Goal: Information Seeking & Learning: Learn about a topic

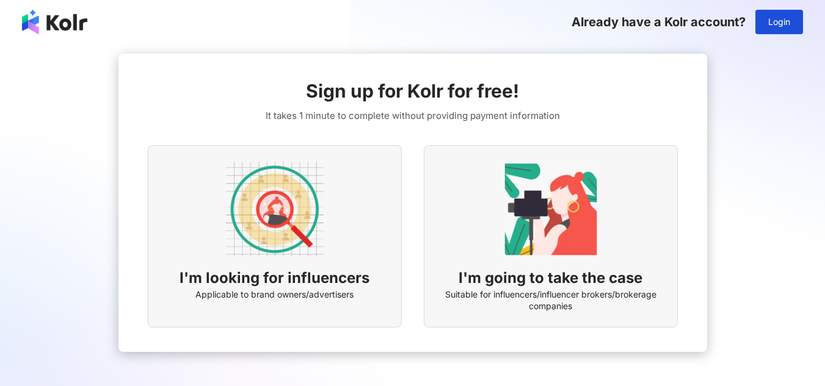
click at [297, 220] on img at bounding box center [275, 210] width 98 height 98
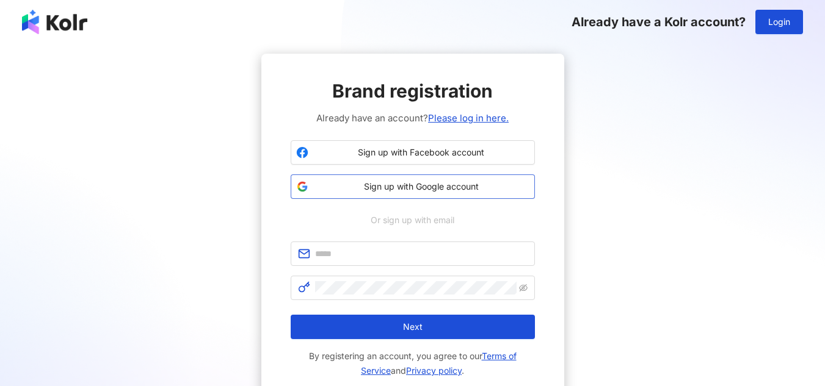
click at [415, 183] on span "Sign up with Google account" at bounding box center [421, 187] width 216 height 12
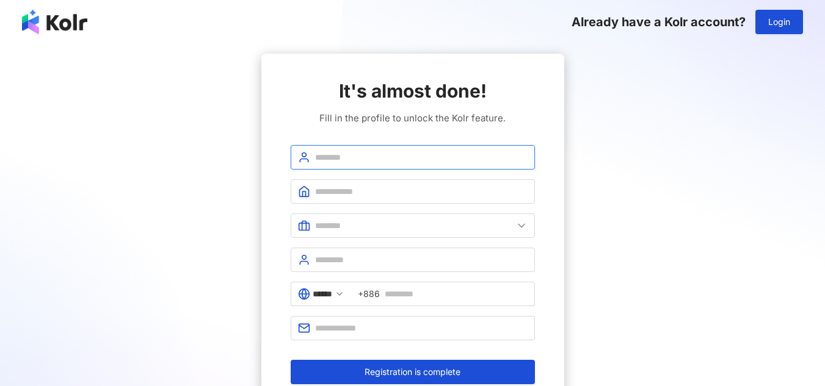
click at [418, 155] on input "text" at bounding box center [421, 157] width 212 height 13
type input "******"
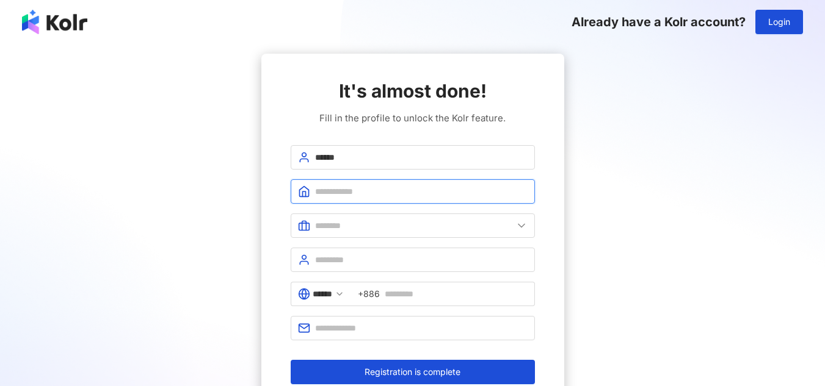
paste input "**********"
type input "**********"
click at [403, 190] on input "text" at bounding box center [421, 191] width 212 height 13
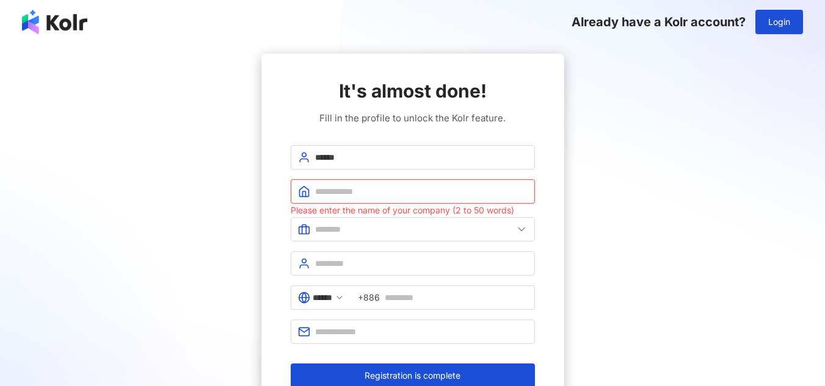
click at [335, 192] on input "text" at bounding box center [421, 191] width 212 height 13
paste input "**********"
click at [332, 191] on input "**********" at bounding box center [421, 191] width 212 height 13
type input "**********"
click at [350, 225] on input "text" at bounding box center [414, 229] width 198 height 13
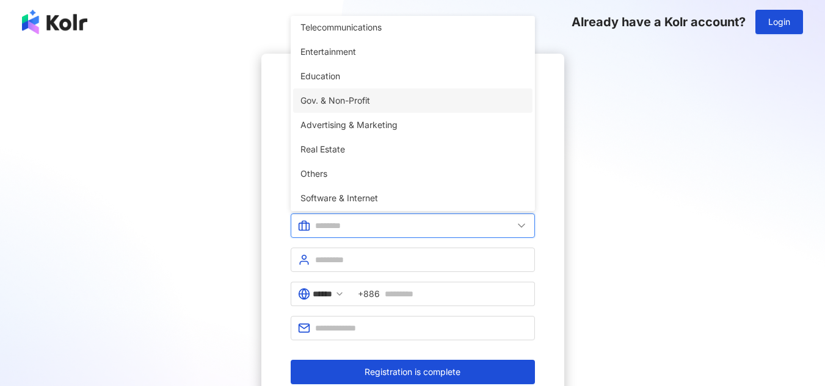
scroll to position [244, 0]
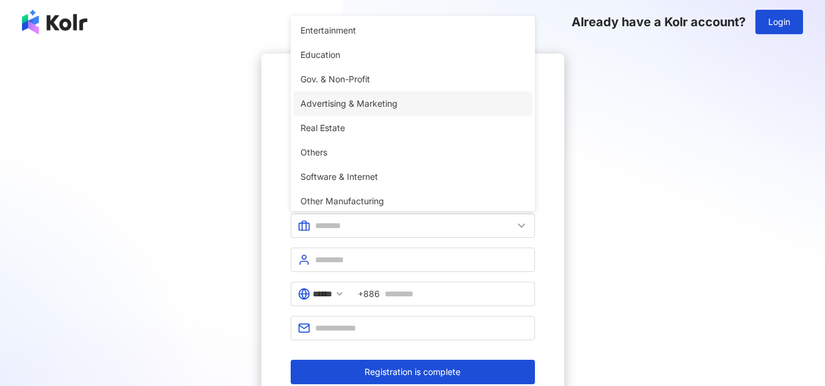
click at [366, 105] on span "Advertising & Marketing" at bounding box center [412, 103] width 225 height 13
type input "**********"
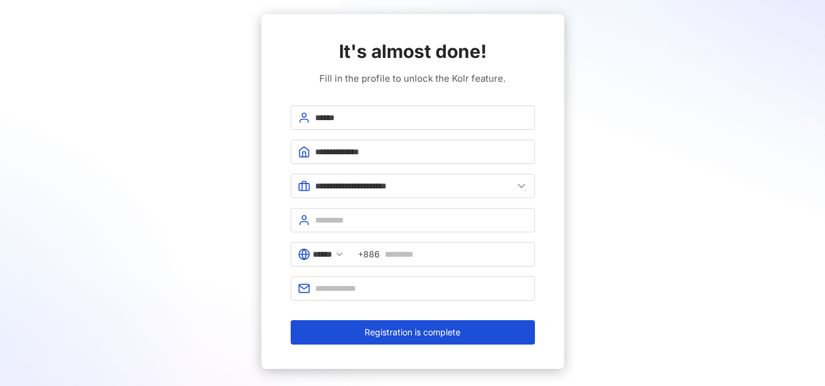
scroll to position [61, 0]
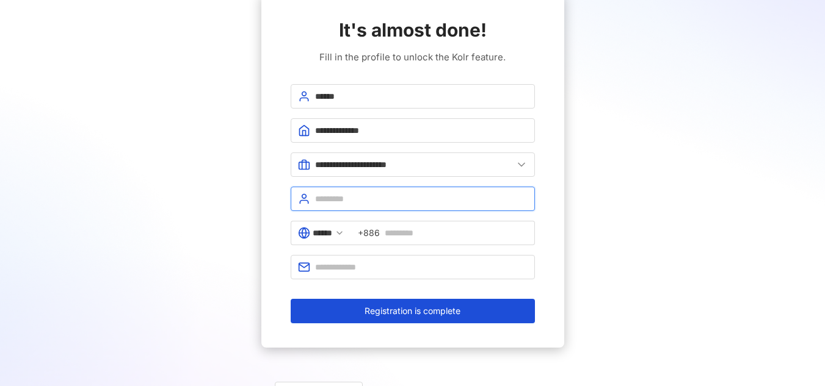
click at [380, 198] on input "text" at bounding box center [421, 198] width 212 height 13
type input "*****"
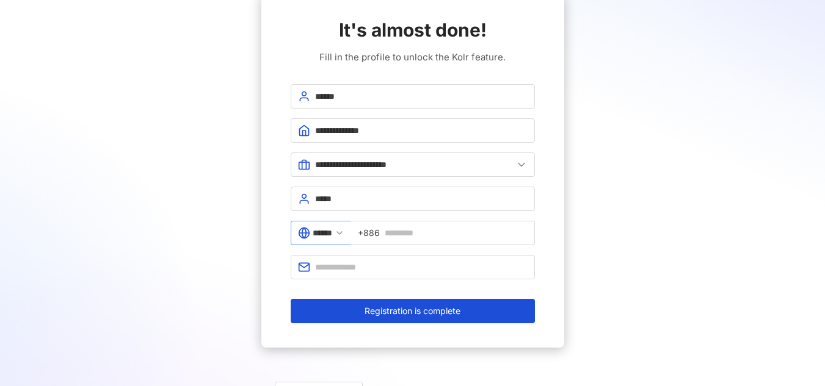
click at [344, 231] on icon at bounding box center [340, 233] width 10 height 10
click at [375, 267] on input "text" at bounding box center [421, 267] width 212 height 13
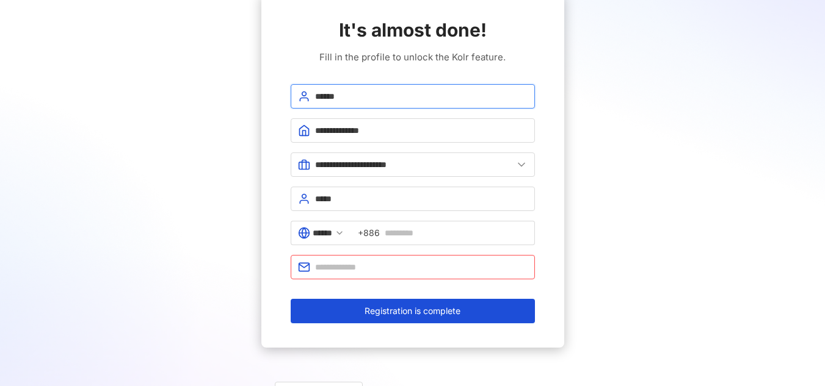
click at [361, 99] on input "******" at bounding box center [421, 96] width 212 height 13
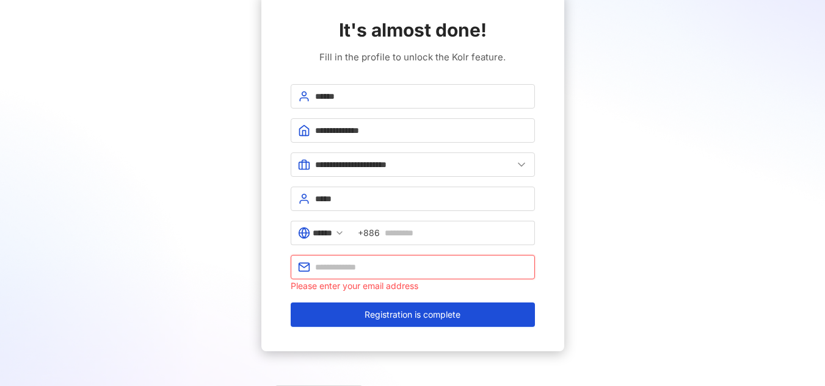
click at [346, 269] on input "text" at bounding box center [421, 267] width 212 height 13
paste input "******"
type input "**********"
paste input "**********"
type input "**********"
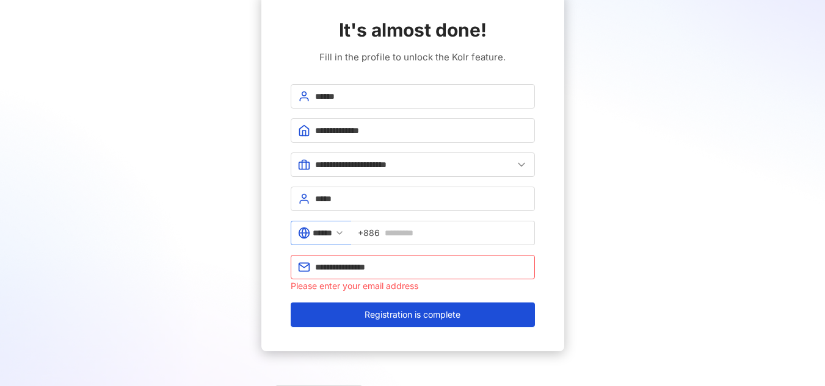
click at [344, 235] on icon at bounding box center [340, 233] width 10 height 10
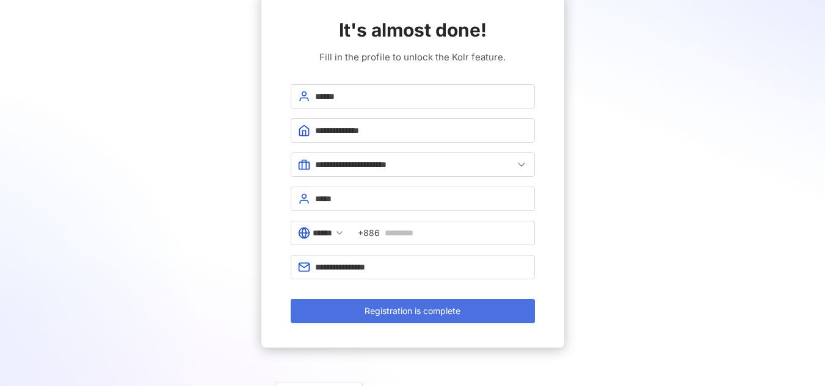
click at [402, 312] on span "Registration is complete" at bounding box center [412, 311] width 96 height 10
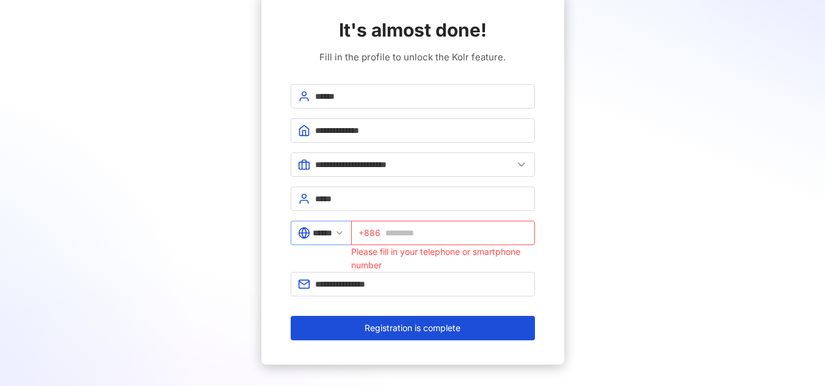
click at [344, 231] on icon at bounding box center [340, 233] width 10 height 10
click at [327, 234] on input "******" at bounding box center [323, 232] width 20 height 13
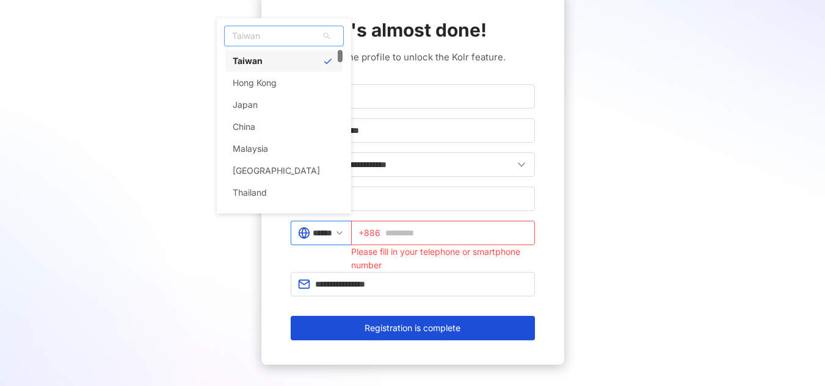
click at [262, 31] on span "Taiwan" at bounding box center [284, 36] width 118 height 20
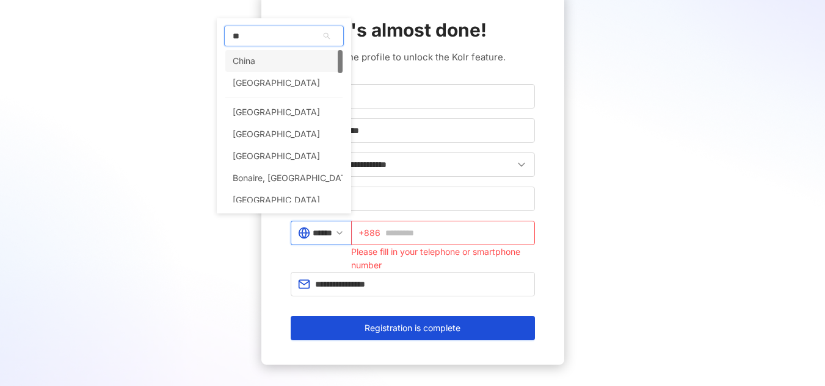
type input "***"
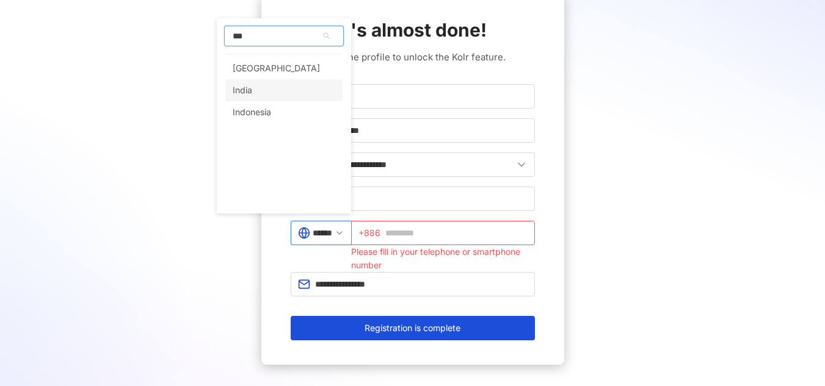
click at [271, 89] on div "India" at bounding box center [283, 90] width 117 height 22
type input "*****"
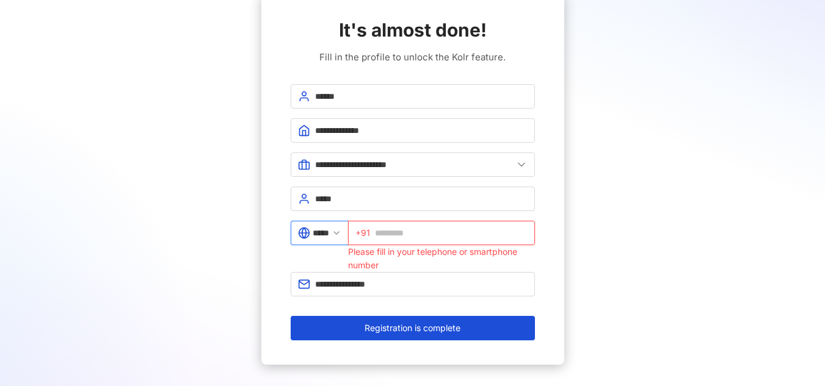
click at [402, 232] on input "text" at bounding box center [451, 232] width 153 height 13
type input "**********"
click at [328, 261] on div "*****" at bounding box center [319, 242] width 57 height 42
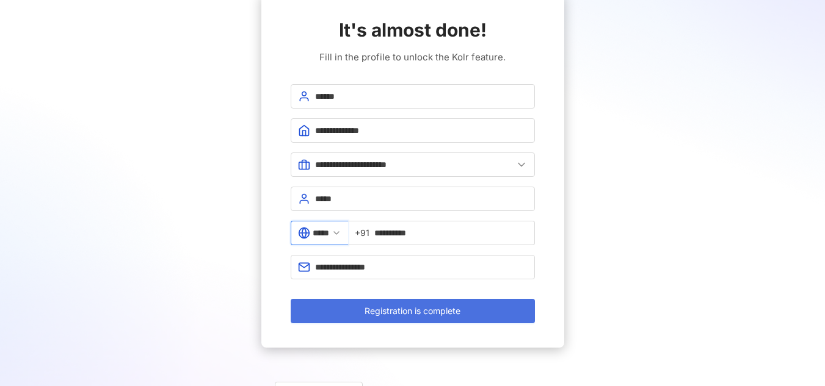
click at [411, 316] on button "Registration is complete" at bounding box center [413, 311] width 244 height 24
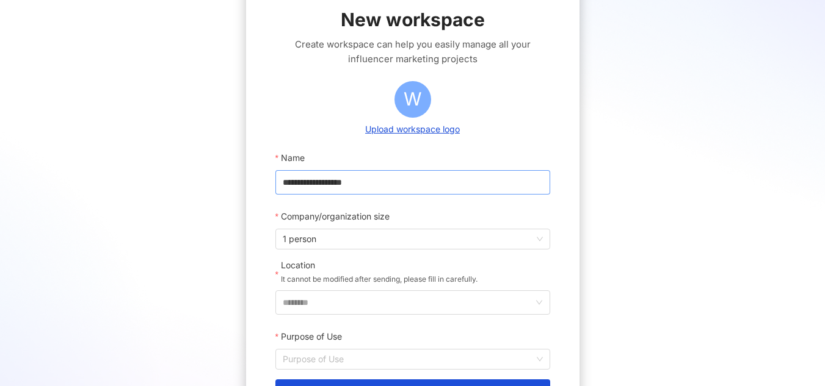
scroll to position [122, 0]
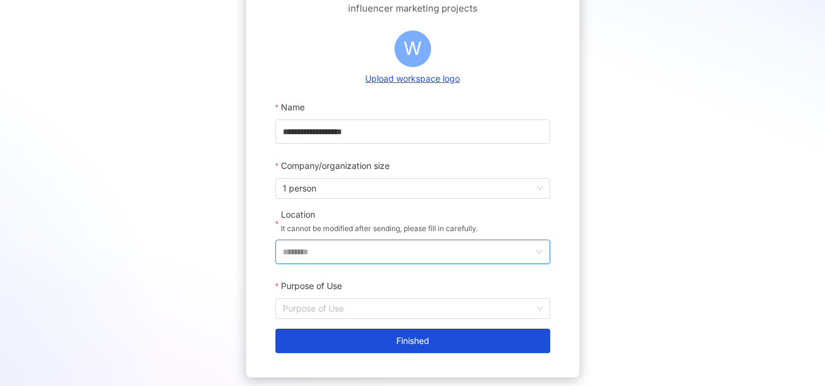
click at [421, 248] on input "********" at bounding box center [408, 252] width 250 height 23
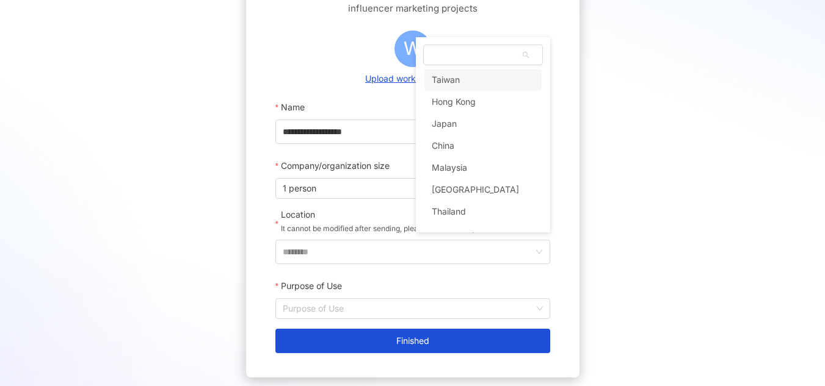
click at [253, 196] on div "**********" at bounding box center [412, 155] width 333 height 446
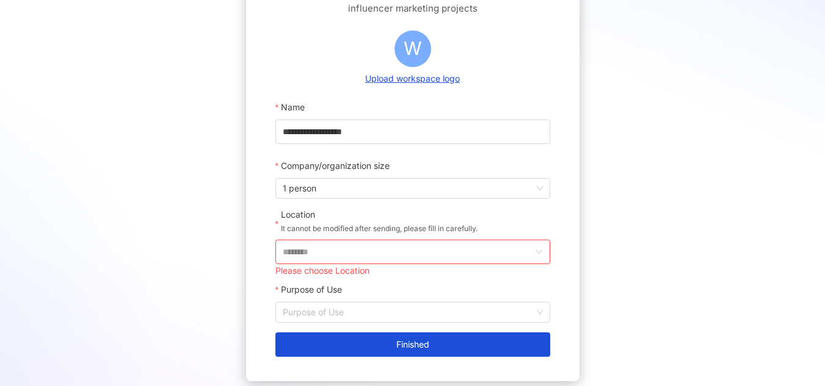
click at [347, 251] on input "********" at bounding box center [408, 252] width 250 height 23
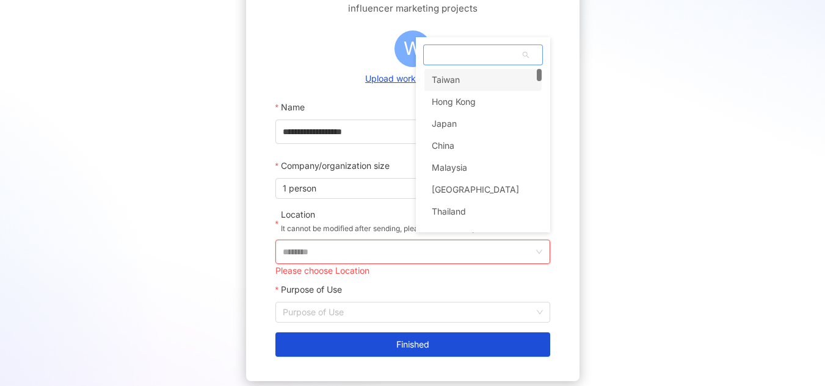
click at [443, 52] on span at bounding box center [483, 55] width 118 height 20
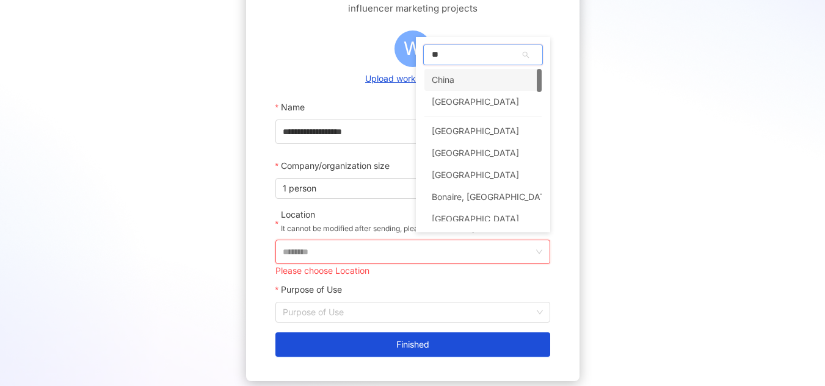
type input "***"
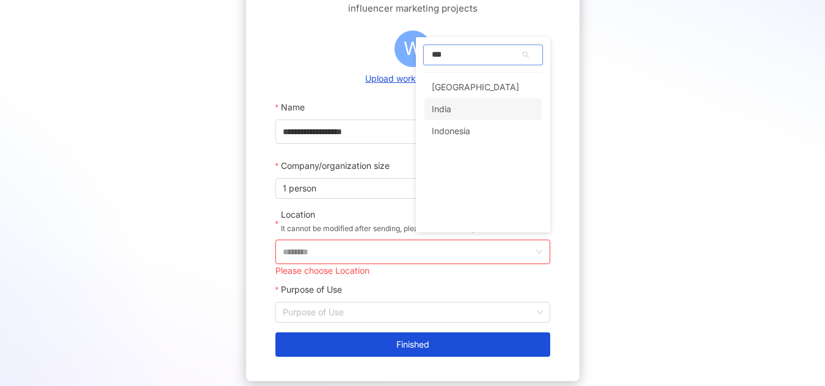
click at [453, 113] on div "India" at bounding box center [482, 109] width 117 height 22
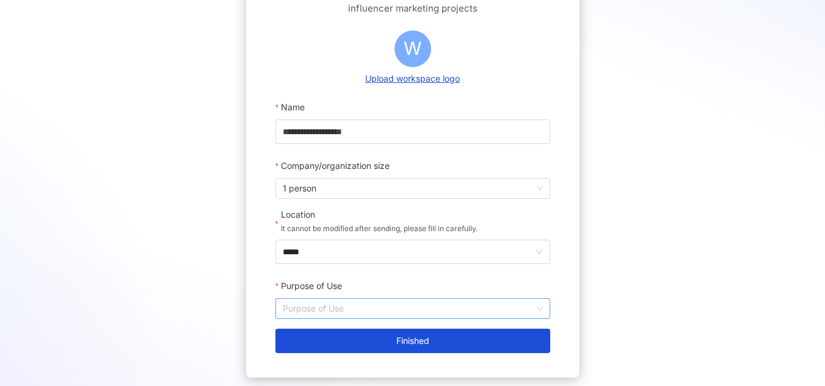
click at [351, 306] on input "Purpose of Use" at bounding box center [413, 309] width 260 height 20
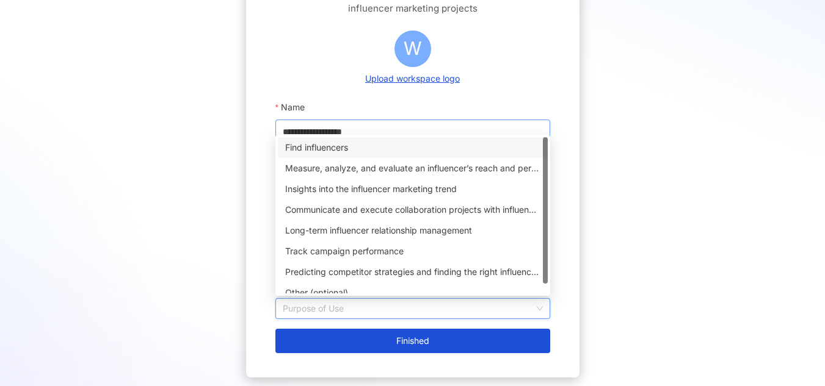
click at [350, 143] on div "Find influencers" at bounding box center [412, 147] width 255 height 13
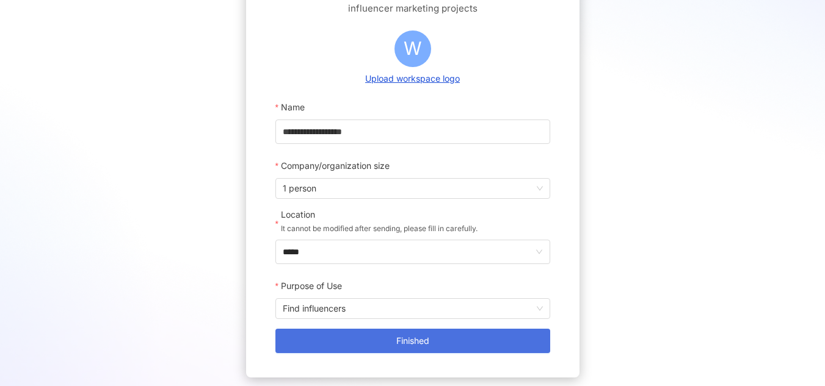
click at [419, 348] on button "Finished" at bounding box center [412, 341] width 275 height 24
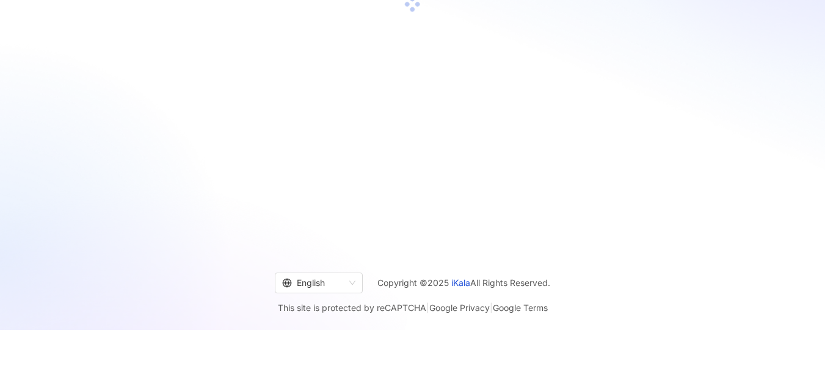
scroll to position [56, 0]
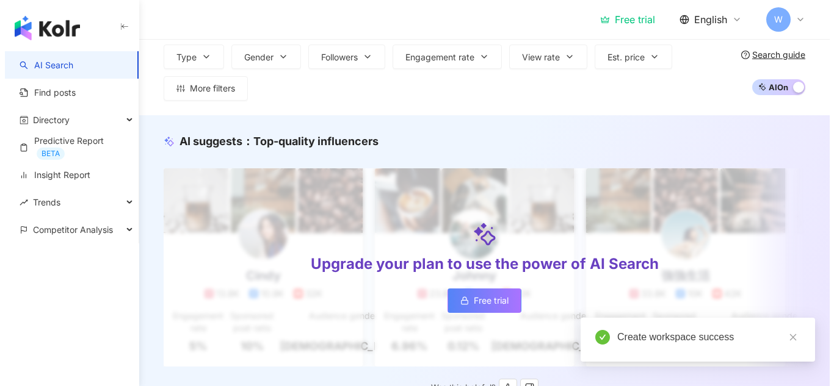
scroll to position [118, 0]
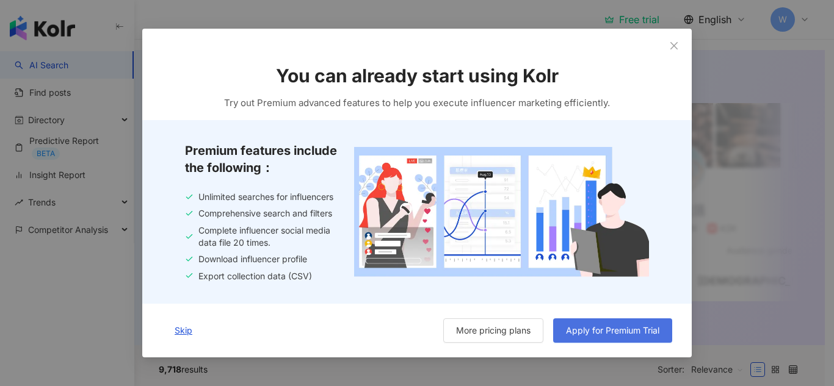
click at [596, 336] on span "Apply for Premium Trial" at bounding box center [612, 331] width 93 height 10
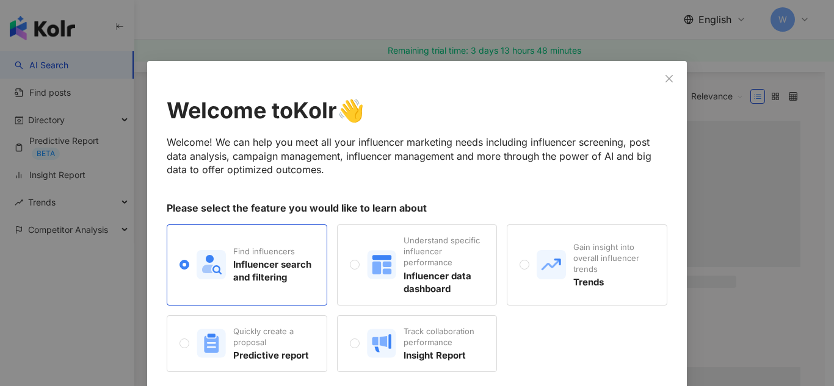
scroll to position [49, 0]
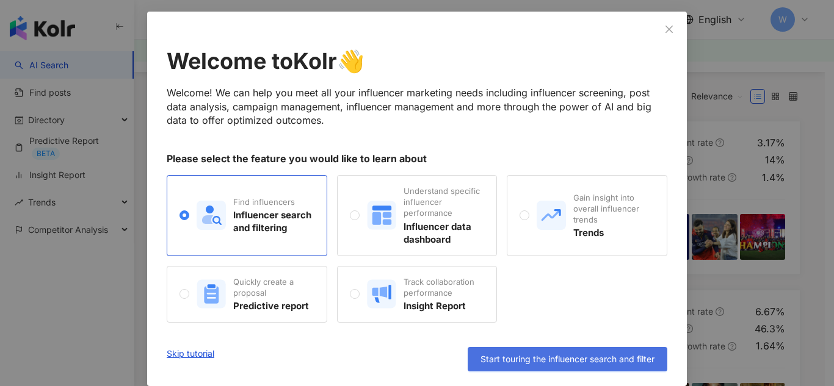
click at [571, 348] on button "Start touring the influencer search and filter" at bounding box center [568, 359] width 200 height 24
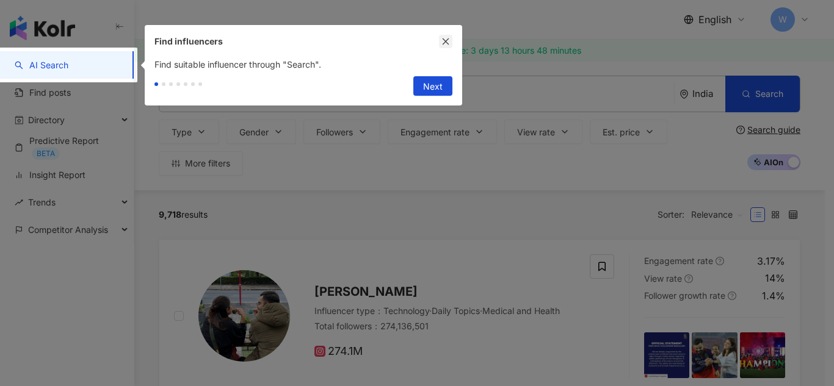
click at [449, 38] on icon "close" at bounding box center [445, 41] width 9 height 9
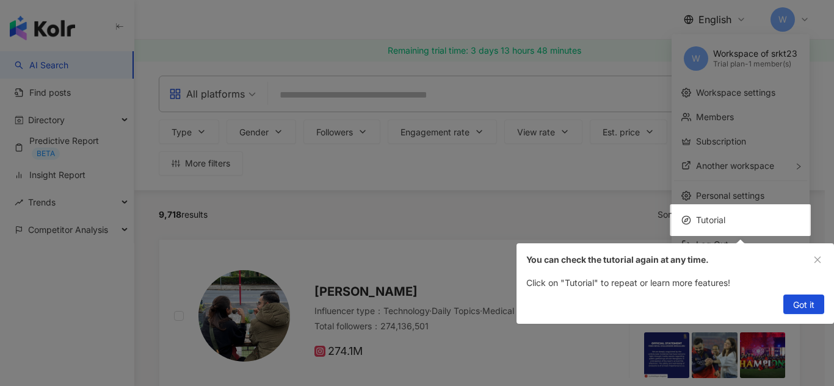
click at [813, 308] on span "Got it" at bounding box center [803, 305] width 21 height 20
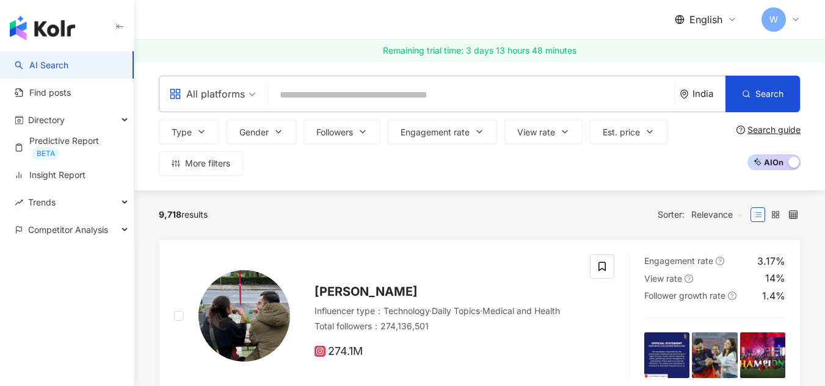
click at [313, 85] on input "search" at bounding box center [471, 95] width 396 height 23
paste input "*********"
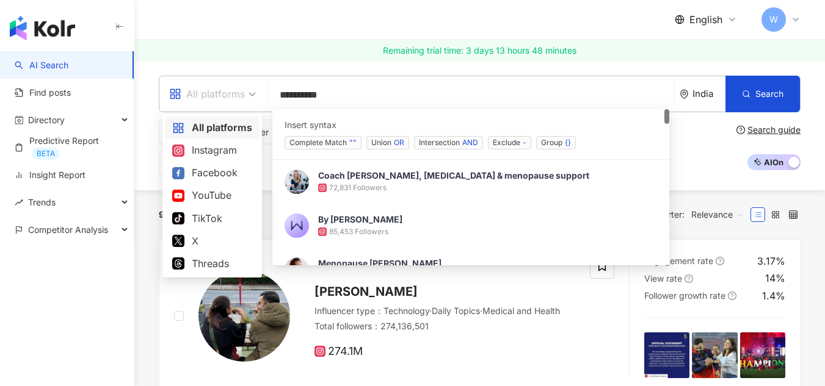
click at [246, 94] on span "All platforms" at bounding box center [212, 94] width 87 height 20
type input "*********"
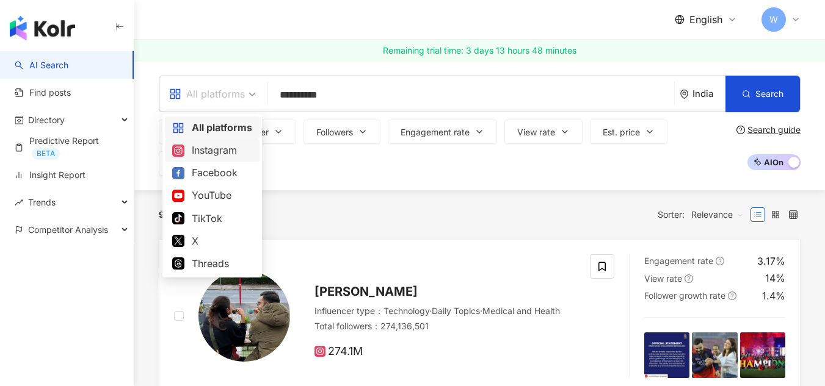
click at [217, 145] on div "Instagram" at bounding box center [212, 150] width 80 height 15
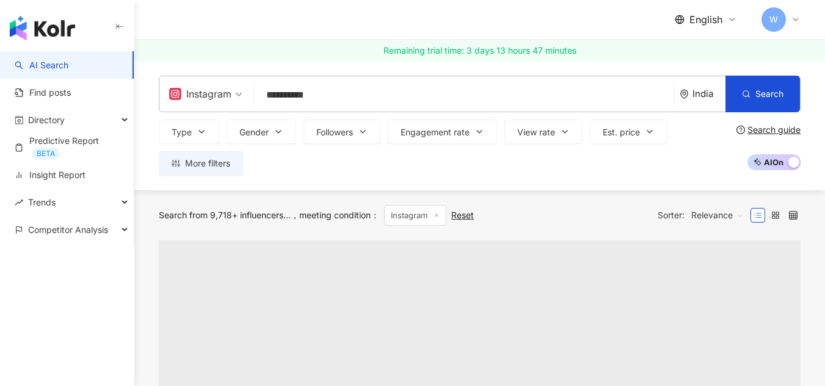
click at [701, 92] on div "India" at bounding box center [708, 94] width 33 height 10
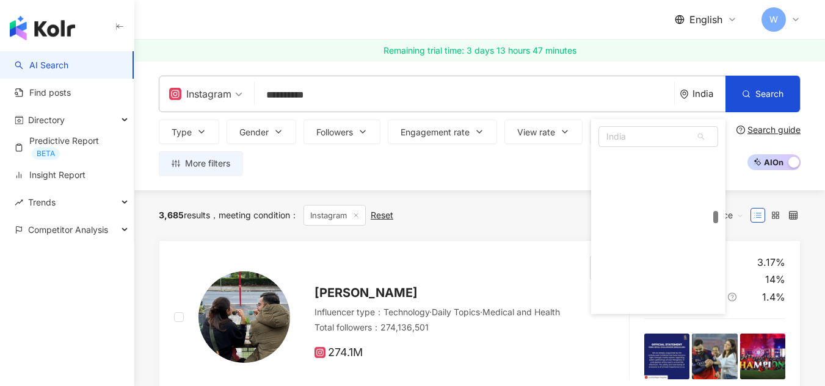
scroll to position [2619, 0]
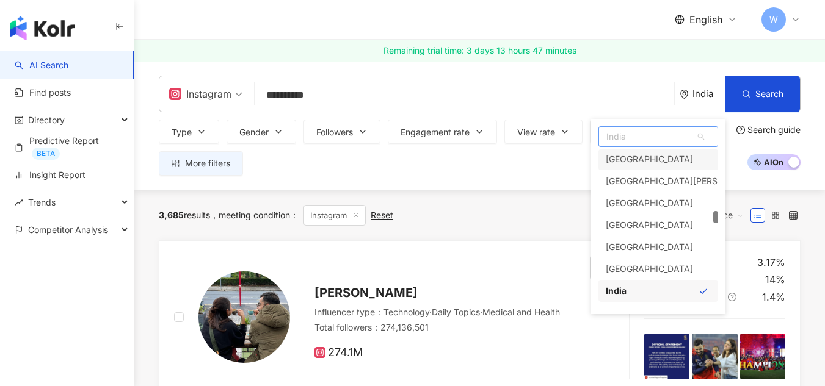
click at [650, 136] on span "India" at bounding box center [658, 137] width 118 height 20
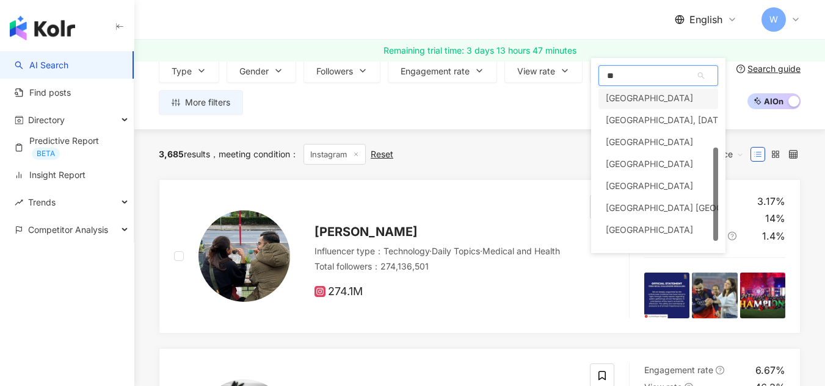
type input "***"
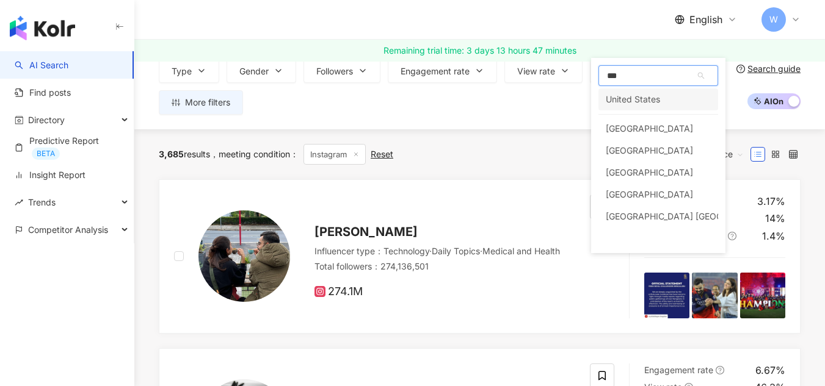
scroll to position [0, 0]
click at [645, 101] on div "United States" at bounding box center [633, 100] width 54 height 22
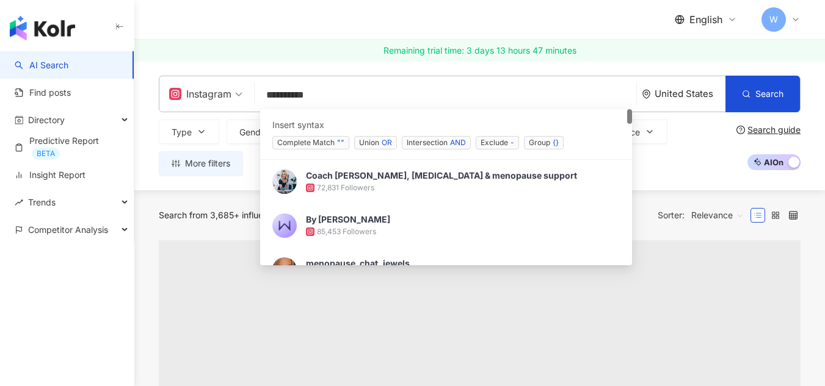
click at [361, 96] on input "*********" at bounding box center [445, 95] width 372 height 23
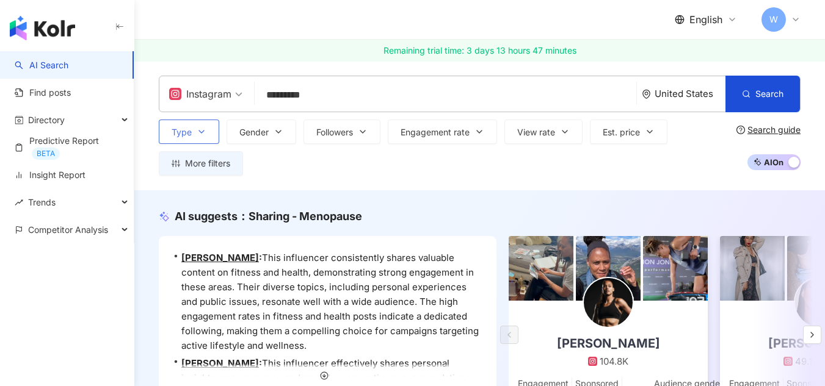
type input "*********"
click at [202, 131] on icon "button" at bounding box center [202, 132] width 10 height 10
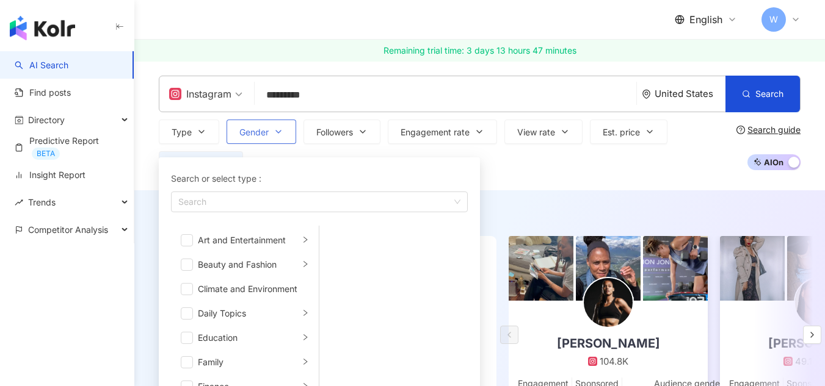
click at [282, 130] on icon "button" at bounding box center [278, 132] width 10 height 10
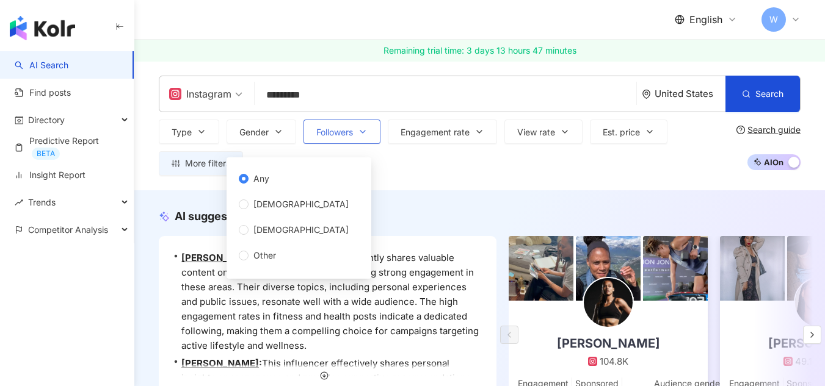
click at [345, 133] on span "Followers" at bounding box center [334, 133] width 37 height 10
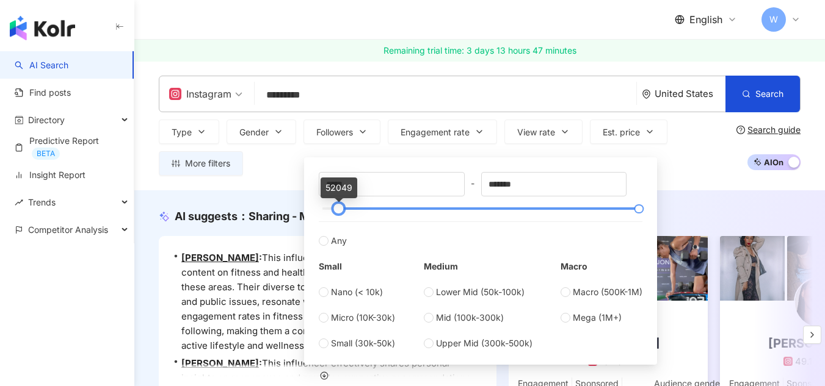
drag, startPoint x: 323, startPoint y: 208, endPoint x: 339, endPoint y: 208, distance: 16.5
click at [339, 208] on div at bounding box center [338, 209] width 7 height 7
click at [338, 206] on div at bounding box center [336, 209] width 7 height 7
type input "*****"
drag, startPoint x: 339, startPoint y: 208, endPoint x: 331, endPoint y: 207, distance: 8.0
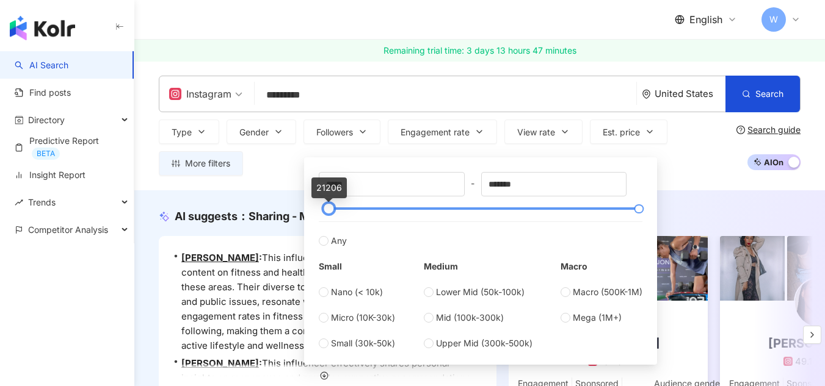
click at [331, 207] on div at bounding box center [328, 209] width 7 height 7
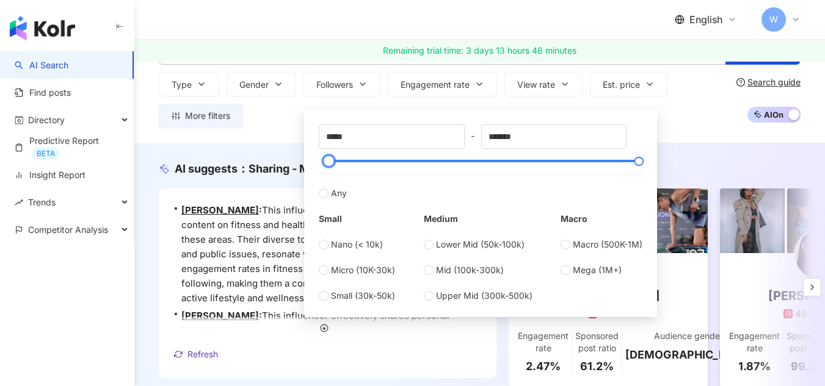
scroll to position [61, 0]
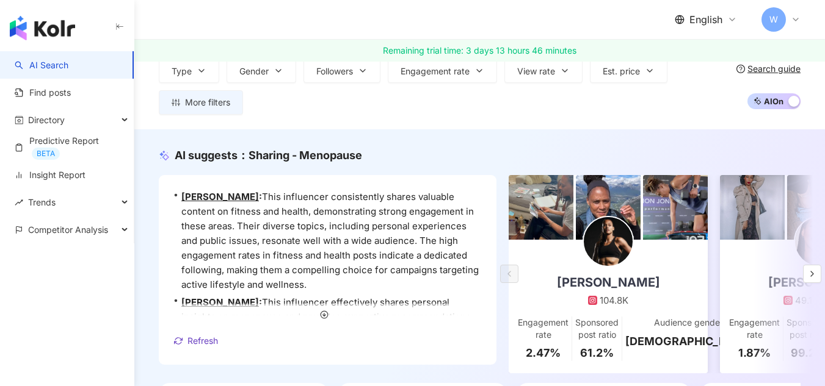
click at [690, 115] on div "Instagram ********* United States Search loading Find influencers with " menopa…" at bounding box center [479, 64] width 690 height 129
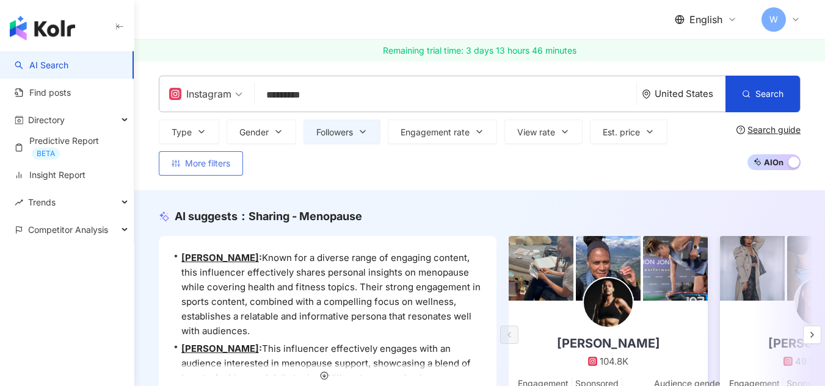
click at [209, 156] on button "More filters" at bounding box center [201, 163] width 84 height 24
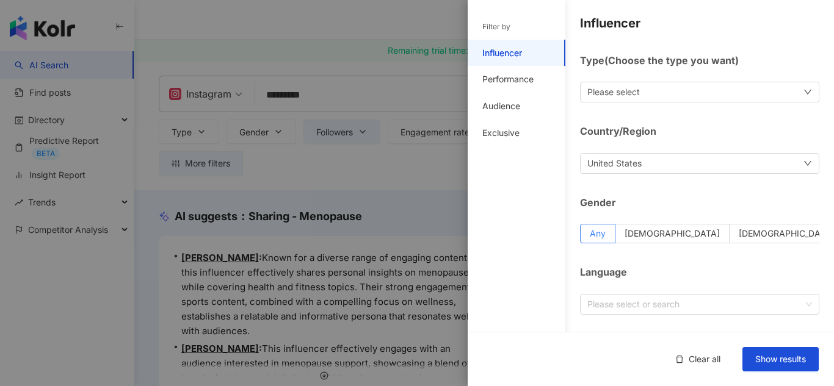
click at [687, 89] on div "Please select" at bounding box center [699, 92] width 239 height 21
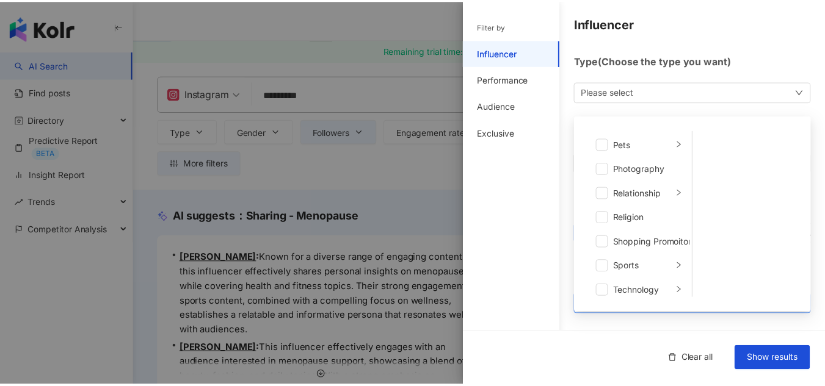
scroll to position [423, 0]
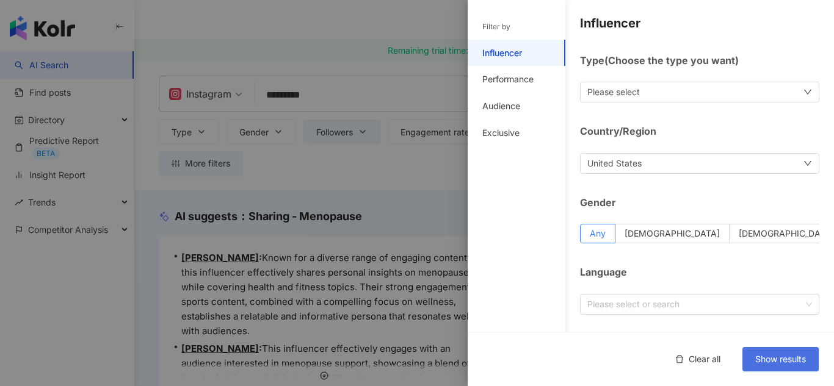
click at [781, 360] on span "Show results" at bounding box center [780, 360] width 51 height 10
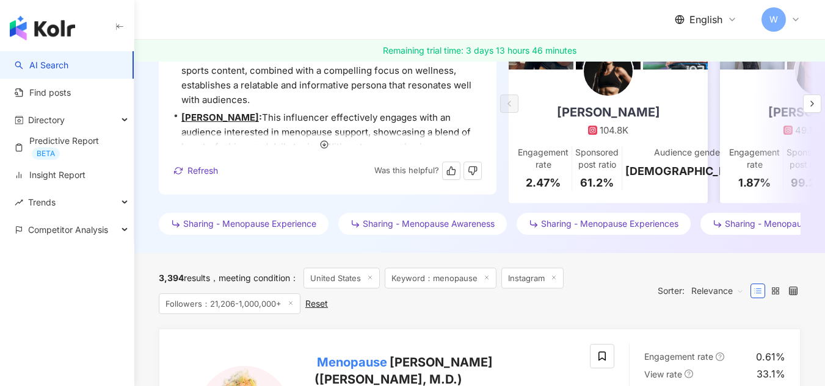
scroll to position [305, 0]
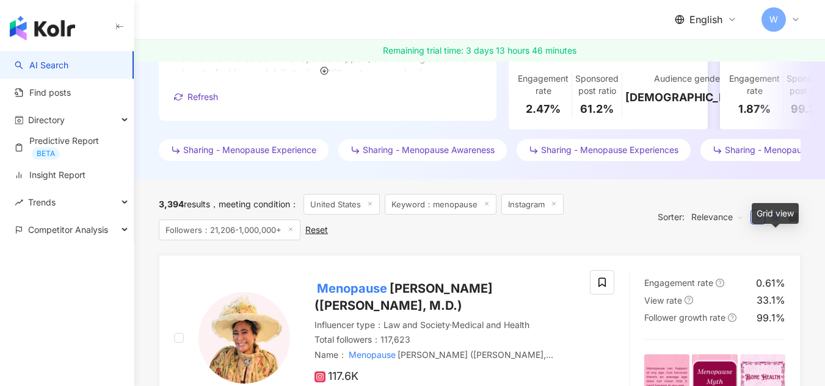
click at [772, 220] on rect at bounding box center [773, 219] width 2 height 2
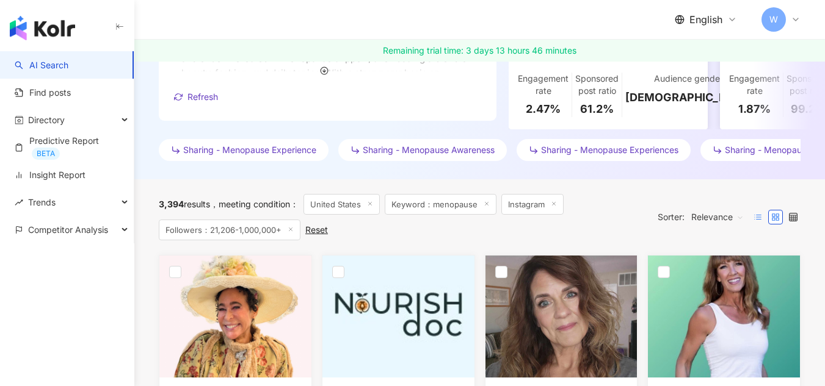
click at [759, 217] on line at bounding box center [758, 217] width 5 height 0
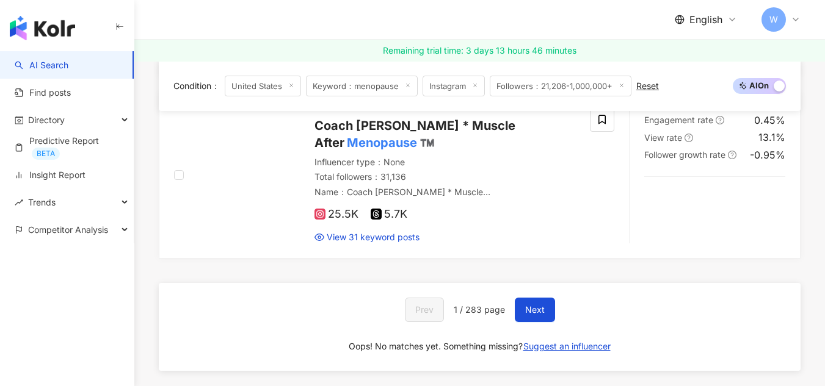
scroll to position [2503, 0]
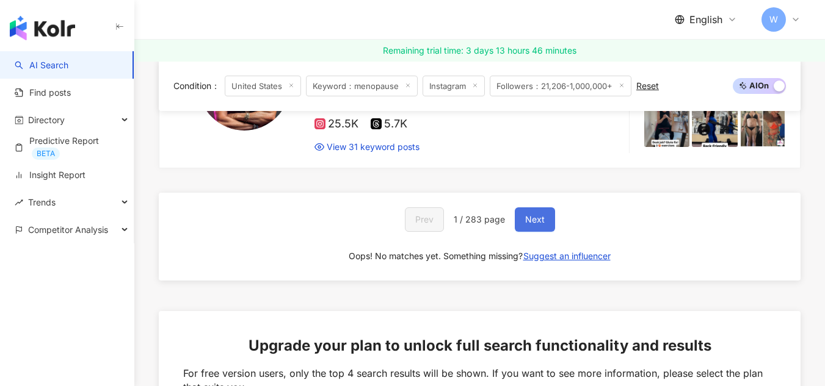
click at [527, 222] on span "Next" at bounding box center [535, 220] width 20 height 10
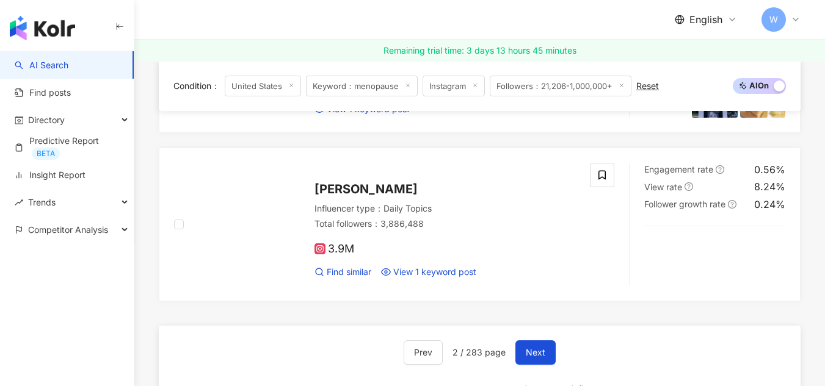
scroll to position [2586, 0]
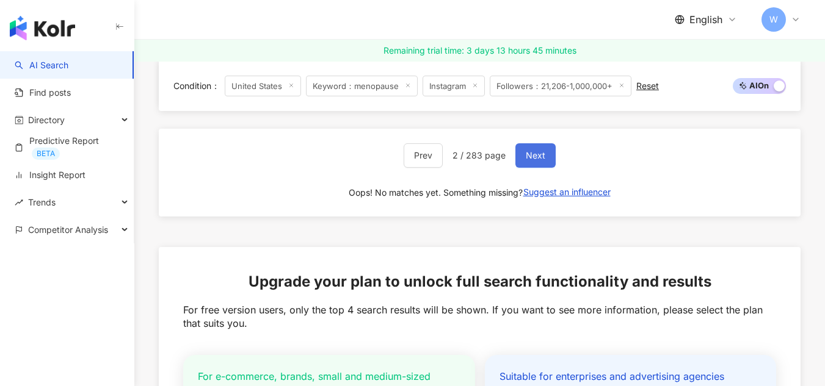
click at [533, 161] on span "Next" at bounding box center [536, 156] width 20 height 10
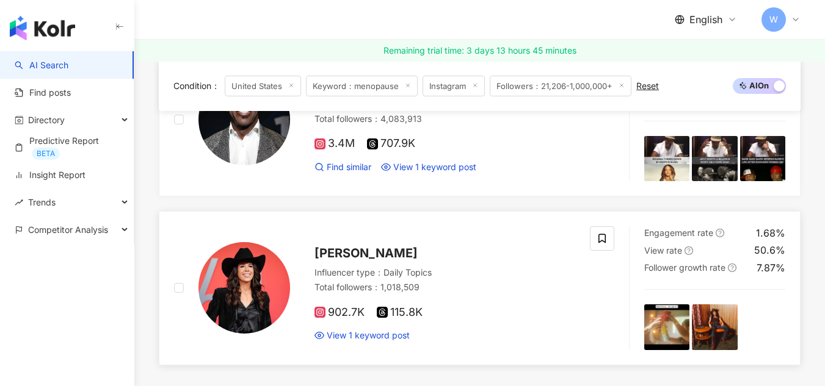
scroll to position [2287, 0]
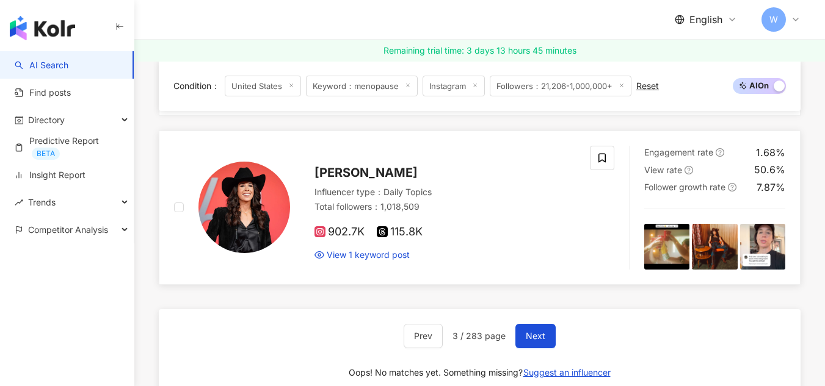
click at [365, 180] on span "Danae Hays" at bounding box center [365, 172] width 103 height 15
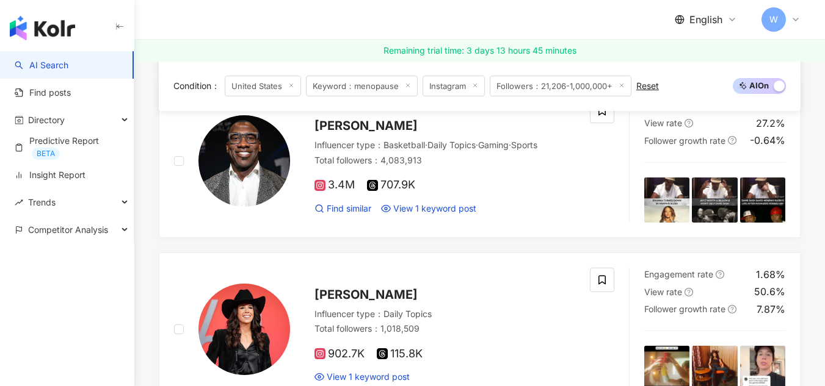
scroll to position [2348, 0]
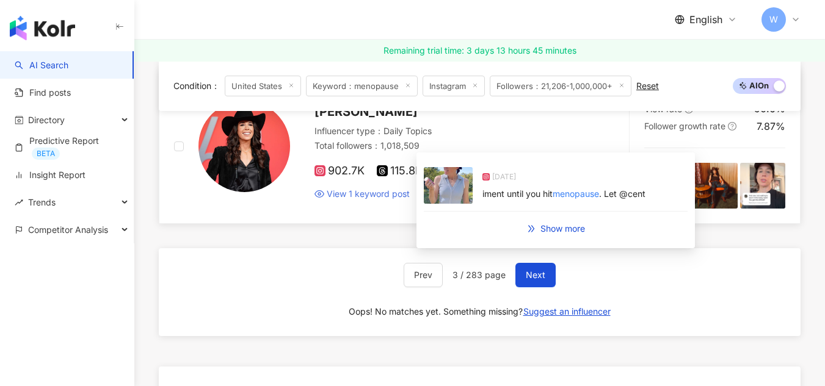
click at [389, 200] on span "View 1 keyword post" at bounding box center [368, 194] width 83 height 12
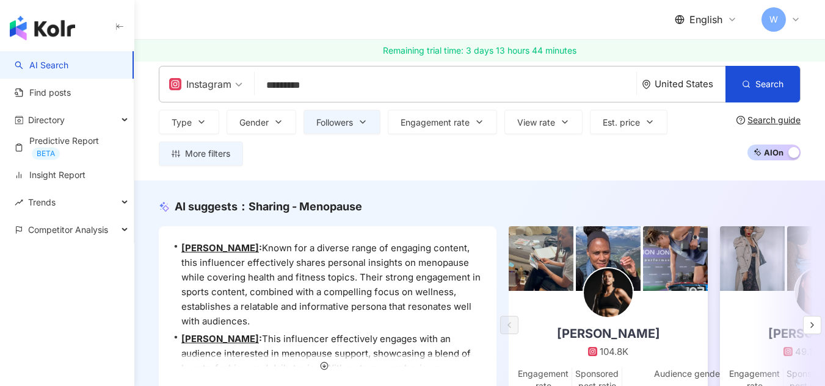
scroll to position [0, 0]
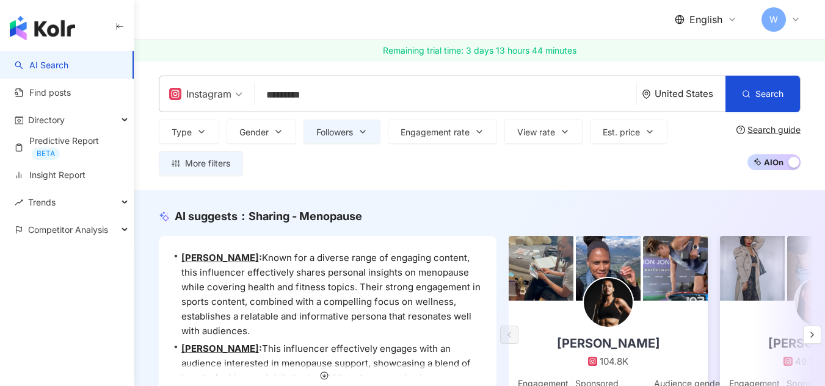
click at [391, 96] on input "*********" at bounding box center [445, 95] width 372 height 23
click at [704, 167] on div "Type Gender Followers Engagement rate View rate Est. price More filters Filter …" at bounding box center [445, 148] width 573 height 56
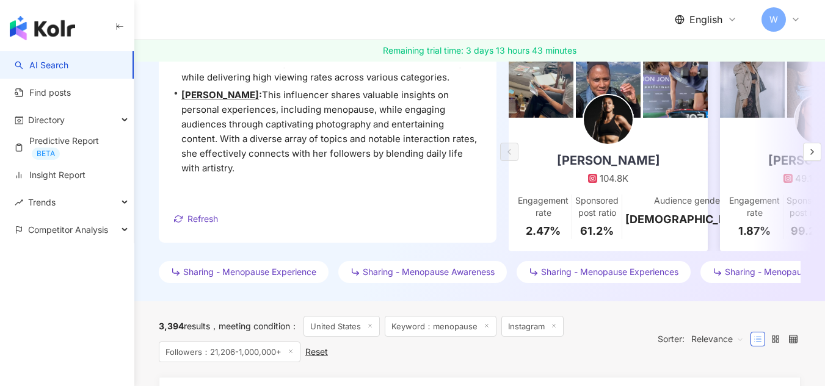
click at [289, 277] on span "Sharing - Menopause Experience" at bounding box center [249, 272] width 133 height 10
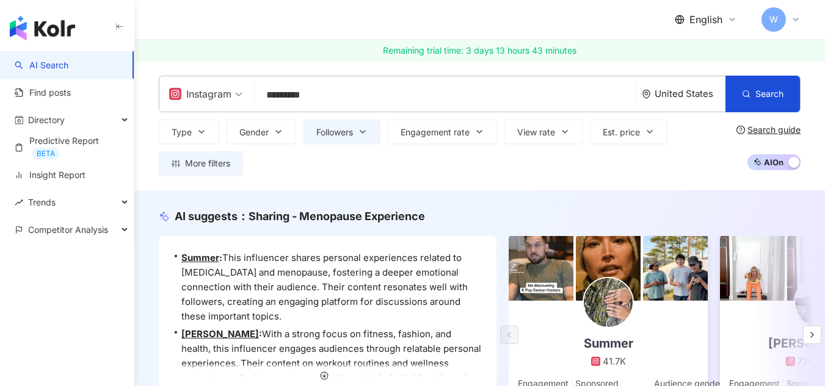
click at [356, 93] on input "*********" at bounding box center [445, 95] width 372 height 23
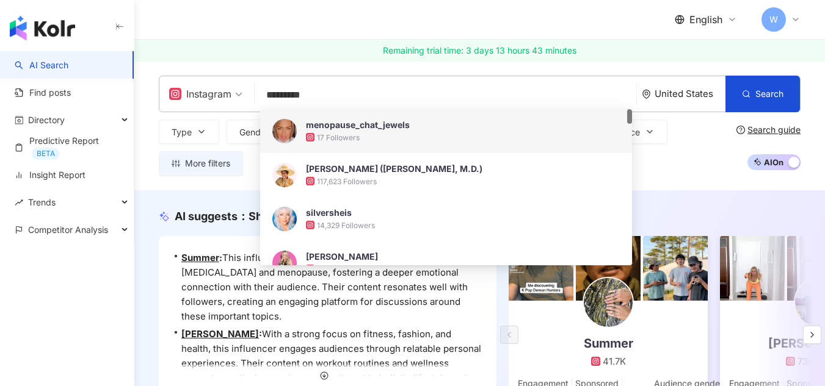
click at [704, 122] on div "Type Gender Followers Engagement rate View rate Est. price More filters Filter …" at bounding box center [445, 148] width 573 height 56
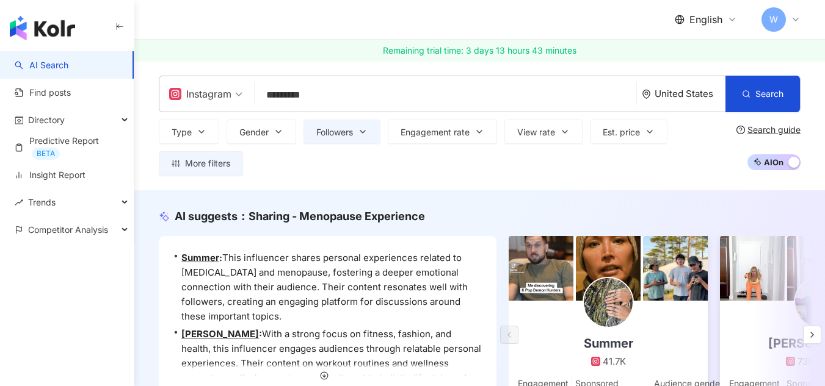
click at [784, 166] on span "AI On AI Off" at bounding box center [773, 162] width 53 height 16
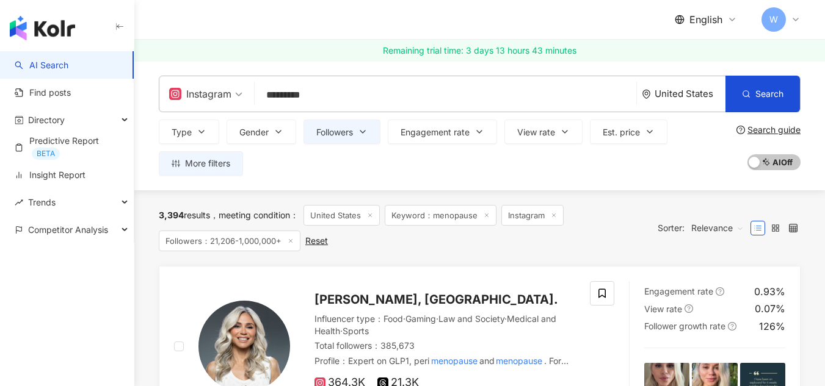
click at [446, 219] on span "Keyword：menopause" at bounding box center [441, 215] width 112 height 21
click at [215, 165] on span "More filters" at bounding box center [207, 164] width 45 height 10
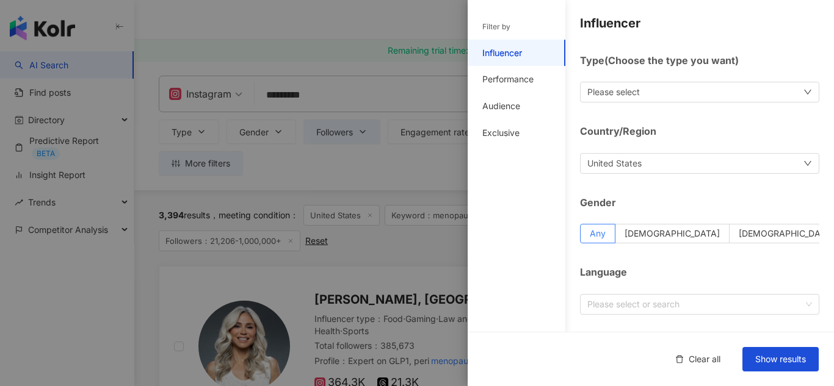
click at [675, 95] on div "Please select" at bounding box center [699, 92] width 239 height 21
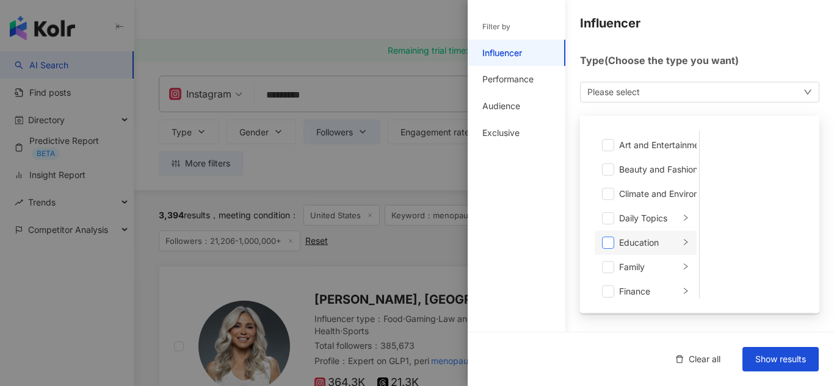
click at [610, 241] on span at bounding box center [608, 243] width 12 height 12
click at [608, 219] on span at bounding box center [608, 218] width 12 height 12
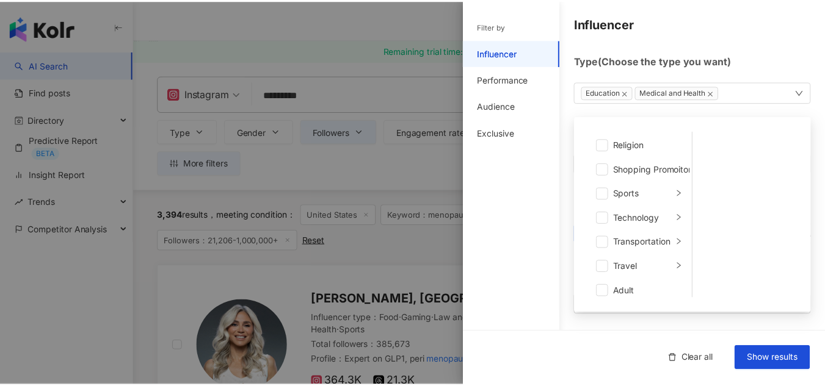
scroll to position [423, 0]
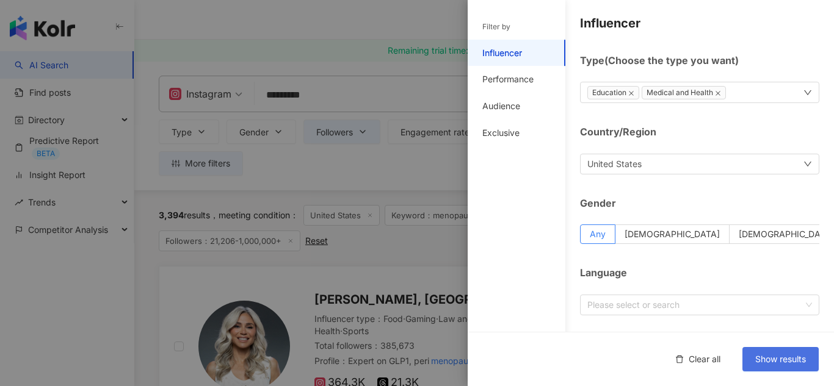
click at [788, 358] on span "Show results" at bounding box center [780, 360] width 51 height 10
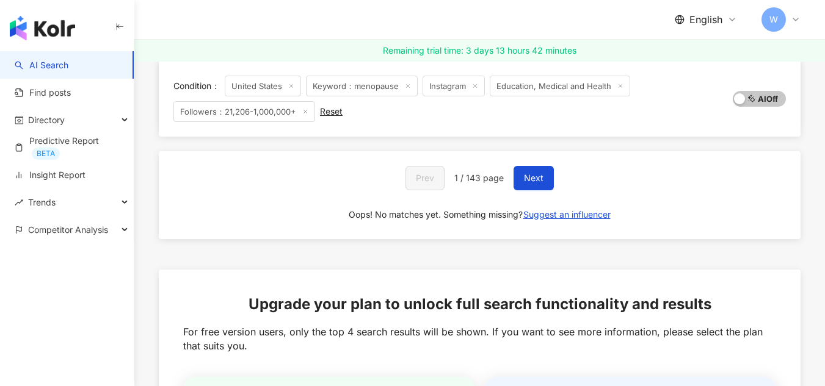
scroll to position [2193, 0]
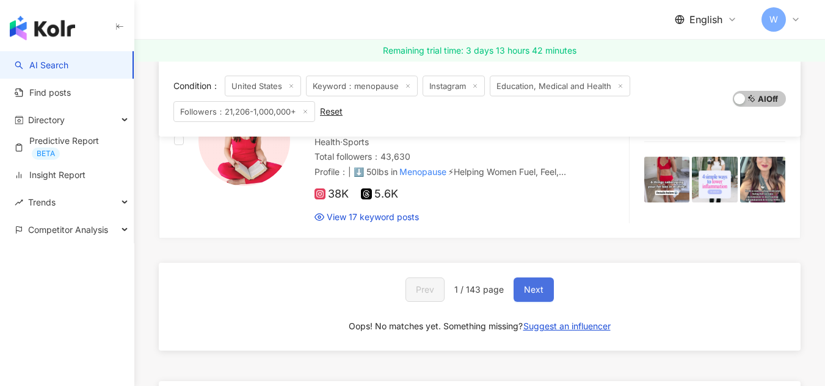
click at [520, 278] on button "Next" at bounding box center [533, 290] width 40 height 24
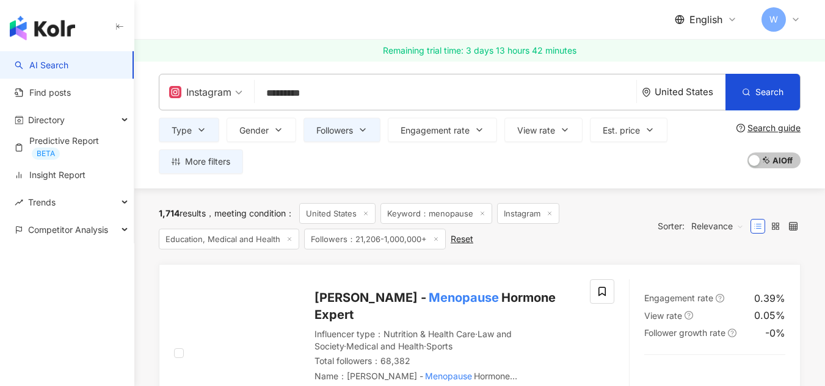
scroll to position [0, 0]
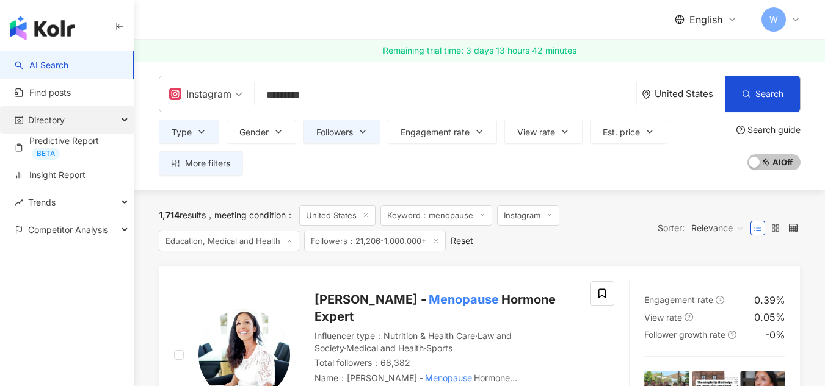
click at [128, 120] on div "Directory" at bounding box center [67, 119] width 134 height 27
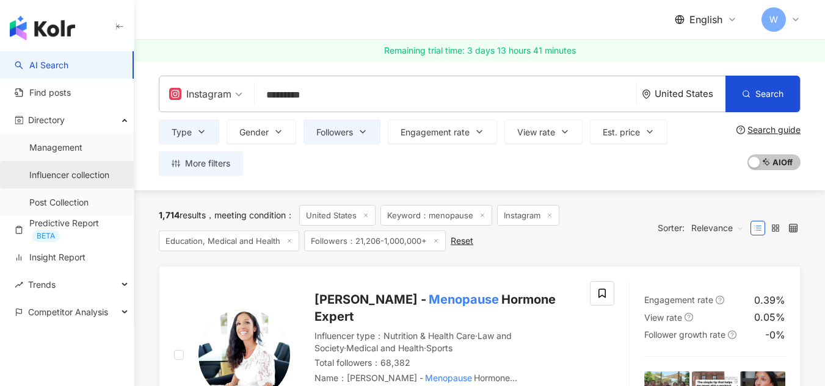
click at [90, 173] on link "Influencer collection" at bounding box center [69, 175] width 80 height 12
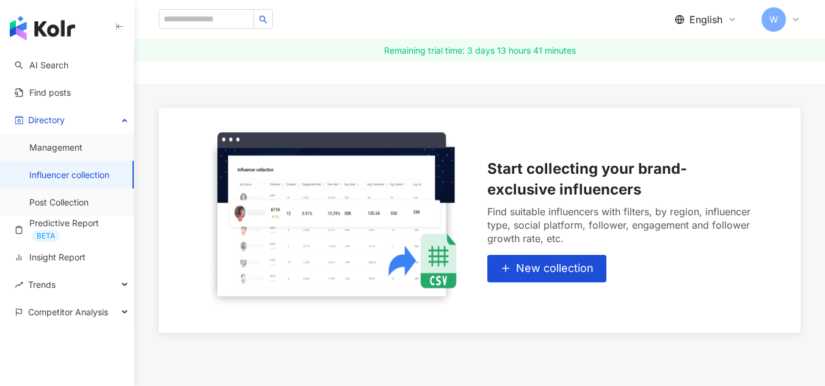
scroll to position [122, 0]
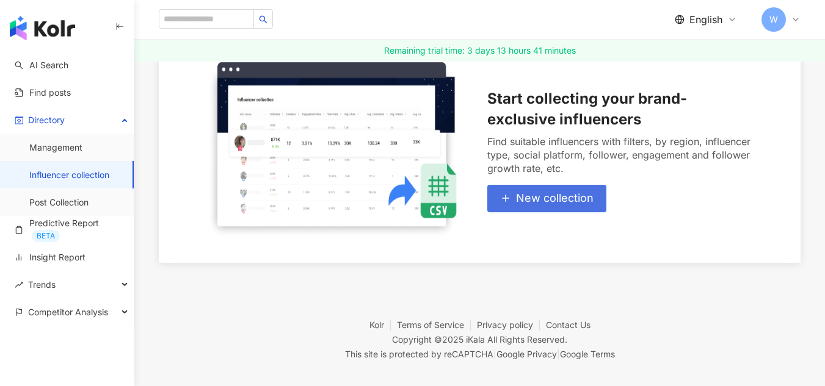
click at [533, 201] on span "New collection" at bounding box center [555, 198] width 78 height 13
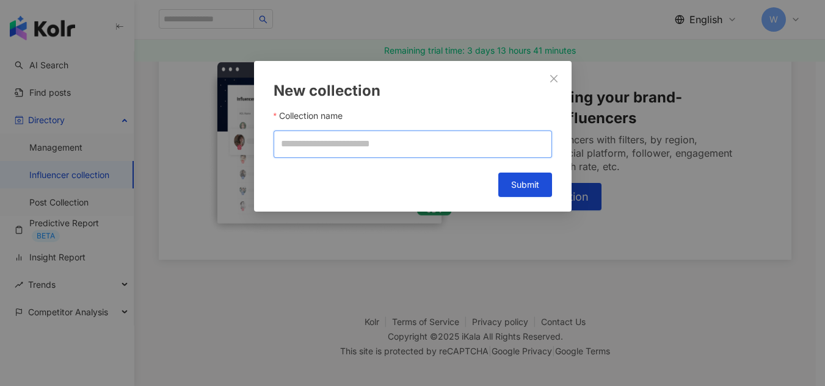
click at [363, 149] on input "Collection name" at bounding box center [412, 144] width 278 height 27
paste input "*********"
type input "*********"
click at [515, 187] on span "Submit" at bounding box center [525, 185] width 28 height 10
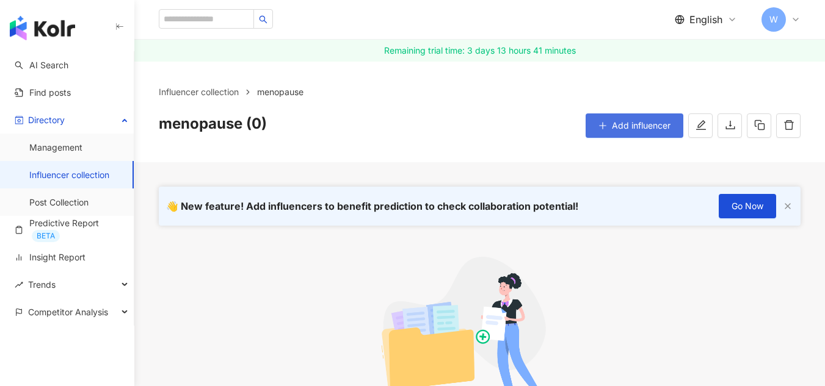
click at [651, 126] on span "Add influencer" at bounding box center [641, 126] width 59 height 10
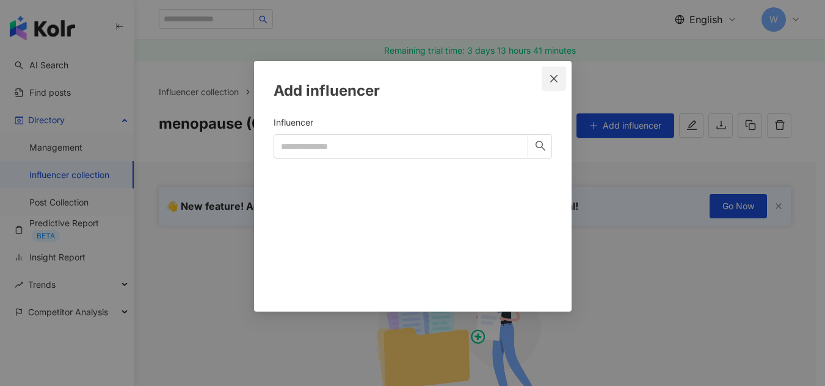
click at [557, 79] on icon "close" at bounding box center [554, 79] width 10 height 10
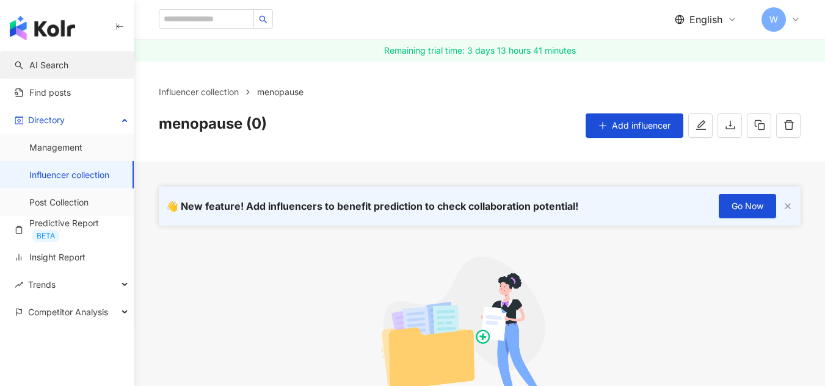
click at [54, 60] on link "AI Search" at bounding box center [42, 65] width 54 height 12
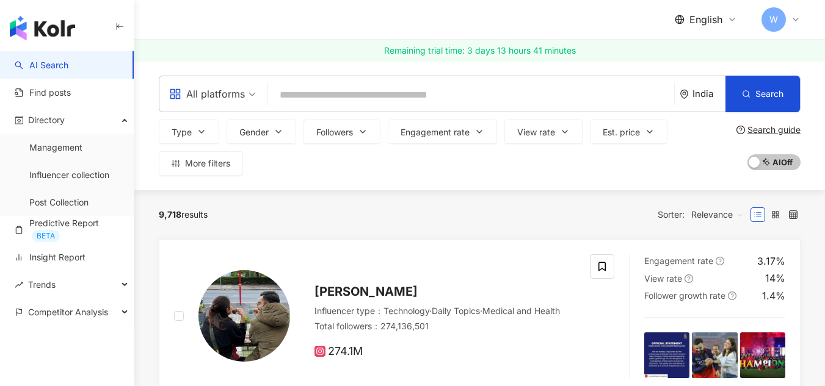
click at [251, 94] on span "All platforms" at bounding box center [212, 94] width 87 height 20
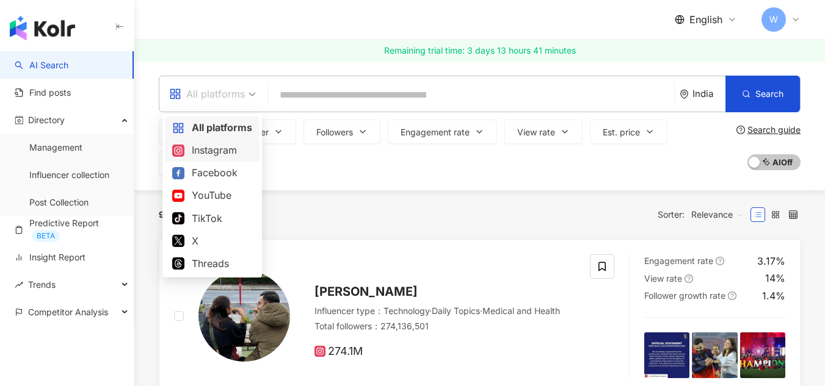
click at [214, 149] on div "Instagram" at bounding box center [212, 150] width 80 height 15
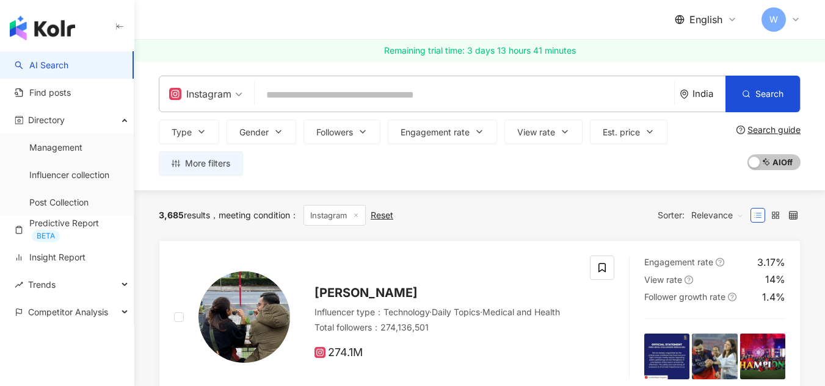
click at [697, 95] on div "India" at bounding box center [708, 94] width 33 height 10
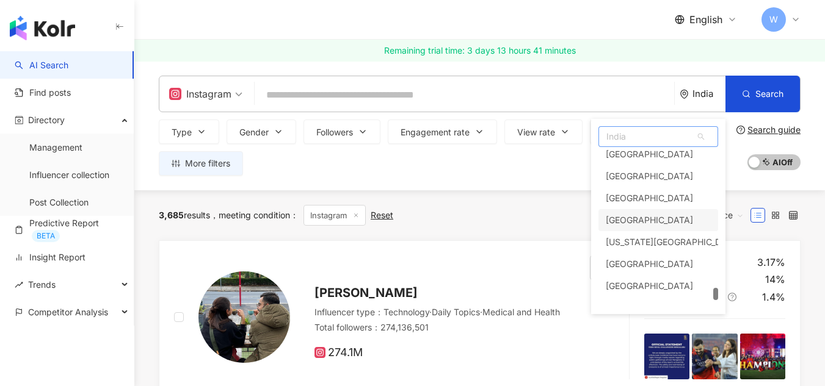
scroll to position [5424, 0]
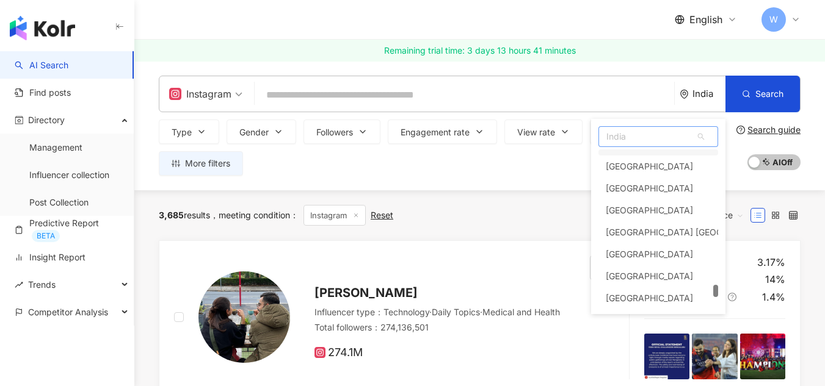
click at [627, 136] on span "India" at bounding box center [658, 137] width 118 height 20
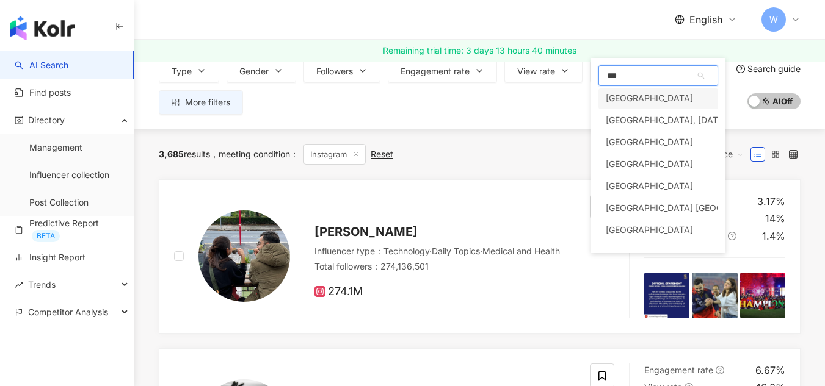
scroll to position [0, 0]
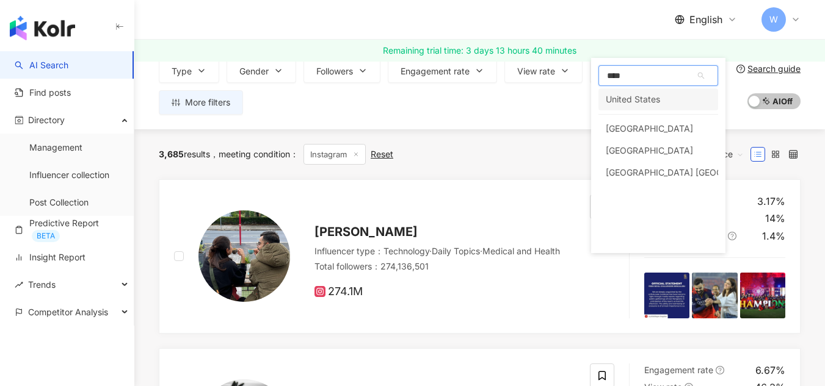
type input "*****"
click at [673, 168] on div "United States Minor Outlying Islands" at bounding box center [694, 173] width 177 height 22
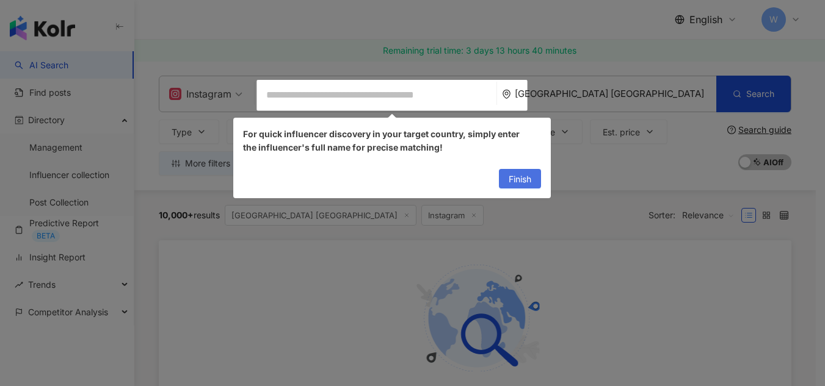
click at [519, 179] on span "Finish" at bounding box center [519, 180] width 23 height 20
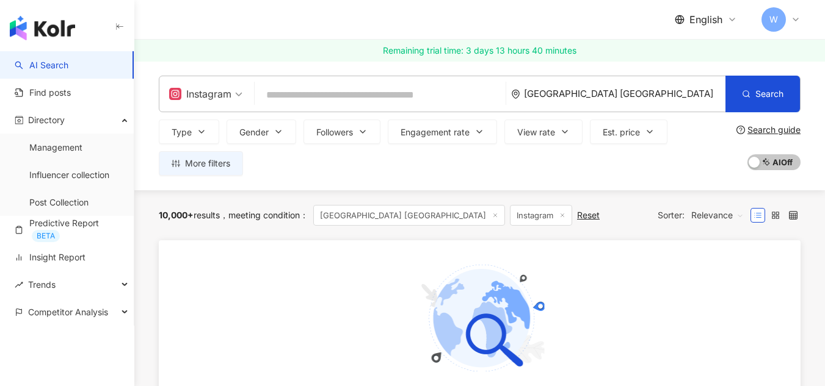
click at [643, 95] on div "United States Minor Outlying Islands" at bounding box center [624, 94] width 201 height 10
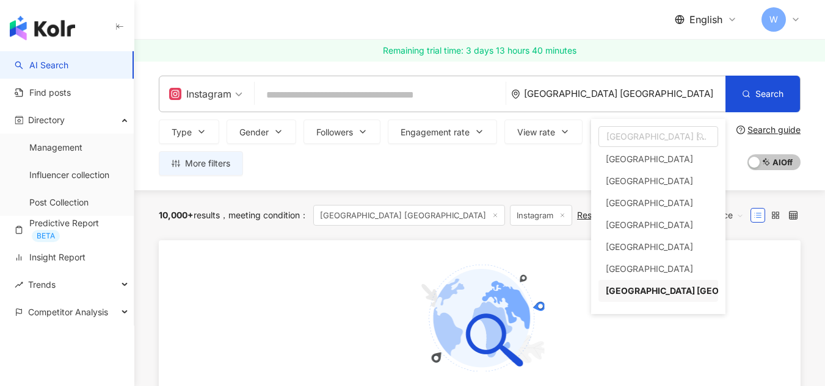
click at [624, 87] on div "United States Minor Outlying Islands United States Minor Outlying Islands gb um…" at bounding box center [618, 93] width 214 height 35
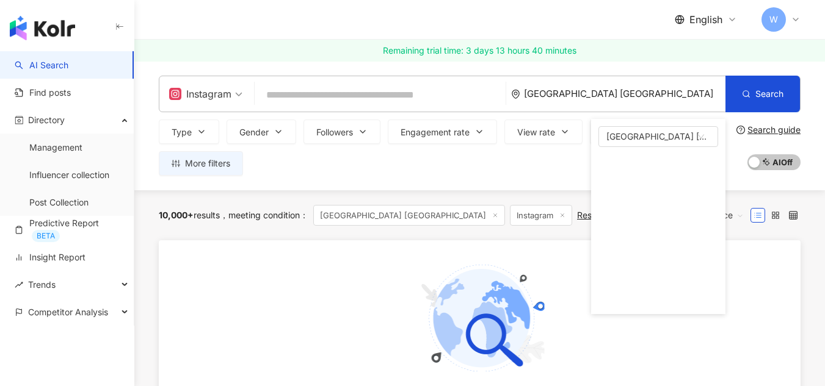
click at [624, 87] on div "United States Minor Outlying Islands United States Minor Outlying Islands gb um…" at bounding box center [618, 93] width 214 height 35
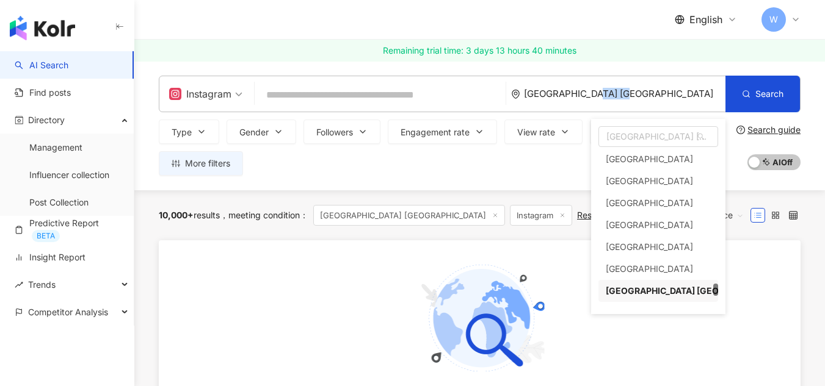
click at [624, 87] on div "United States Minor Outlying Islands United States Minor Outlying Islands gb um…" at bounding box center [618, 93] width 214 height 35
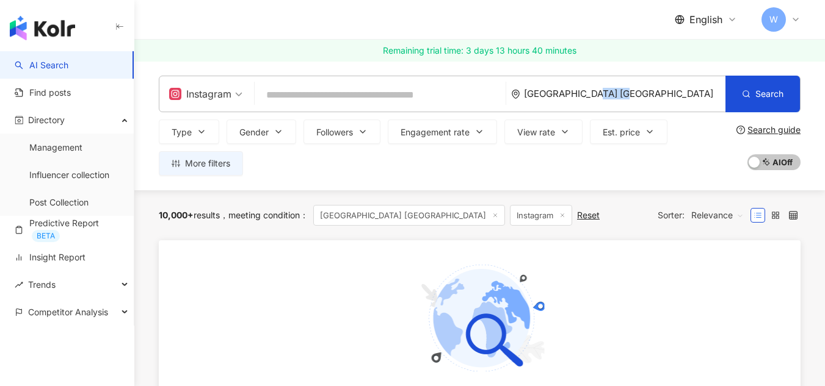
click at [629, 95] on div "United States Minor Outlying Islands" at bounding box center [624, 94] width 201 height 10
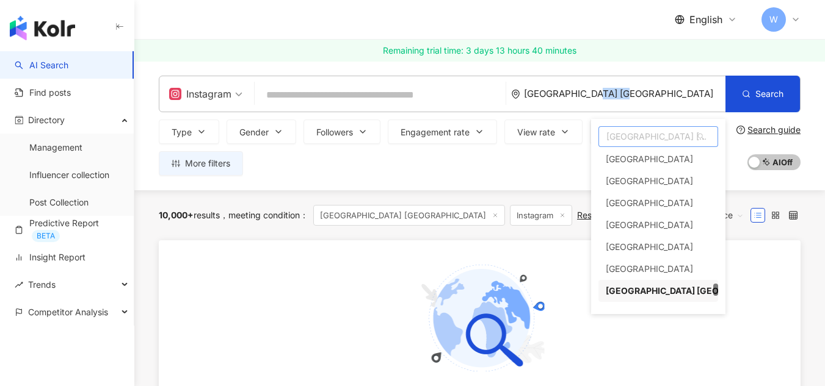
click at [630, 135] on span "United States Minor Outlying Islands" at bounding box center [658, 137] width 118 height 20
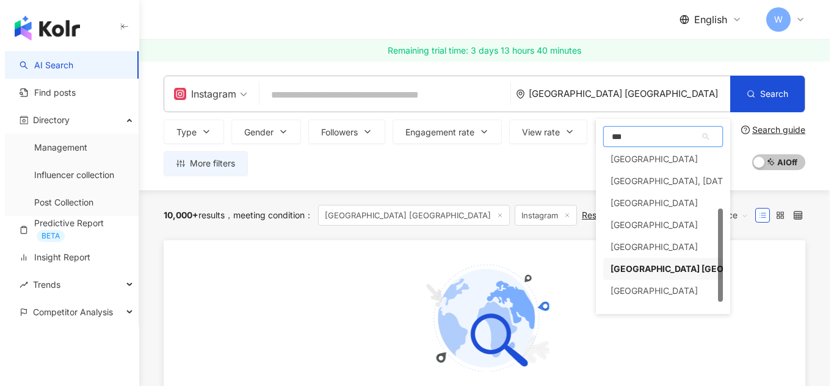
scroll to position [0, 0]
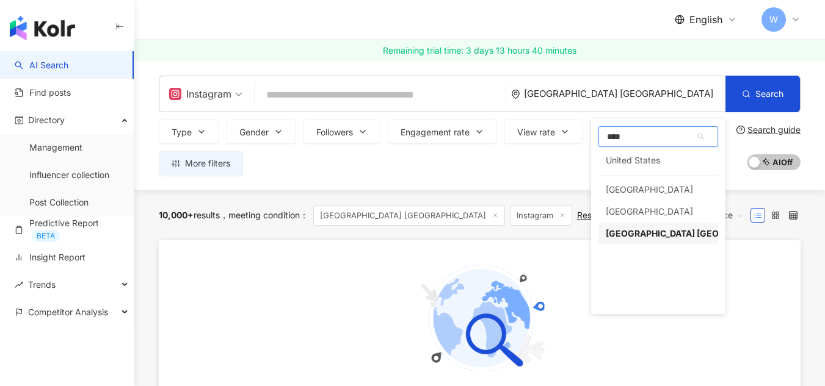
type input "*****"
click at [648, 160] on div "United States" at bounding box center [633, 161] width 54 height 22
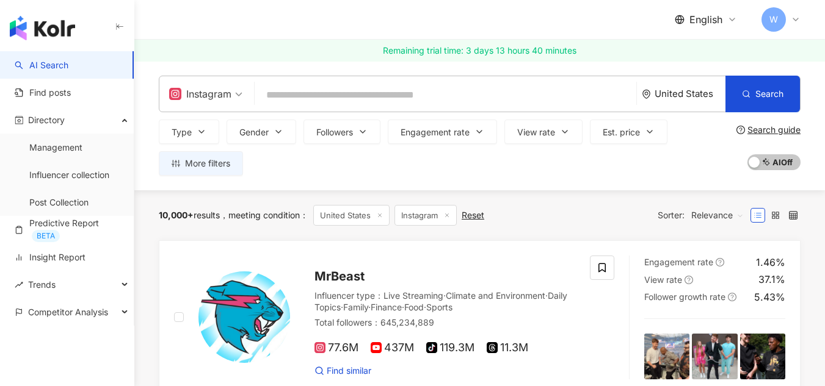
click at [314, 87] on input "search" at bounding box center [445, 95] width 372 height 23
click at [222, 162] on span "More filters" at bounding box center [207, 164] width 45 height 10
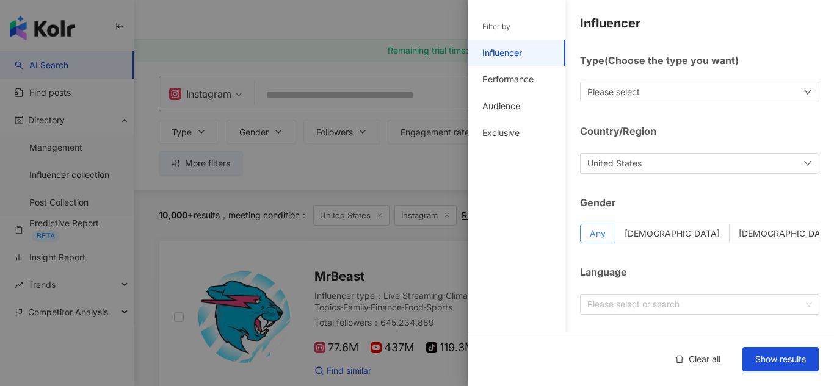
click at [651, 101] on div "Please select" at bounding box center [699, 92] width 239 height 21
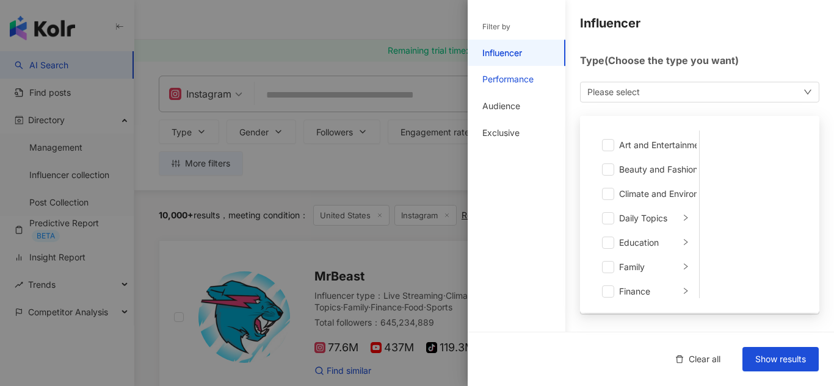
click at [513, 81] on div "Performance" at bounding box center [507, 79] width 51 height 12
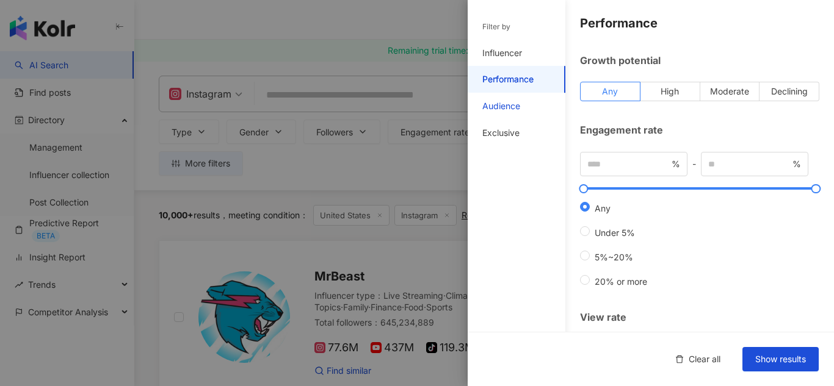
click at [515, 109] on div "Audience" at bounding box center [501, 106] width 38 height 12
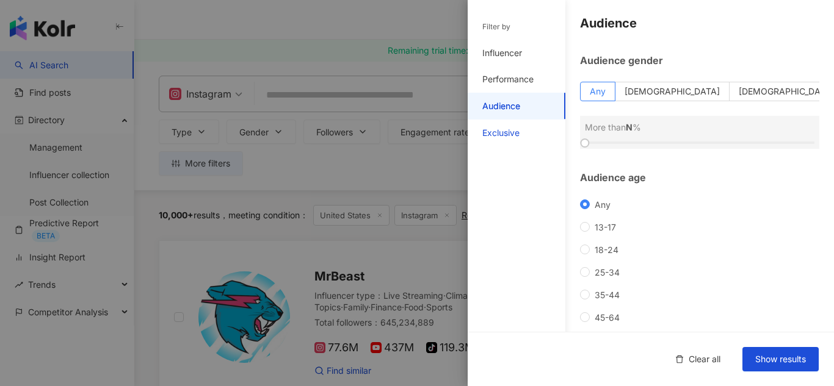
click at [509, 134] on div "Exclusive" at bounding box center [500, 133] width 37 height 12
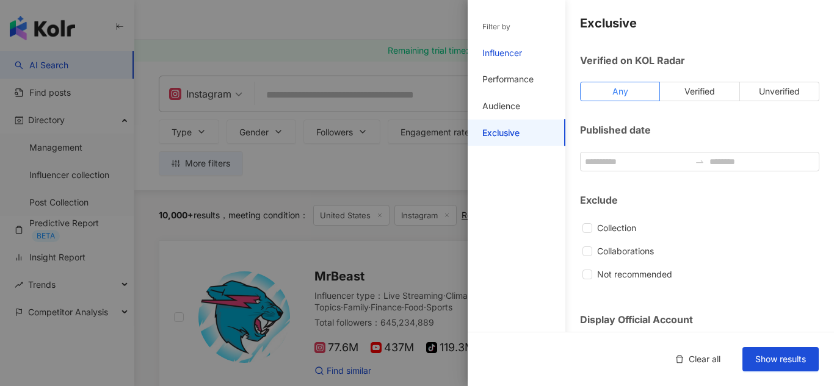
click at [507, 57] on div "Influencer" at bounding box center [502, 53] width 40 height 12
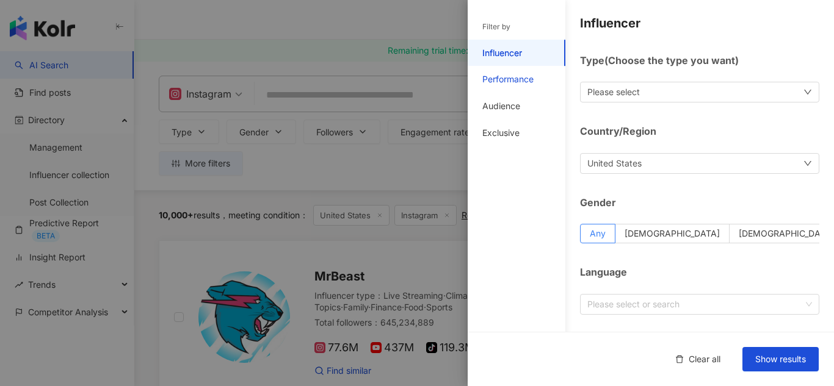
click at [534, 79] on div "Performance" at bounding box center [507, 79] width 51 height 12
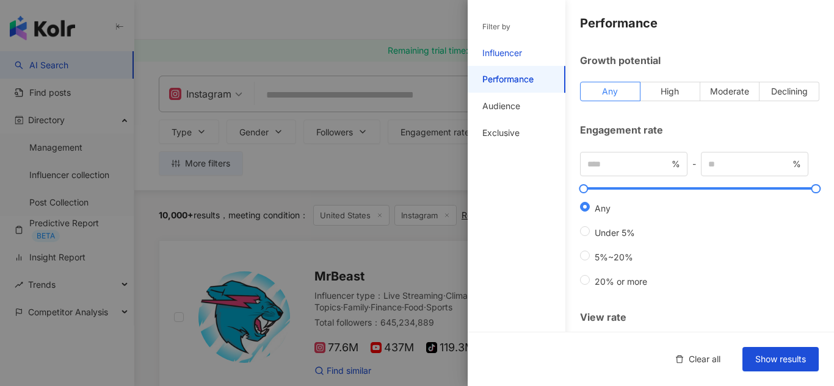
click at [512, 48] on div "Influencer" at bounding box center [502, 53] width 40 height 12
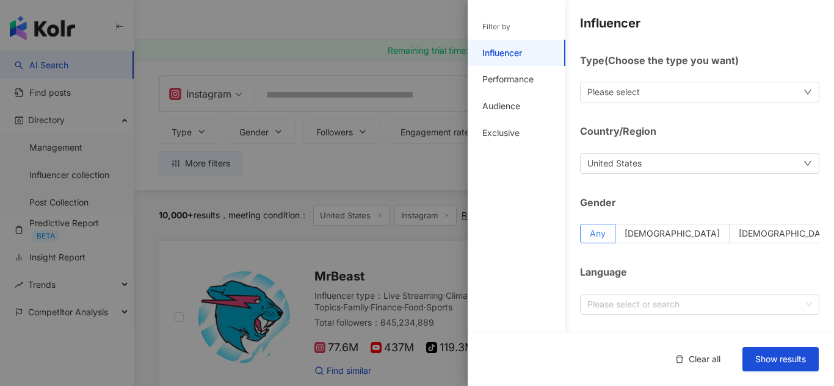
click at [632, 96] on div "Please select" at bounding box center [613, 91] width 52 height 13
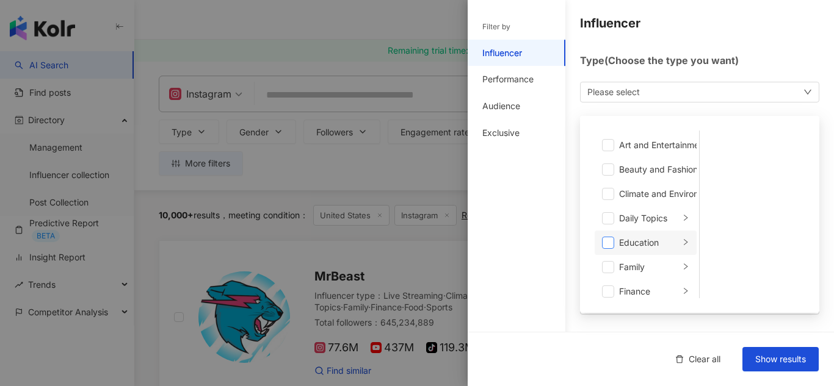
click at [609, 243] on span at bounding box center [608, 243] width 12 height 12
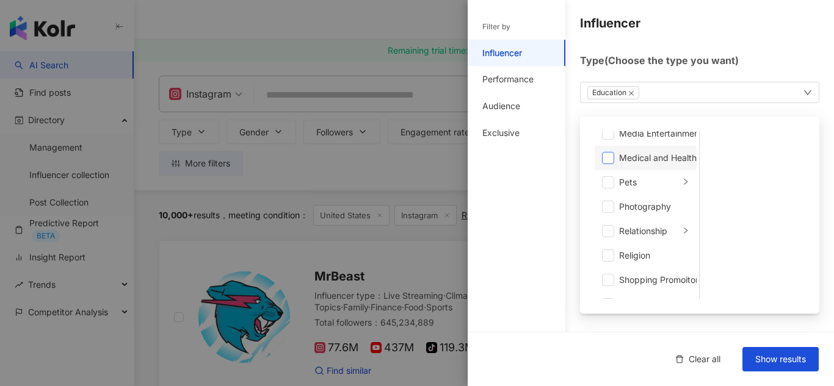
click at [607, 157] on span at bounding box center [608, 158] width 12 height 12
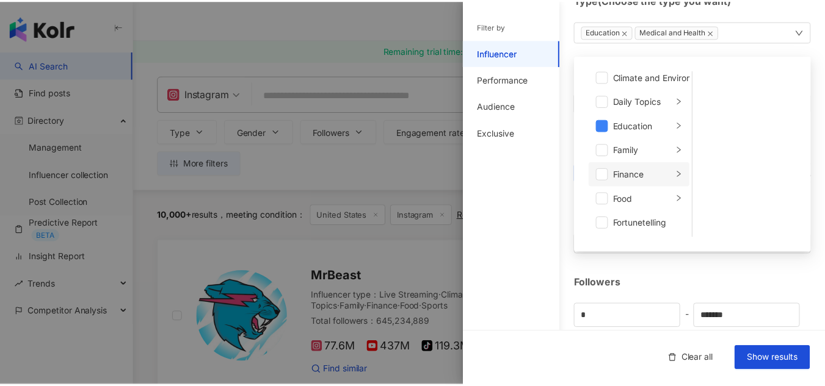
scroll to position [0, 0]
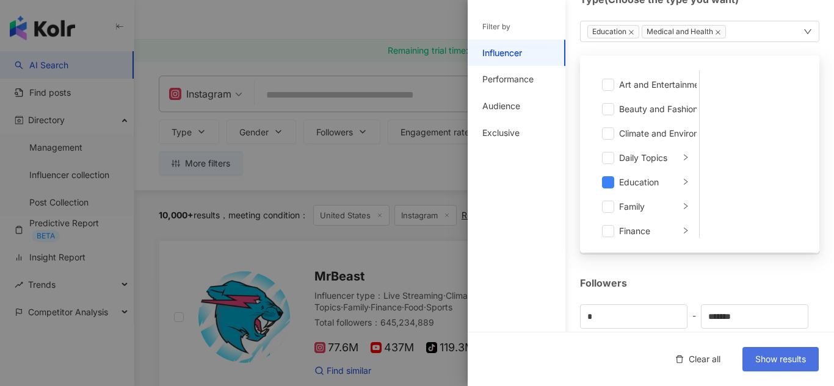
click at [786, 365] on button "Show results" at bounding box center [780, 359] width 76 height 24
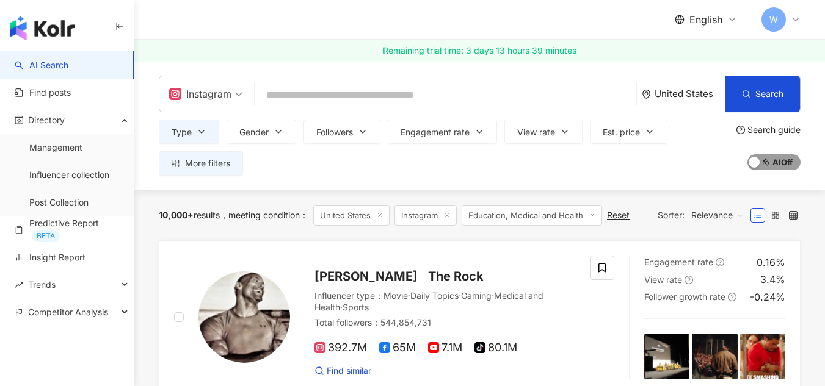
click at [758, 161] on button "AI On AI Off" at bounding box center [773, 162] width 53 height 16
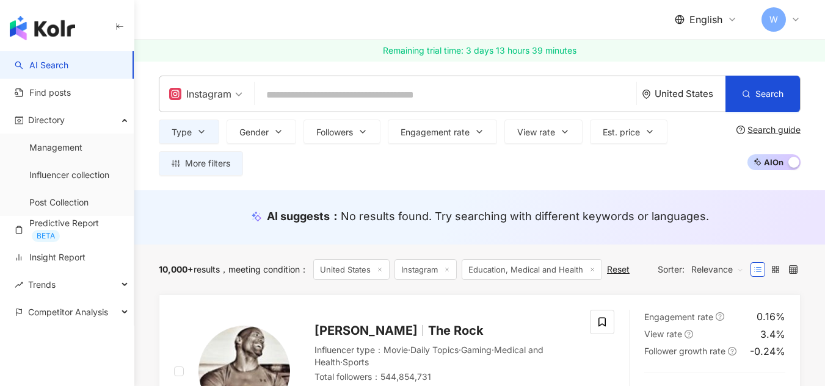
click at [369, 103] on input "search" at bounding box center [445, 95] width 372 height 23
paste input "*********"
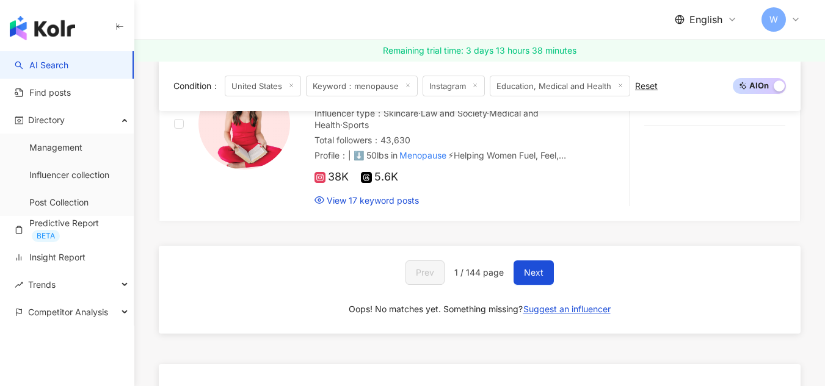
scroll to position [2452, 0]
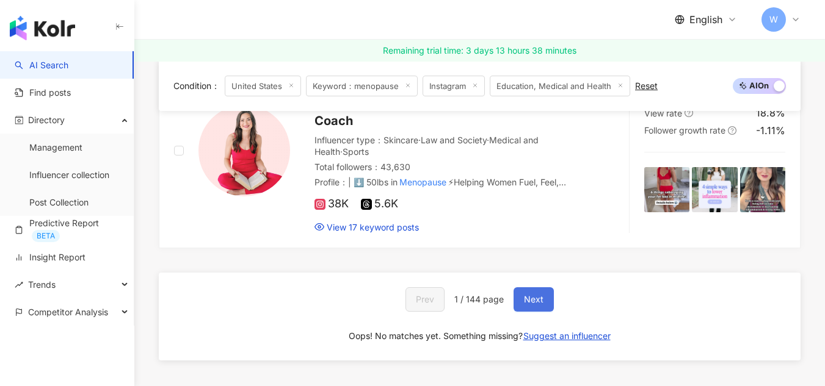
click at [543, 291] on button "Next" at bounding box center [533, 300] width 40 height 24
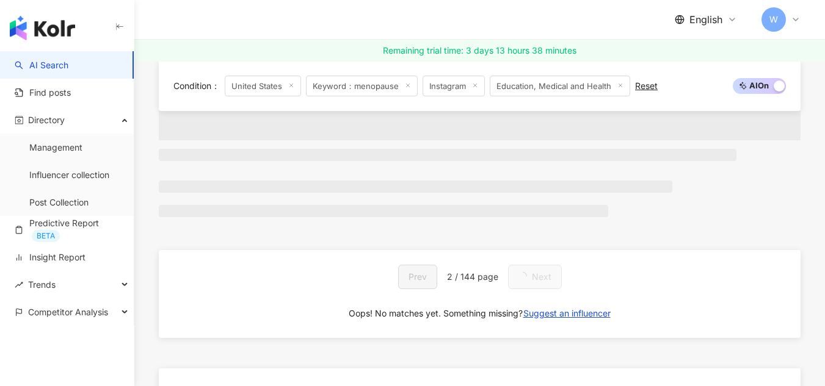
scroll to position [2366, 0]
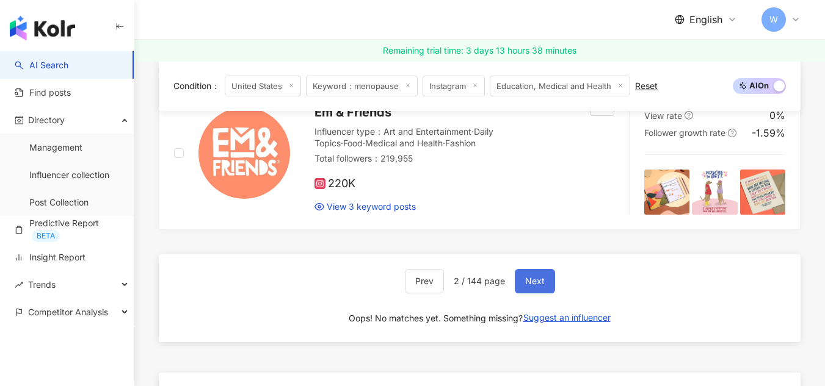
click at [543, 286] on span "Next" at bounding box center [535, 282] width 20 height 10
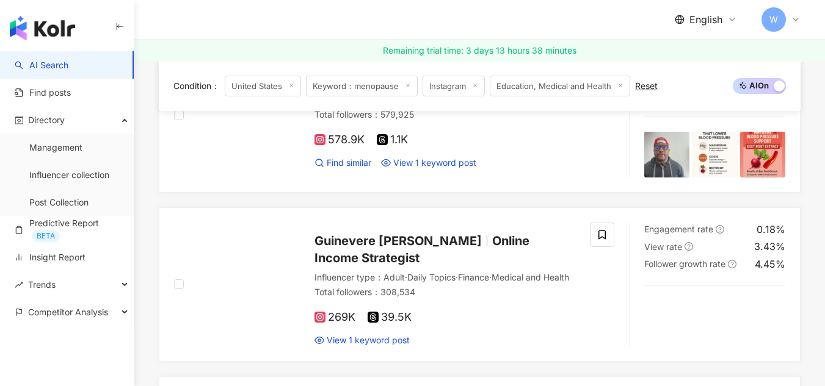
scroll to position [2383, 0]
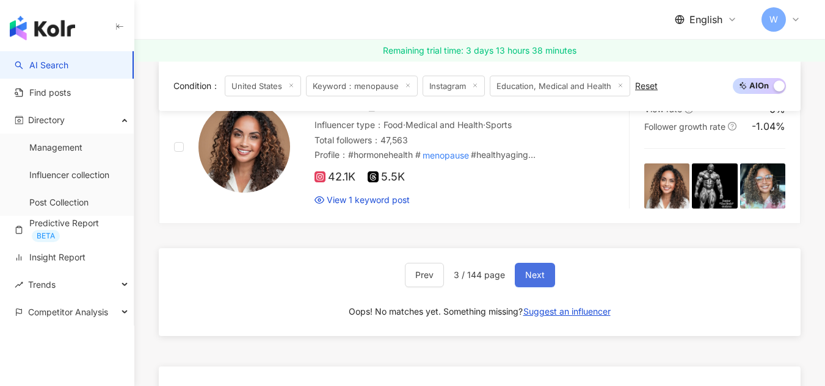
click at [540, 280] on span "Next" at bounding box center [535, 275] width 20 height 10
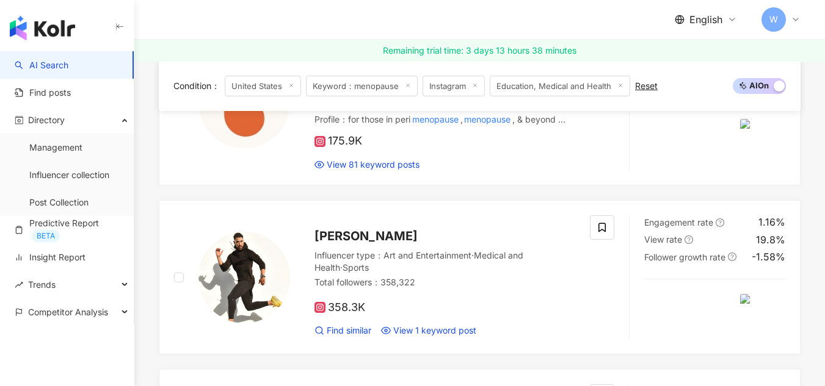
scroll to position [2332, 0]
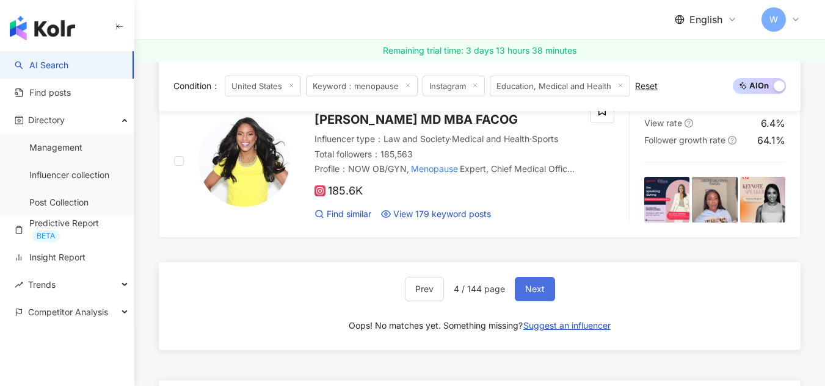
click at [540, 294] on span "Next" at bounding box center [535, 289] width 20 height 10
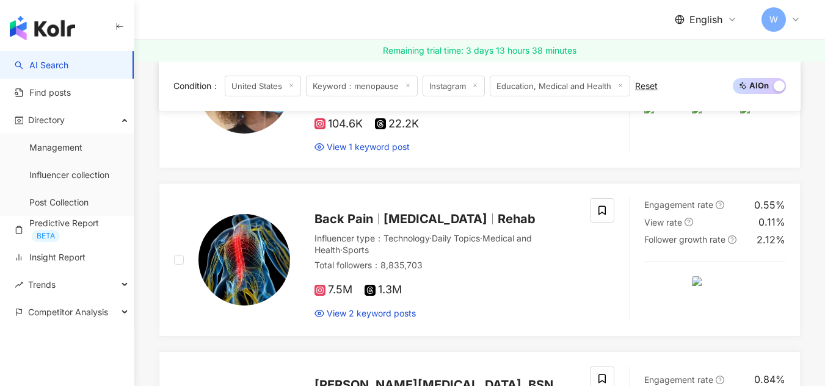
scroll to position [2171, 0]
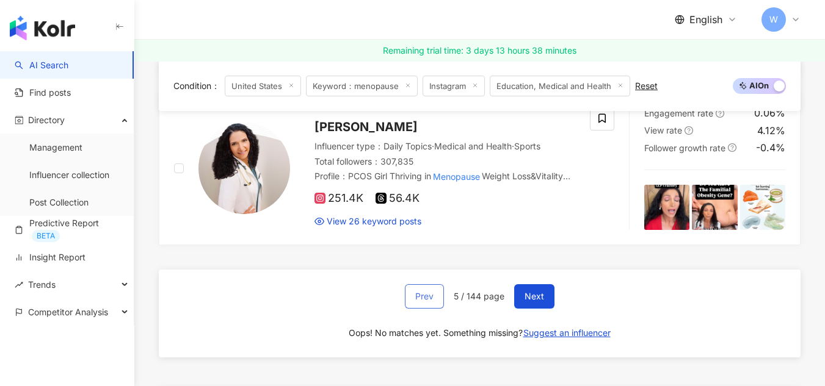
click at [422, 289] on button "Prev" at bounding box center [424, 296] width 39 height 24
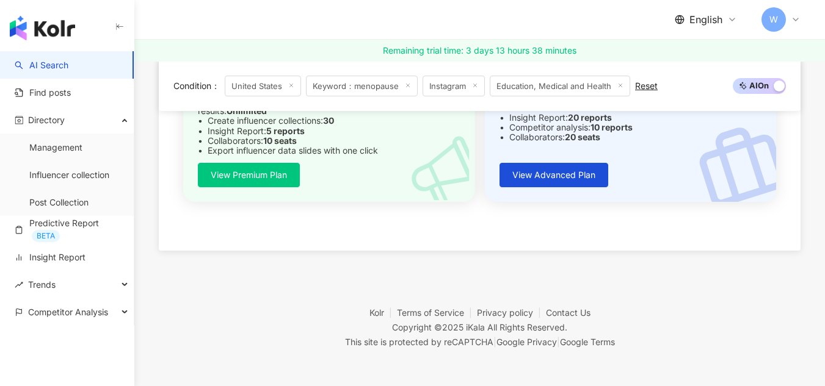
scroll to position [1034, 0]
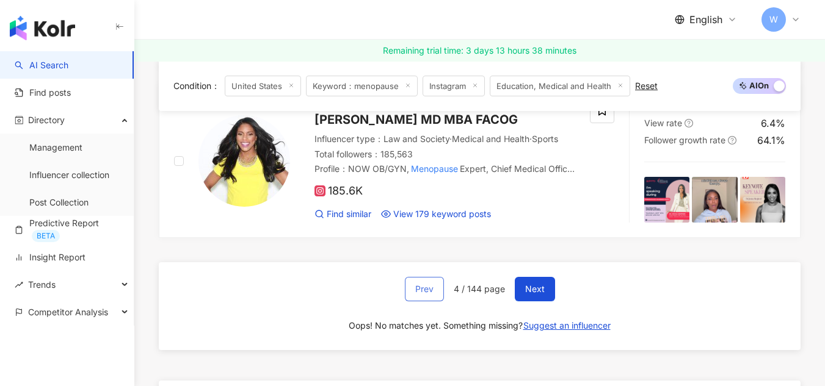
click at [424, 291] on span "Prev" at bounding box center [424, 289] width 18 height 10
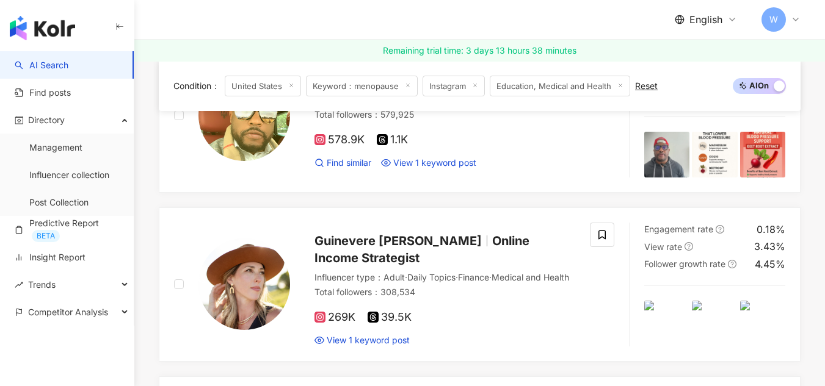
scroll to position [2383, 0]
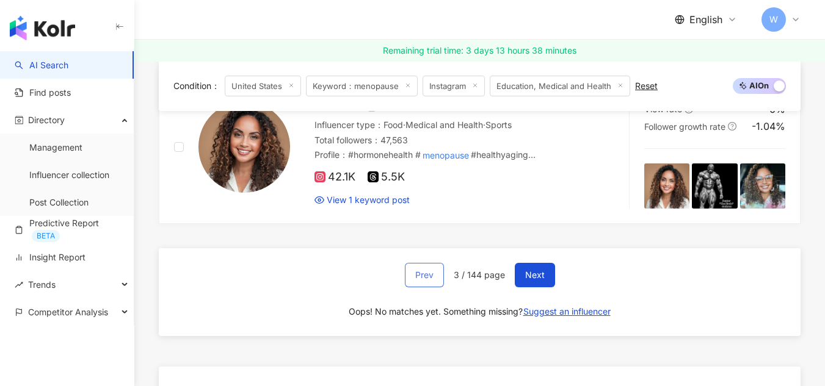
click at [425, 280] on span "Prev" at bounding box center [424, 275] width 18 height 10
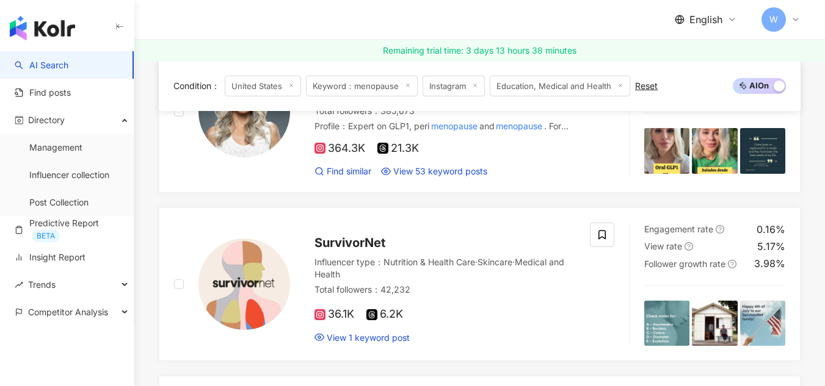
scroll to position [2366, 0]
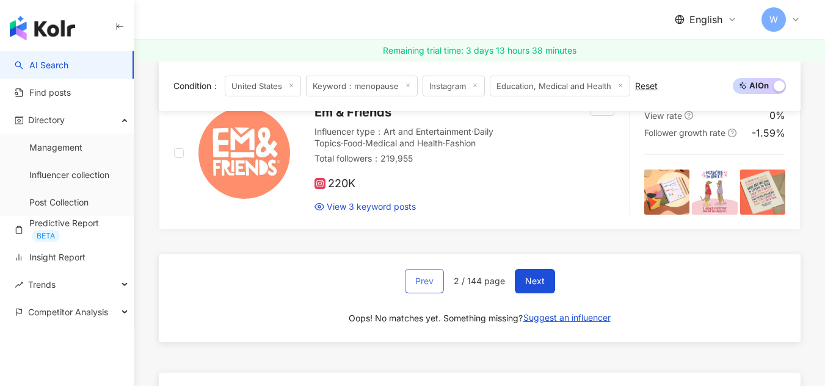
click at [427, 286] on span "Prev" at bounding box center [424, 282] width 18 height 10
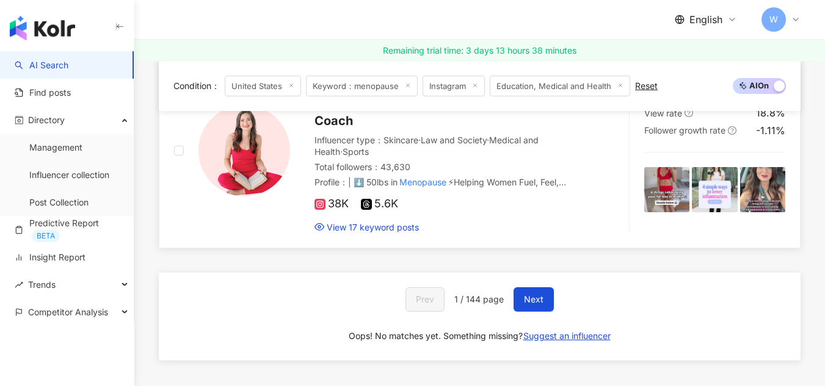
scroll to position [2472, 0]
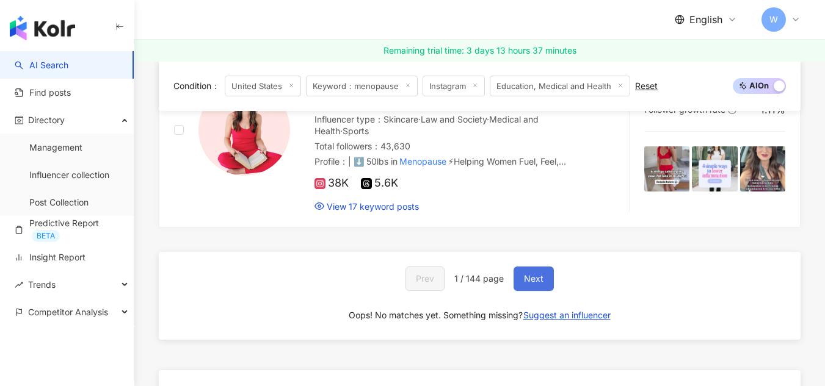
click at [540, 284] on span "Next" at bounding box center [534, 279] width 20 height 10
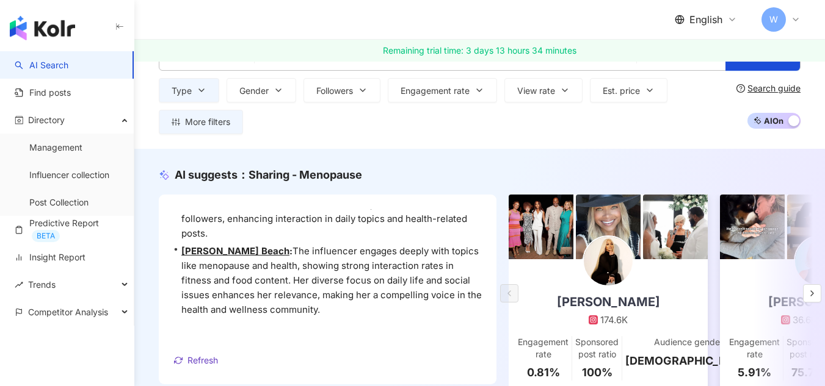
scroll to position [0, 0]
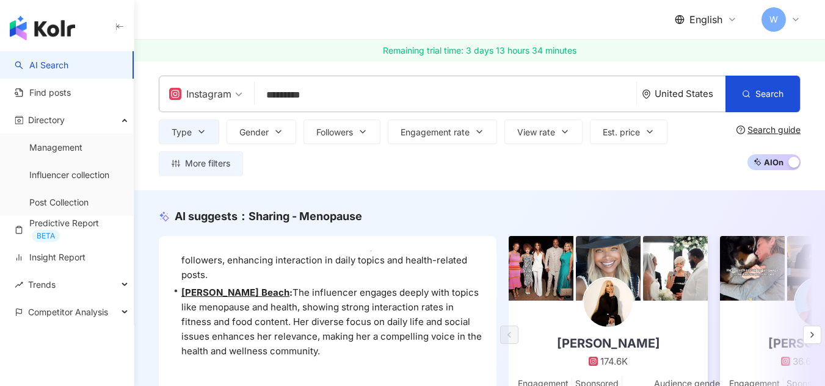
click at [281, 100] on input "*********" at bounding box center [445, 95] width 372 height 23
click at [281, 99] on input "*********" at bounding box center [445, 95] width 372 height 23
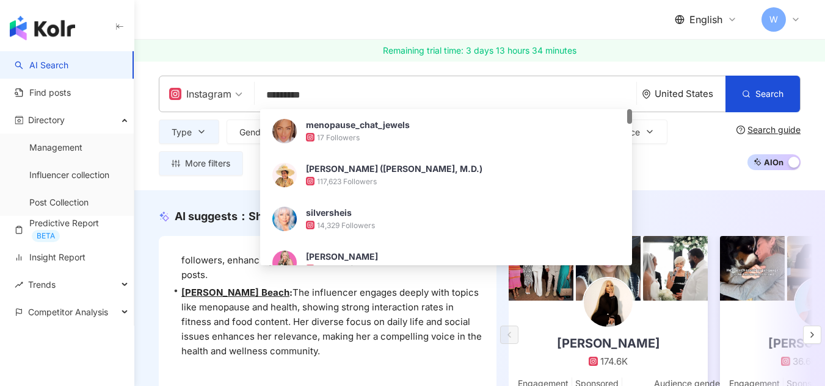
paste input "search"
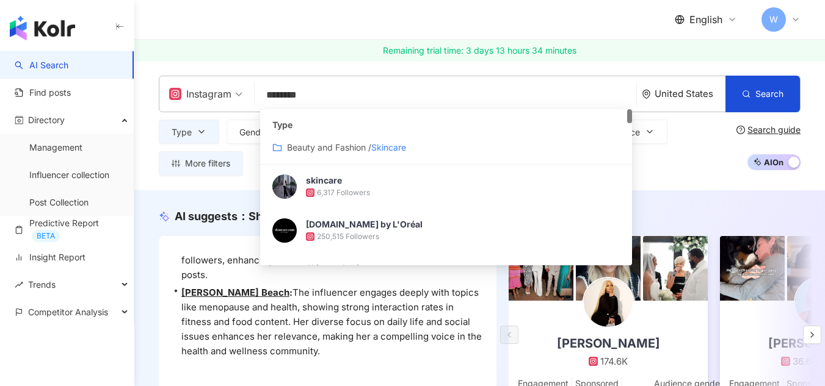
click at [386, 149] on mark "Skincare" at bounding box center [388, 147] width 35 height 10
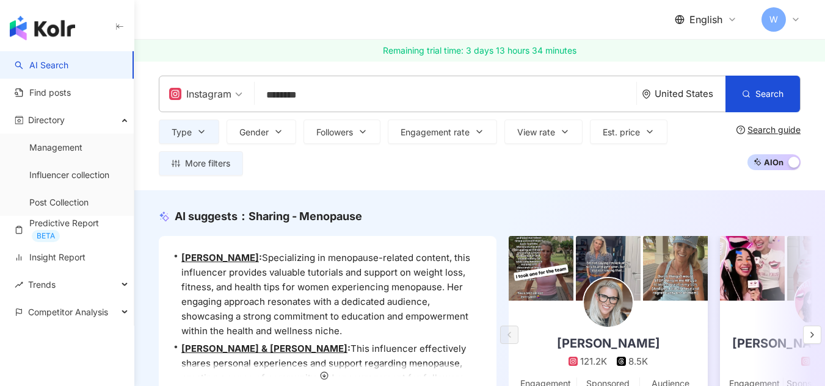
click at [353, 97] on input "********" at bounding box center [445, 95] width 372 height 23
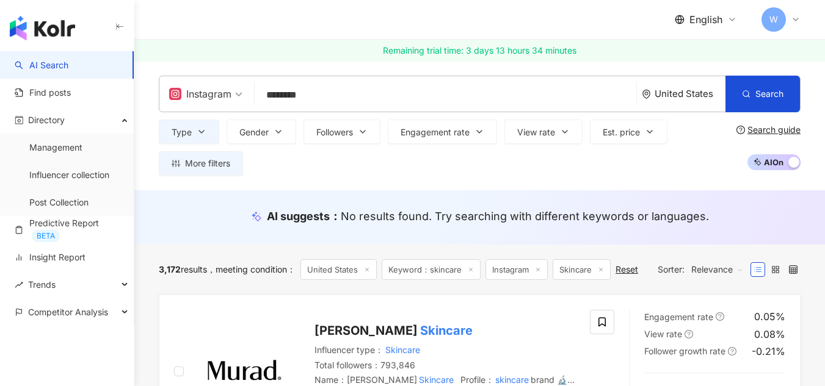
click at [788, 159] on div "button" at bounding box center [793, 164] width 11 height 16
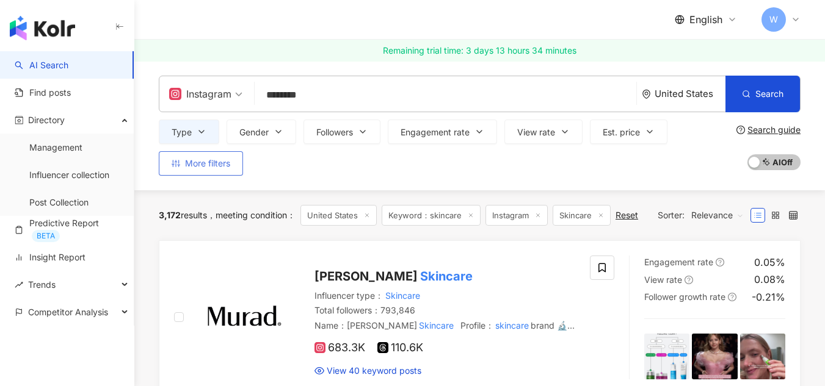
click at [213, 168] on button "More filters" at bounding box center [201, 163] width 84 height 24
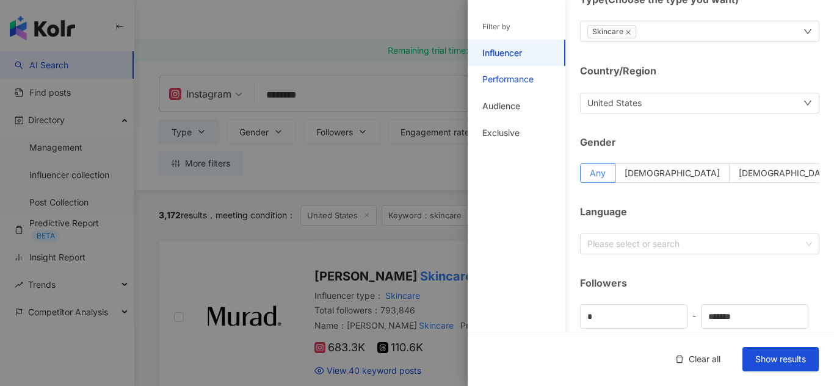
click at [505, 76] on div "Performance" at bounding box center [507, 79] width 51 height 12
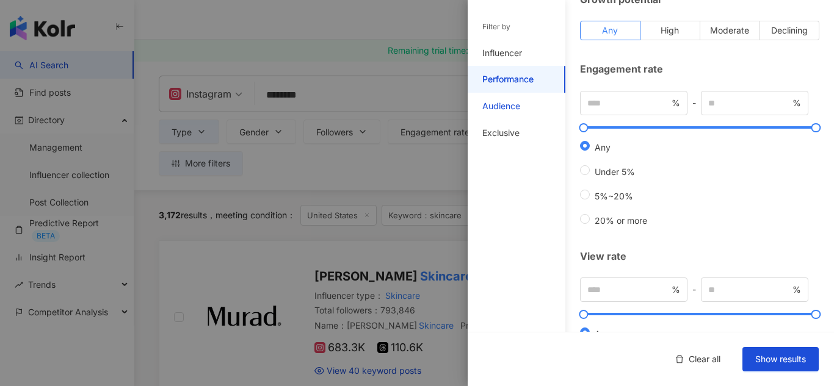
click at [510, 106] on div "Audience" at bounding box center [501, 106] width 38 height 12
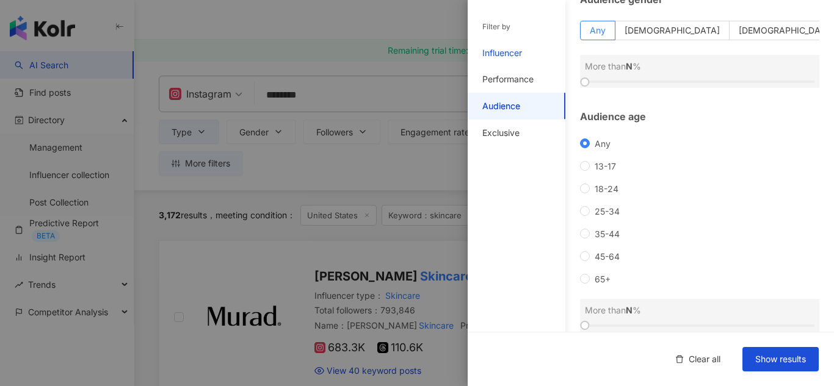
click at [505, 53] on div "Influencer" at bounding box center [502, 53] width 40 height 12
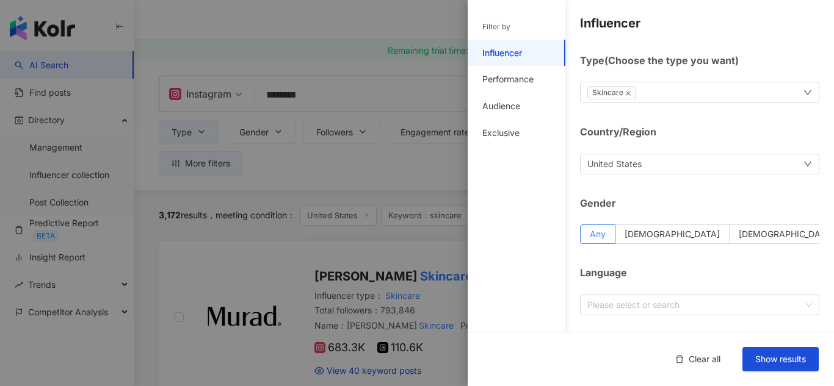
click at [755, 91] on div "Skincare" at bounding box center [699, 92] width 239 height 21
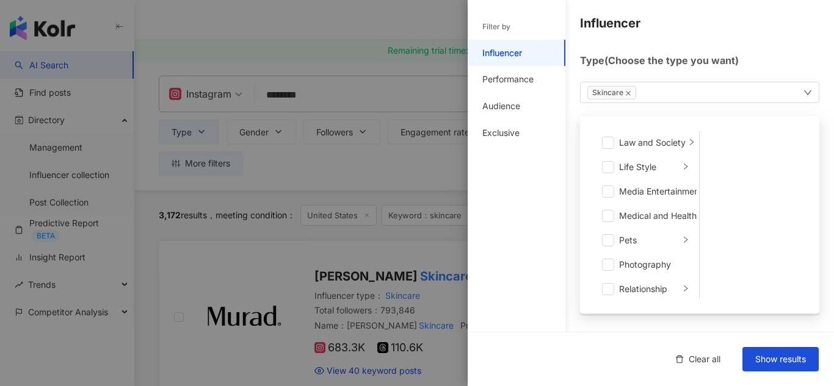
scroll to position [255, 0]
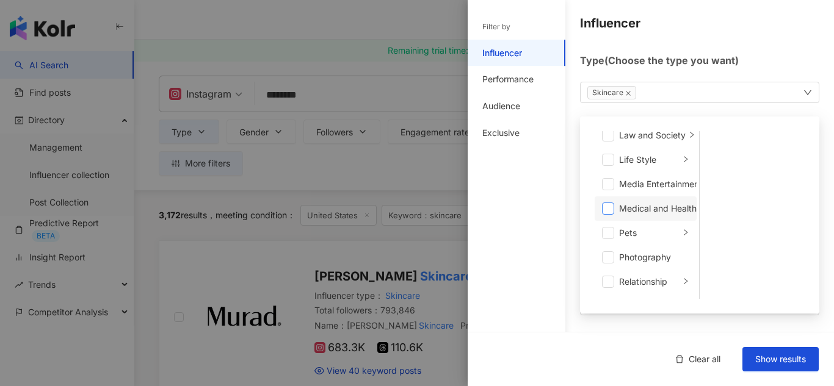
click at [607, 209] on span at bounding box center [608, 209] width 12 height 12
click at [628, 95] on icon "close" at bounding box center [628, 93] width 6 height 6
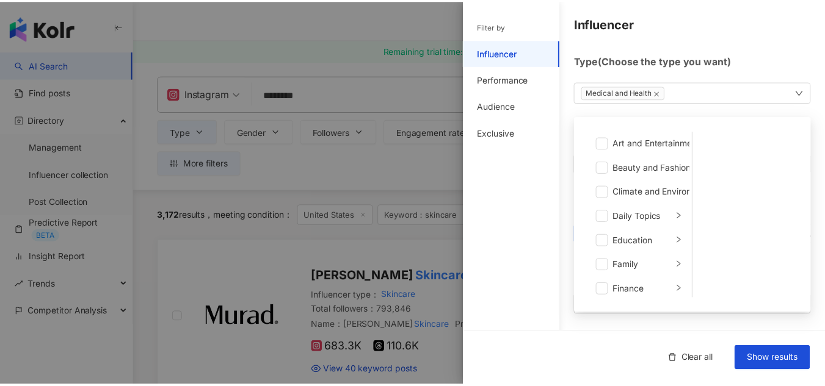
scroll to position [0, 0]
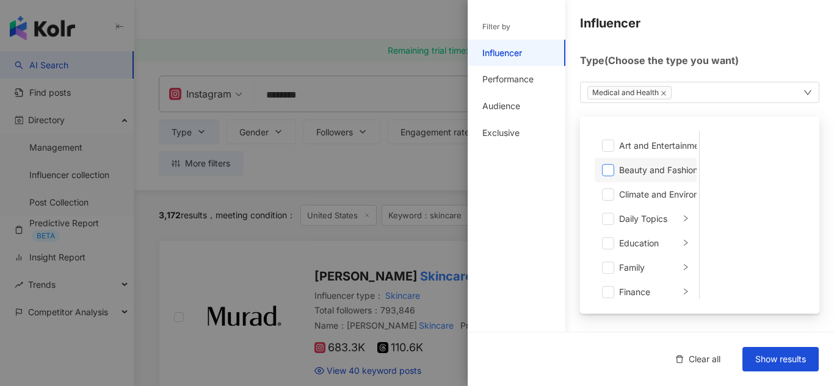
click at [609, 167] on span at bounding box center [608, 170] width 12 height 12
click at [788, 361] on span "Show results" at bounding box center [780, 360] width 51 height 10
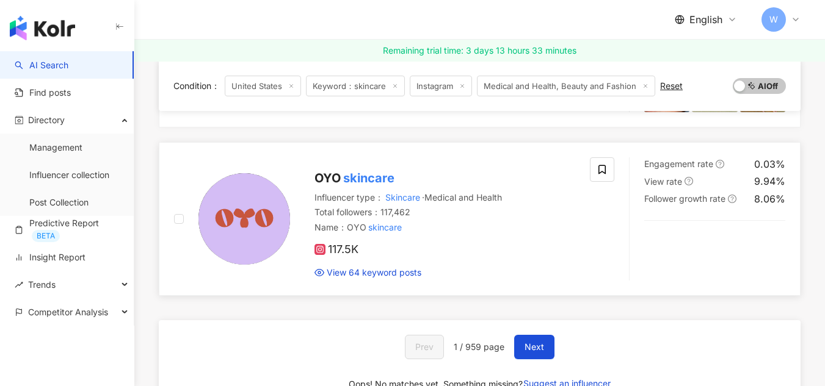
scroll to position [2075, 0]
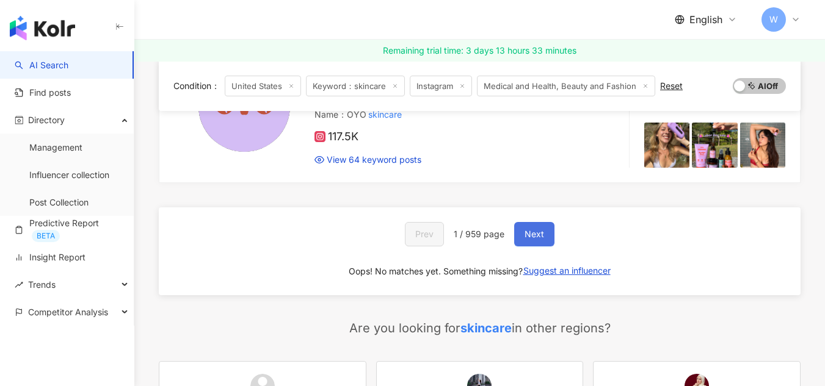
click at [541, 236] on span "Next" at bounding box center [534, 235] width 20 height 10
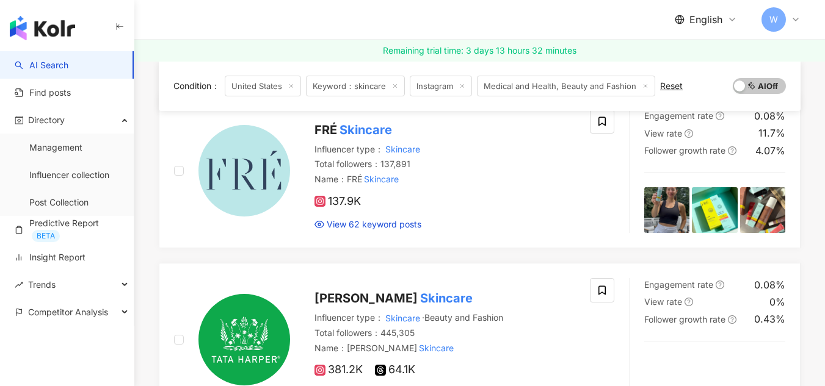
scroll to position [0, 0]
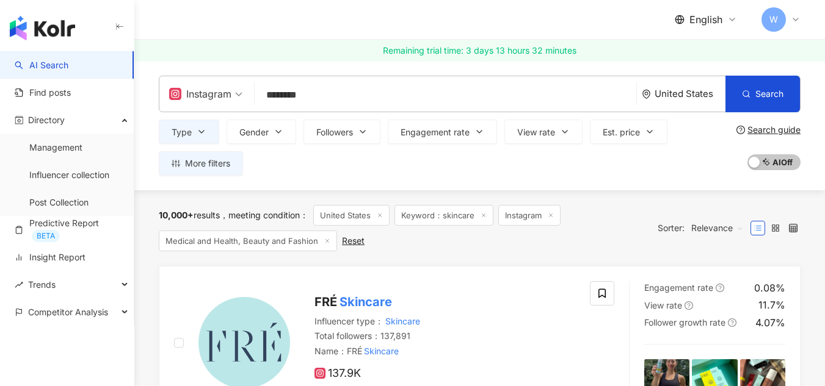
click at [349, 91] on input "********" at bounding box center [445, 95] width 372 height 23
click at [372, 98] on input "********" at bounding box center [445, 95] width 372 height 23
click at [377, 95] on input "********" at bounding box center [445, 95] width 372 height 23
click at [374, 93] on input "********" at bounding box center [445, 95] width 372 height 23
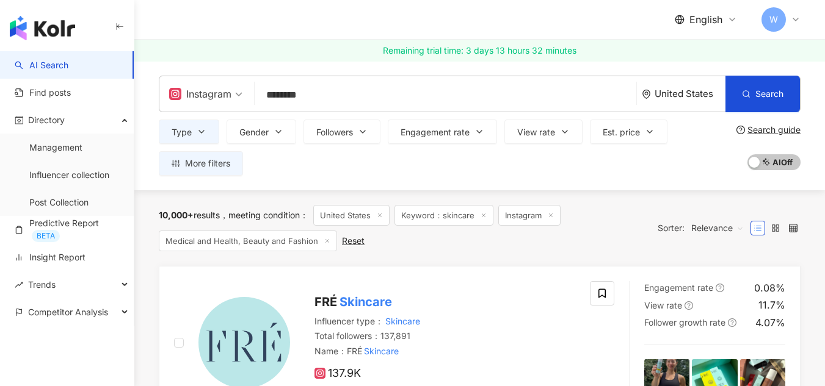
click at [374, 93] on input "********" at bounding box center [445, 95] width 372 height 23
click at [402, 103] on input "********" at bounding box center [445, 95] width 372 height 23
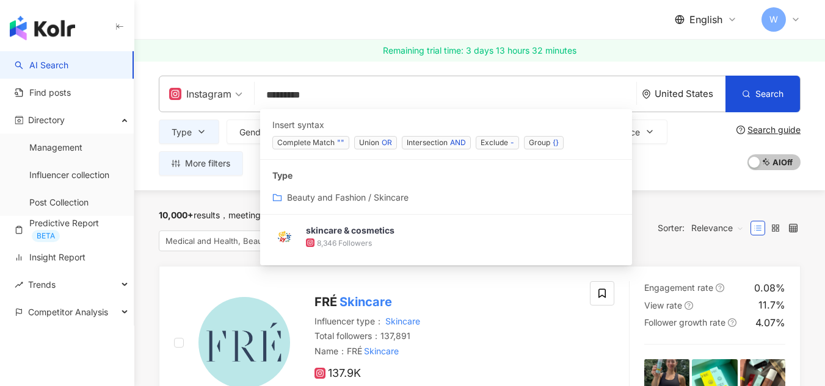
click at [323, 147] on span "Complete Match """ at bounding box center [310, 142] width 77 height 13
click at [292, 93] on input "**********" at bounding box center [445, 95] width 372 height 23
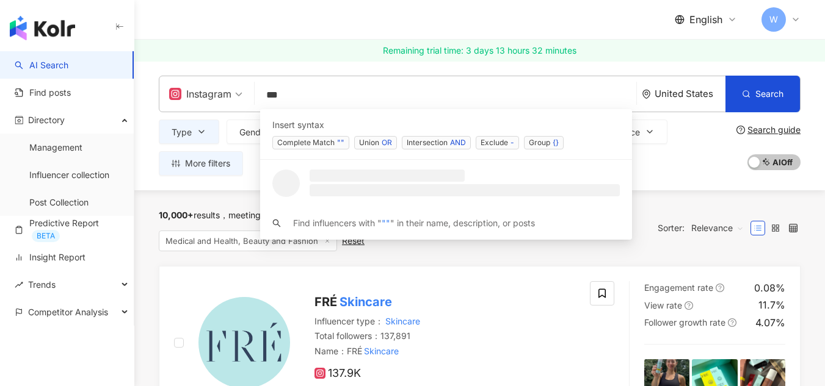
click at [270, 92] on input "**" at bounding box center [445, 95] width 372 height 23
paste input "*********"
click at [336, 96] on input "**********" at bounding box center [445, 95] width 372 height 23
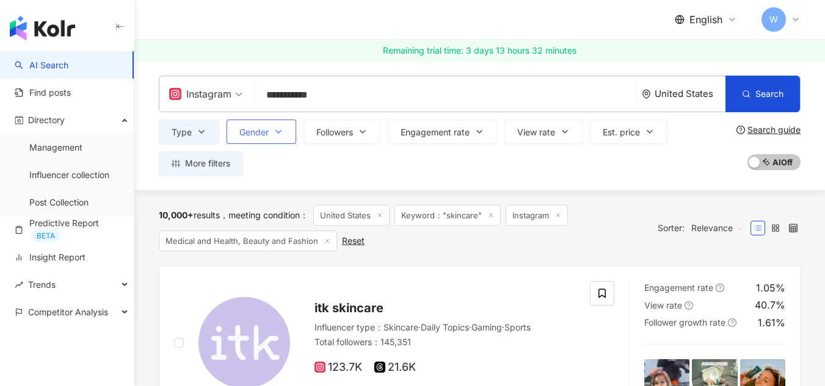
type input "**********"
click at [278, 136] on icon "button" at bounding box center [278, 132] width 10 height 10
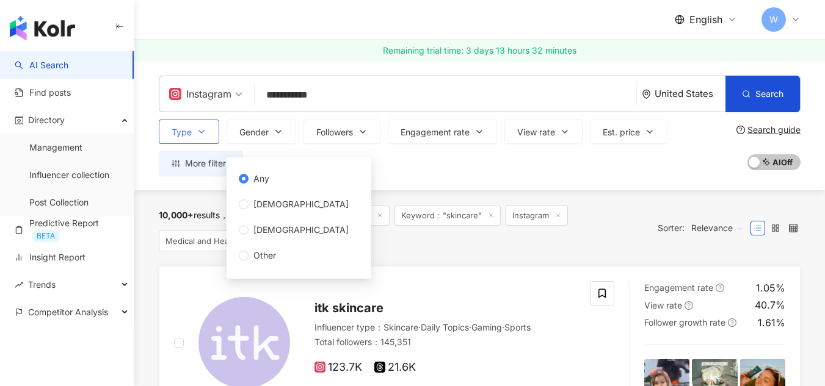
click at [197, 131] on icon "button" at bounding box center [202, 132] width 10 height 10
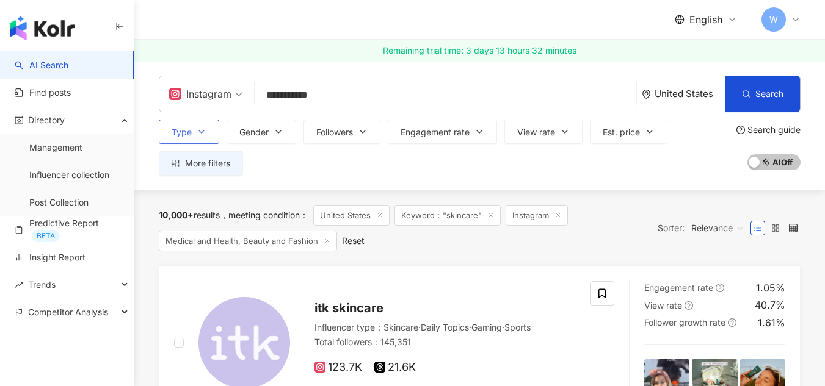
click at [206, 131] on button "Type Search or select type : Medical and Health Beauty and Fashion Art and Ente…" at bounding box center [189, 132] width 60 height 24
click at [211, 131] on button "Type" at bounding box center [189, 132] width 60 height 24
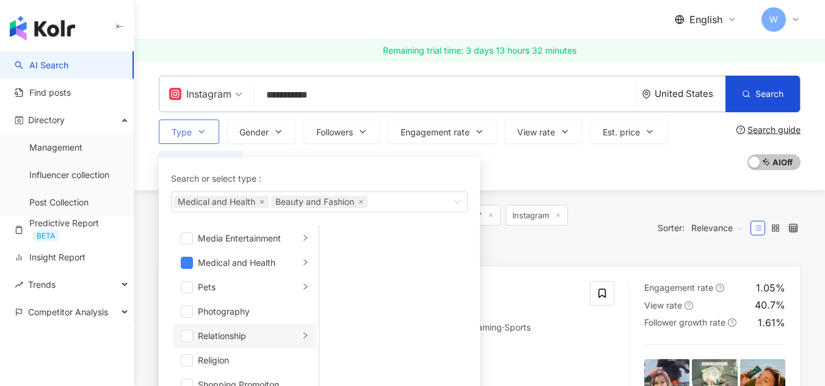
scroll to position [305, 0]
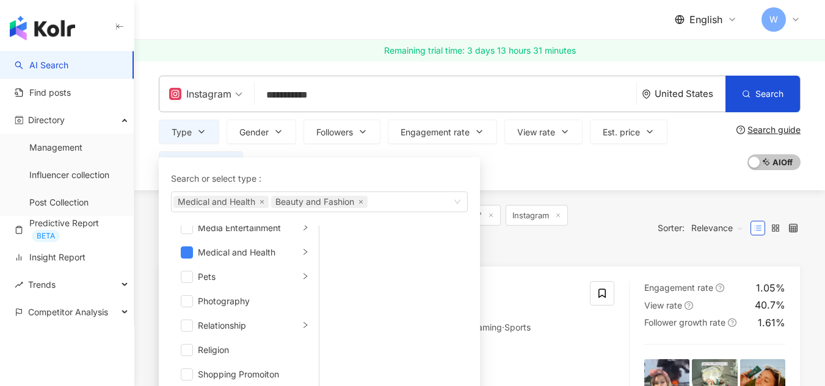
click at [631, 170] on div "Type Search or select type : Medical and Health Beauty and Fashion Art and Ente…" at bounding box center [445, 148] width 573 height 56
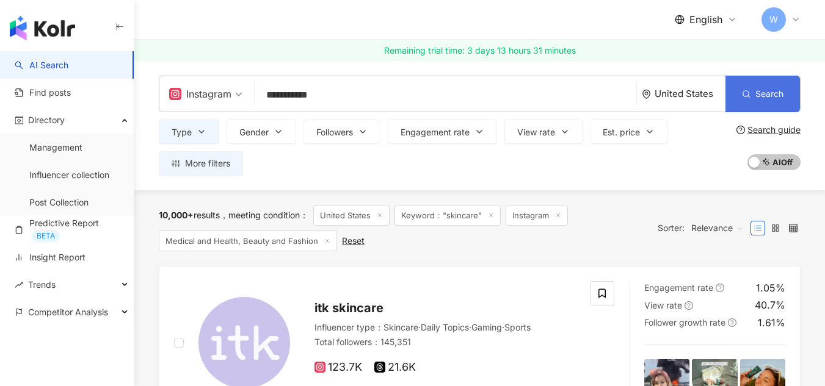
click at [778, 97] on span "Search" at bounding box center [769, 94] width 28 height 10
click at [345, 137] on span "Followers" at bounding box center [334, 133] width 37 height 10
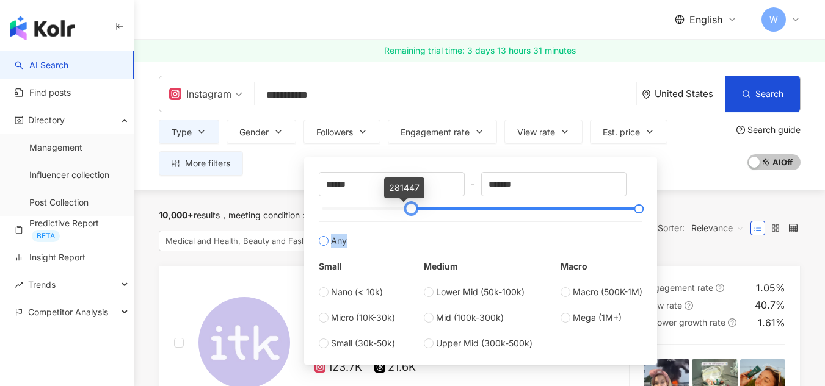
type input "******"
drag, startPoint x: 322, startPoint y: 206, endPoint x: 413, endPoint y: 223, distance: 91.9
click at [413, 223] on div "****** - ******* Any Small Nano (< 10k) Micro (10K-30k) Small (30k-50k) Medium …" at bounding box center [481, 261] width 324 height 178
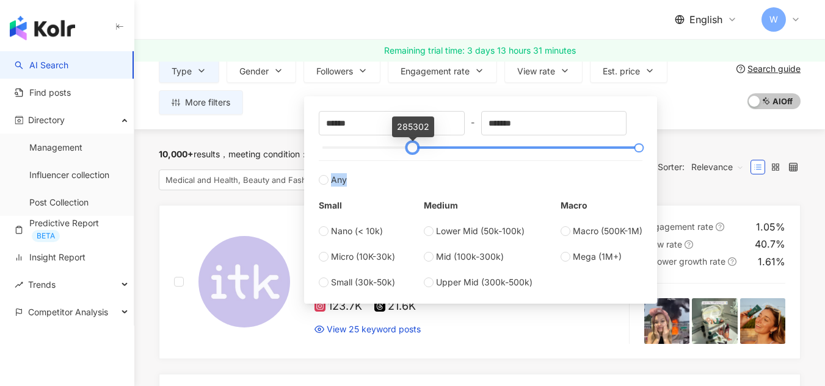
click at [414, 148] on div at bounding box center [412, 148] width 7 height 7
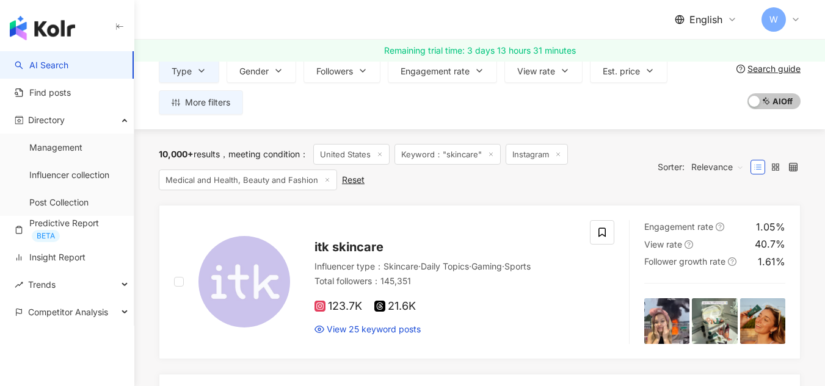
click at [684, 118] on div "**********" at bounding box center [479, 64] width 690 height 129
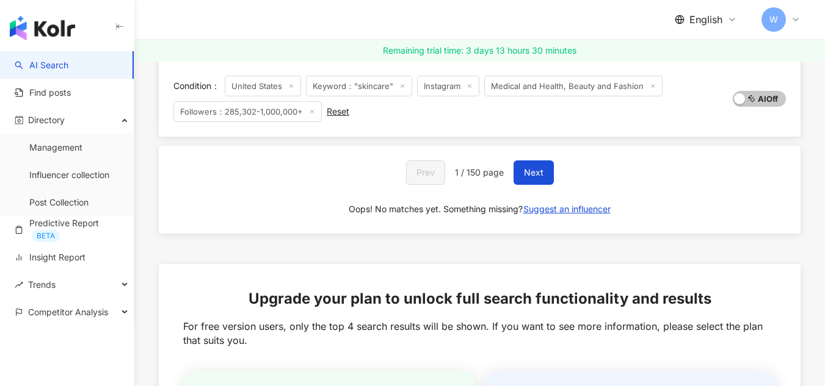
scroll to position [2138, 0]
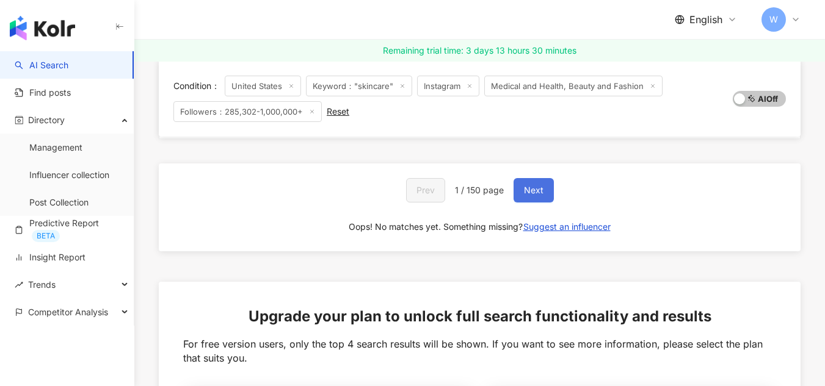
click at [537, 195] on span "Next" at bounding box center [534, 191] width 20 height 10
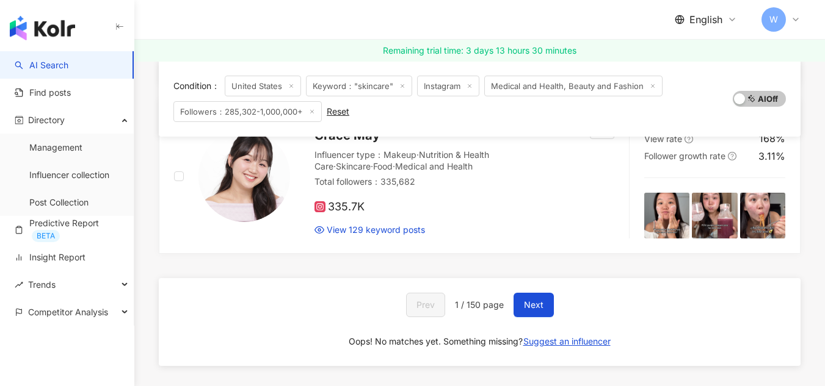
scroll to position [2016, 0]
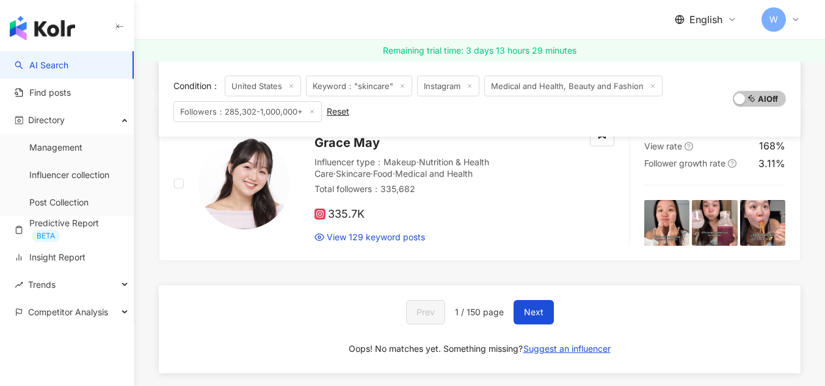
click at [640, 311] on div "Prev 1 / 150 page Next Oops! No matches yet. Something missing? Suggest an infl…" at bounding box center [480, 330] width 642 height 88
click at [531, 316] on span "Next" at bounding box center [534, 313] width 20 height 10
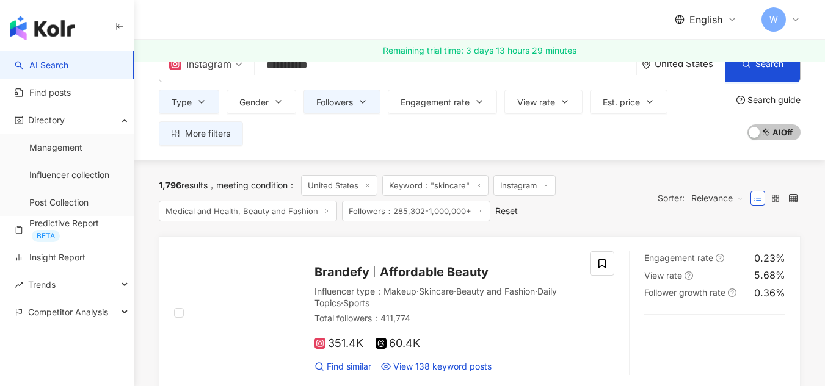
scroll to position [0, 0]
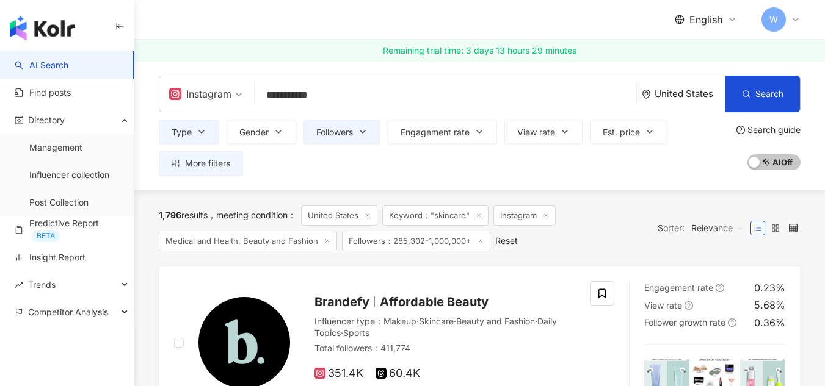
click at [582, 20] on div "English W" at bounding box center [480, 19] width 642 height 39
click at [377, 134] on button "Followers" at bounding box center [341, 132] width 77 height 24
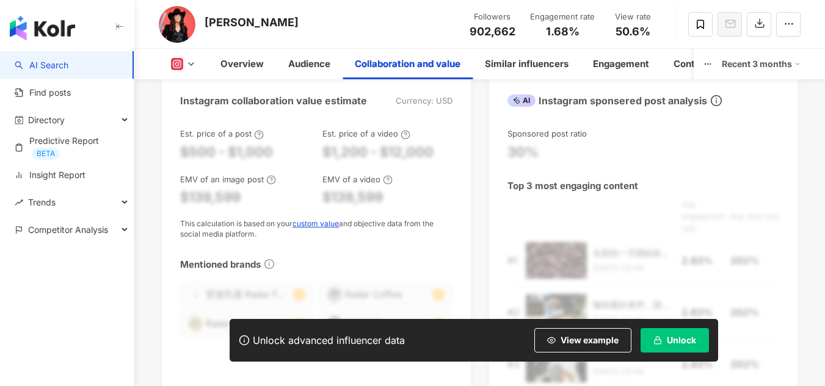
scroll to position [1709, 0]
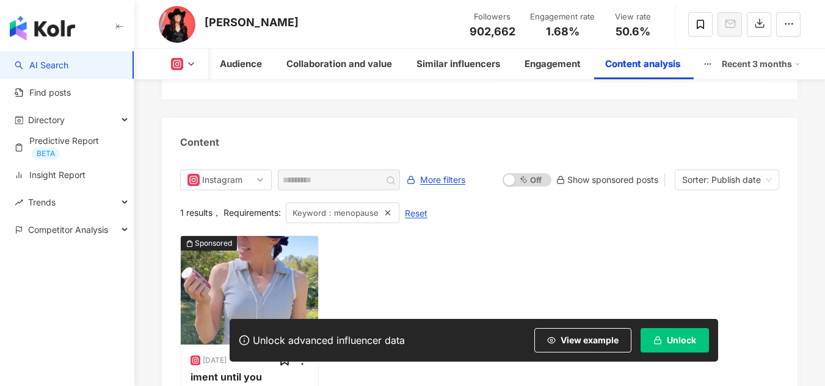
scroll to position [3740, 0]
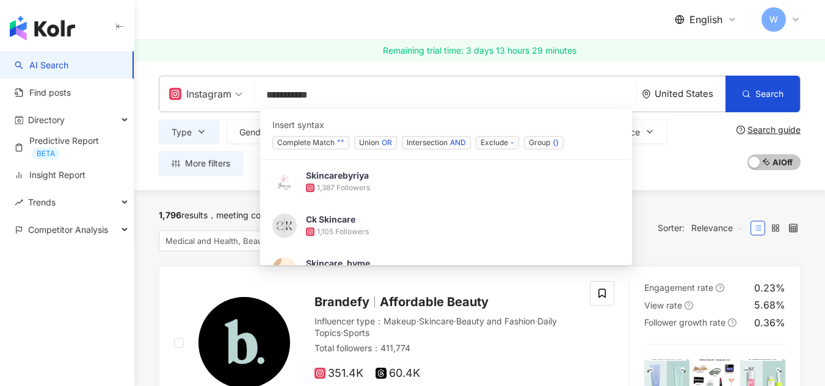
click at [317, 33] on div "English W" at bounding box center [480, 19] width 642 height 39
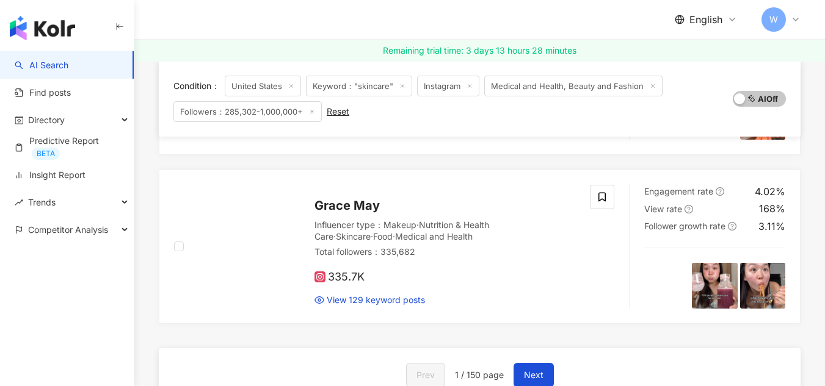
scroll to position [2075, 0]
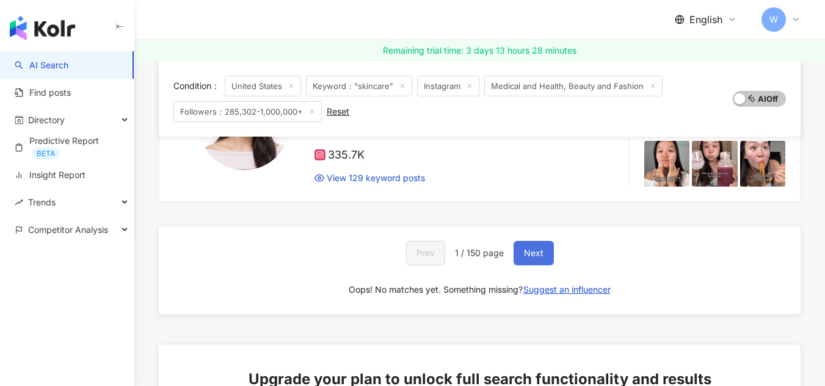
click at [535, 251] on span "Next" at bounding box center [534, 253] width 20 height 10
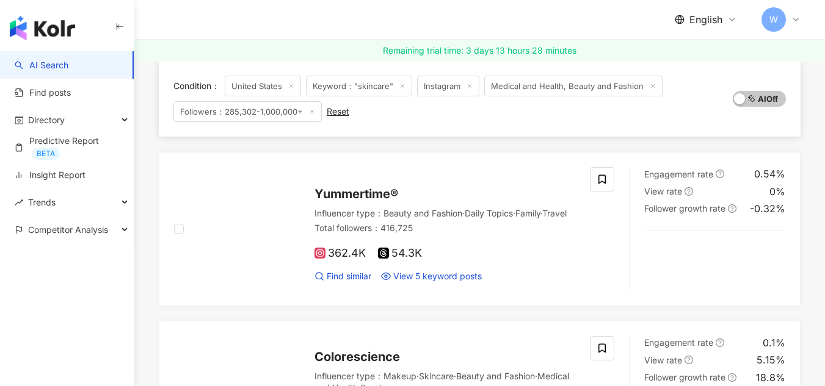
scroll to position [2082, 0]
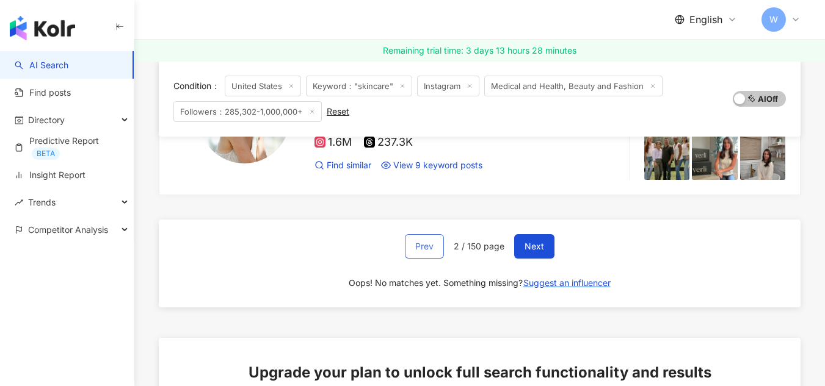
click at [423, 251] on span "Prev" at bounding box center [424, 247] width 18 height 10
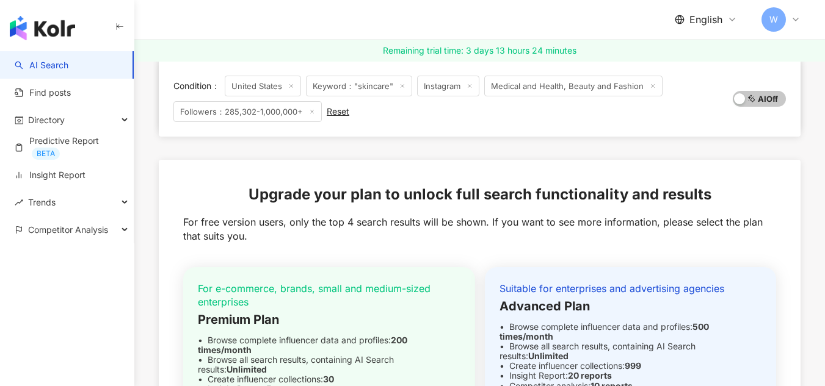
scroll to position [2077, 0]
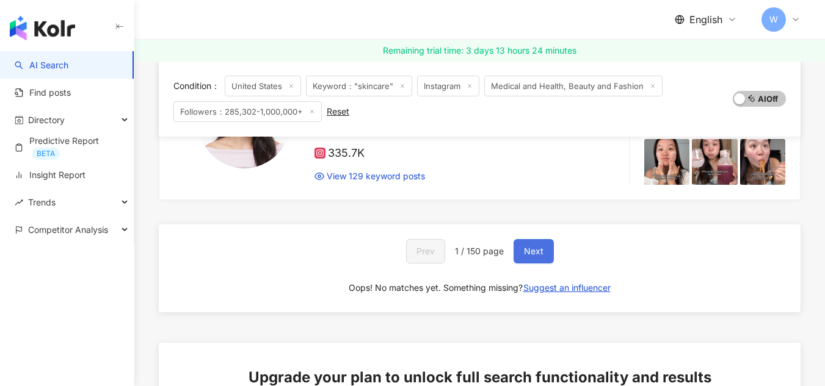
click at [545, 253] on button "Next" at bounding box center [533, 251] width 40 height 24
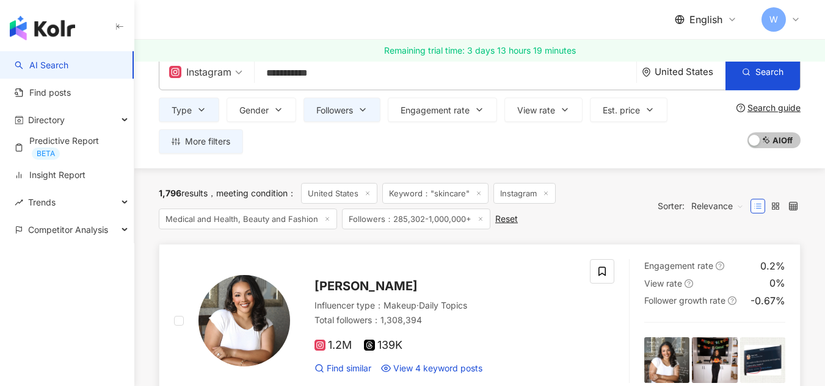
scroll to position [0, 0]
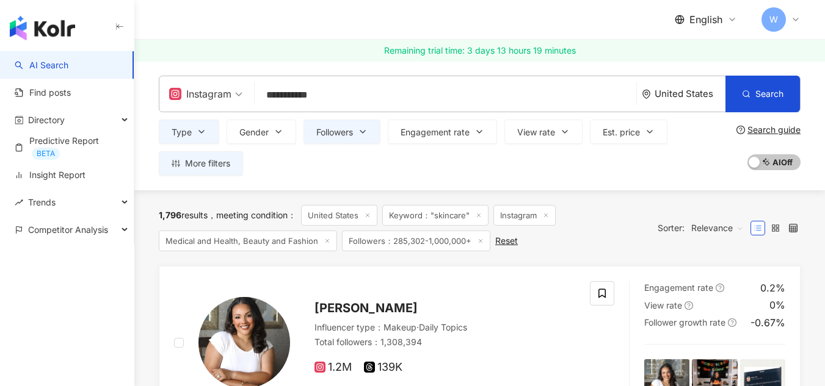
click at [355, 98] on input "**********" at bounding box center [445, 95] width 372 height 23
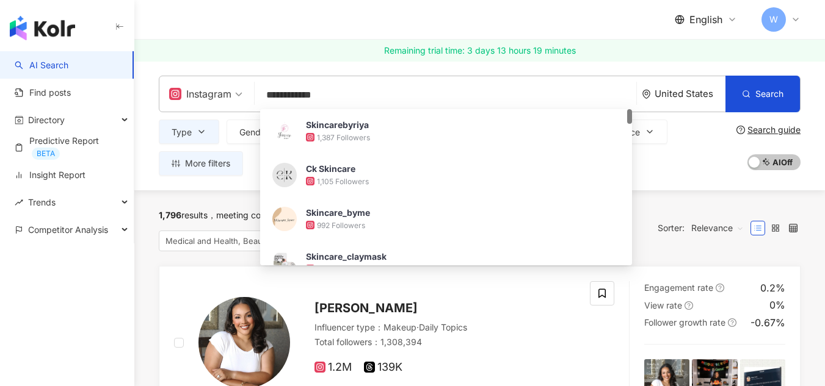
paste input "*********"
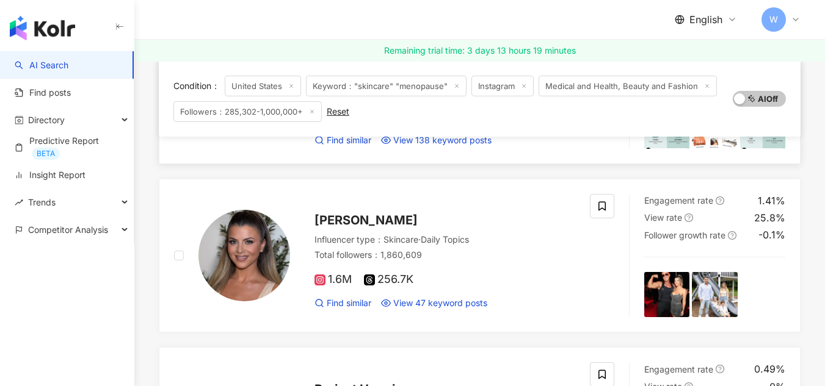
scroll to position [61, 0]
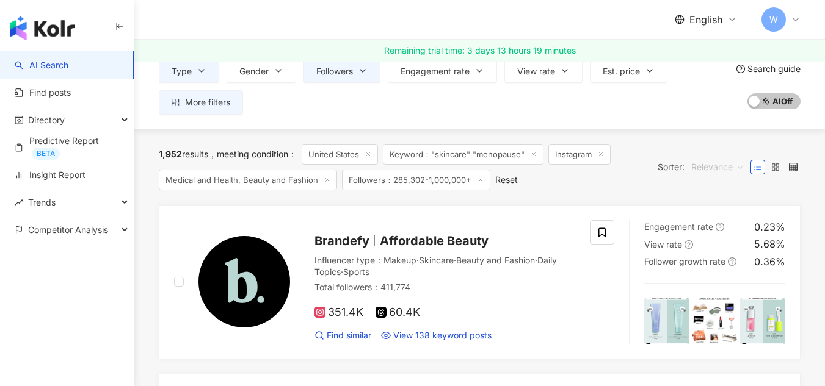
click at [736, 167] on span "Relevance" at bounding box center [717, 167] width 52 height 20
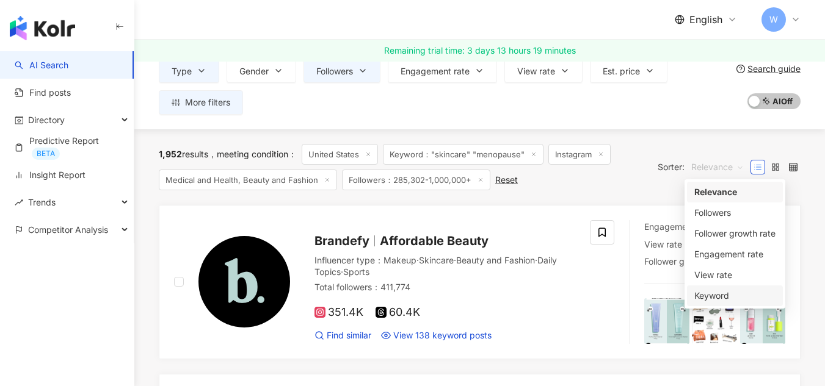
click at [720, 295] on div "Keyword" at bounding box center [734, 295] width 81 height 13
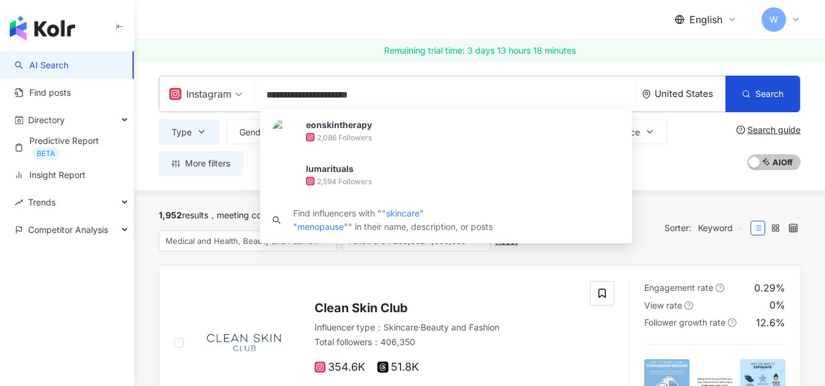
drag, startPoint x: 318, startPoint y: 92, endPoint x: 233, endPoint y: 92, distance: 84.9
click at [233, 92] on div "**********" at bounding box center [480, 94] width 642 height 37
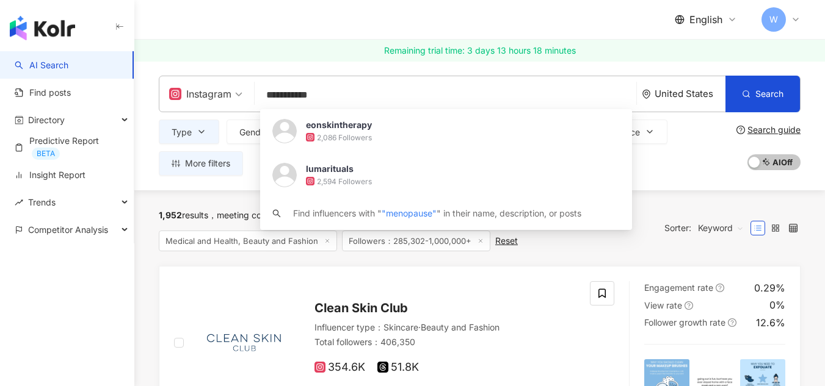
click at [364, 97] on input "**********" at bounding box center [445, 95] width 372 height 23
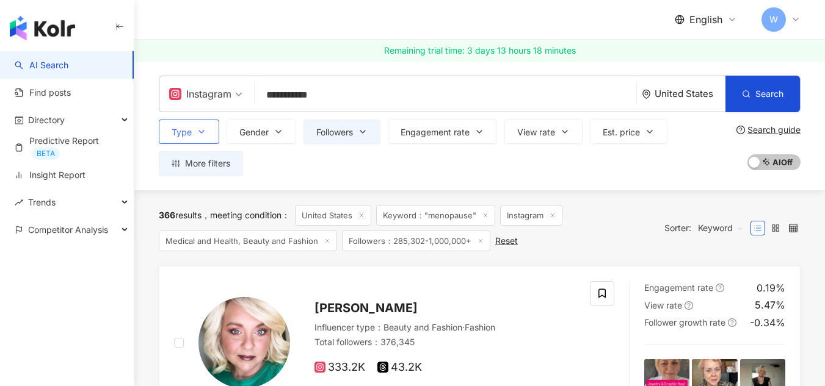
click at [212, 127] on button "Type" at bounding box center [189, 132] width 60 height 24
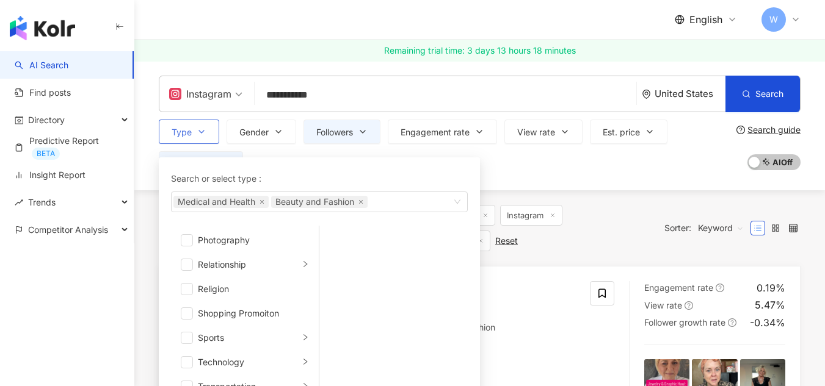
scroll to position [423, 0]
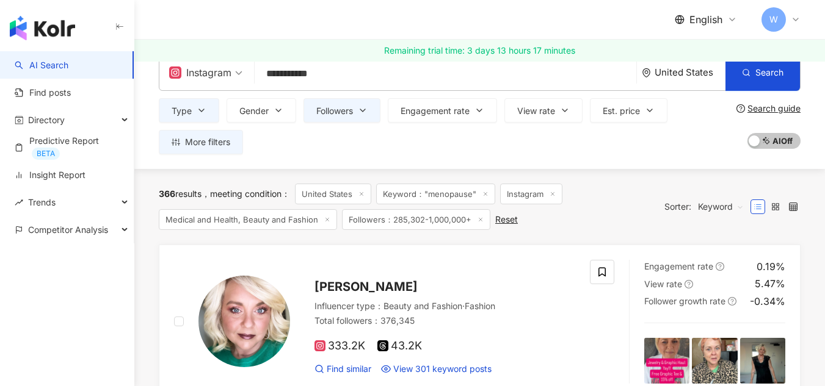
scroll to position [0, 0]
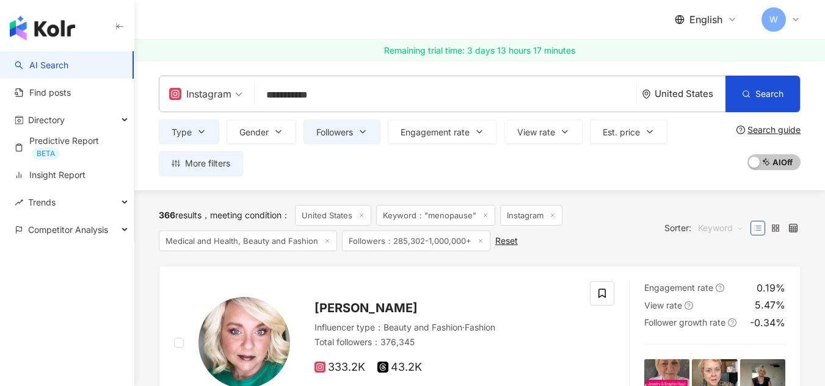
click at [737, 225] on span "Keyword" at bounding box center [721, 229] width 46 height 20
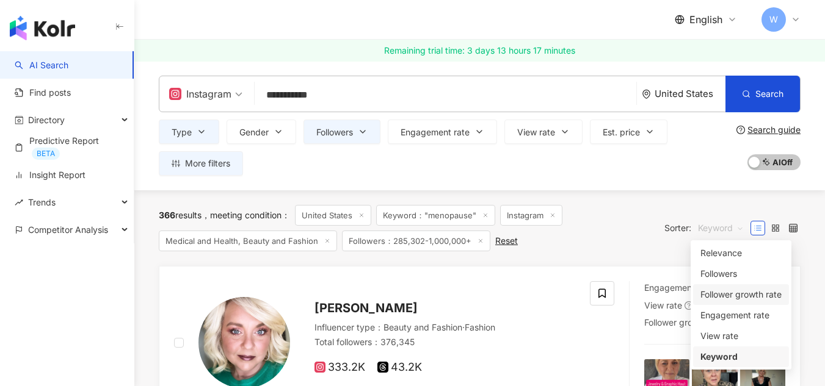
click at [635, 244] on div "366 results meeting condition ： United States Keyword："menopause" Instagram Med…" at bounding box center [405, 228] width 493 height 46
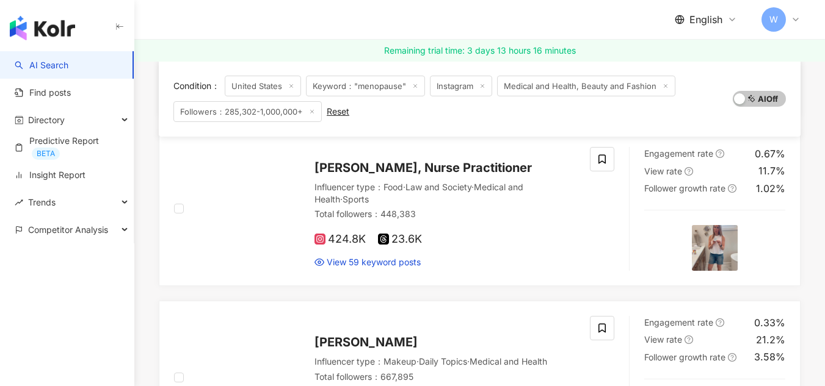
scroll to position [2071, 0]
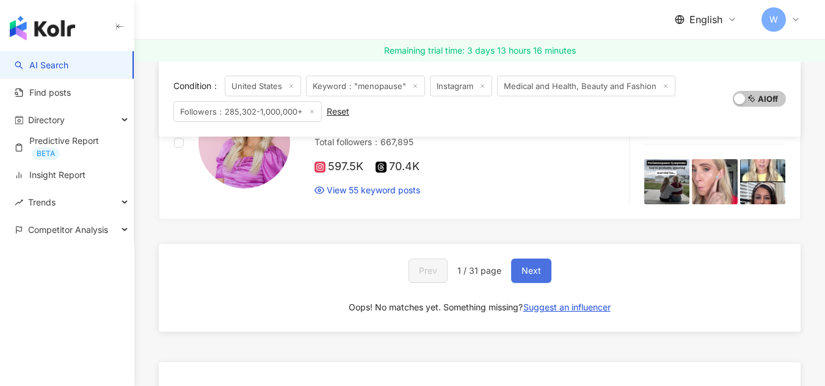
click at [536, 276] on span "Next" at bounding box center [531, 271] width 20 height 10
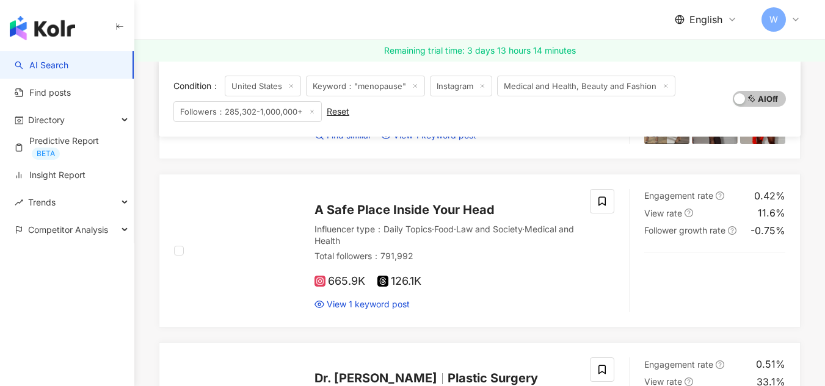
scroll to position [1044, 0]
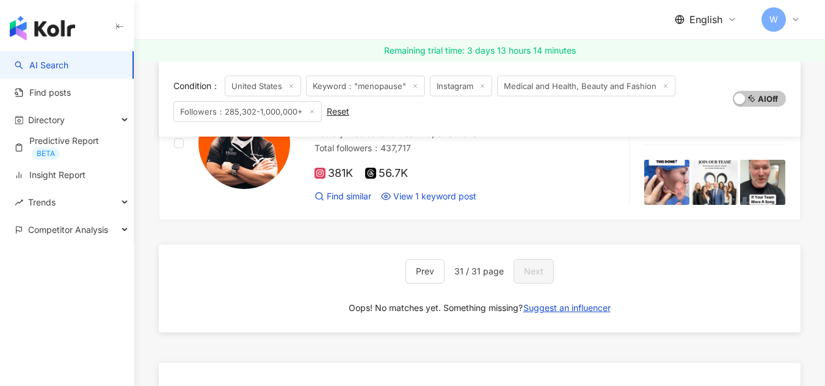
click at [532, 10] on div "English W" at bounding box center [480, 19] width 642 height 39
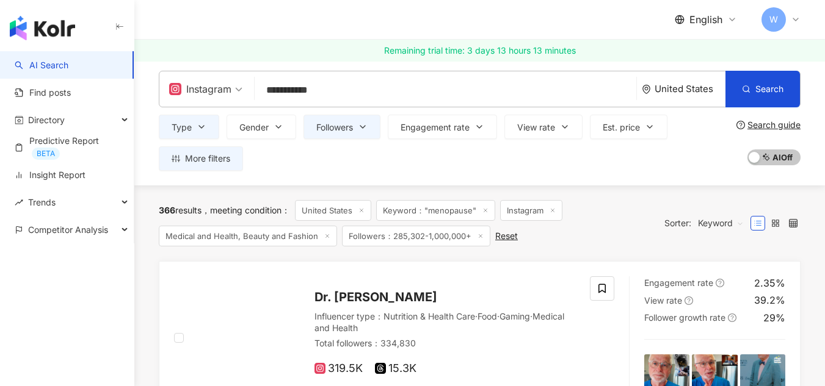
scroll to position [0, 0]
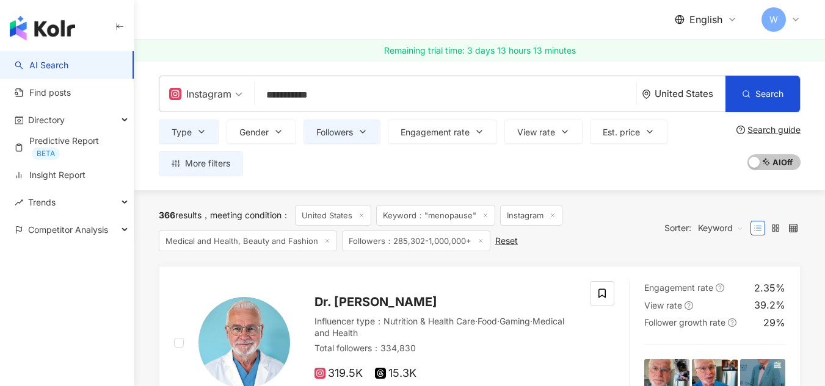
click at [297, 98] on input "**********" at bounding box center [445, 95] width 372 height 23
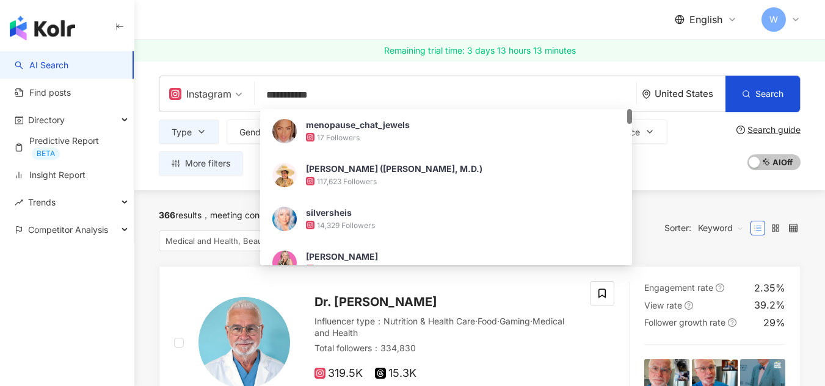
paste input "search"
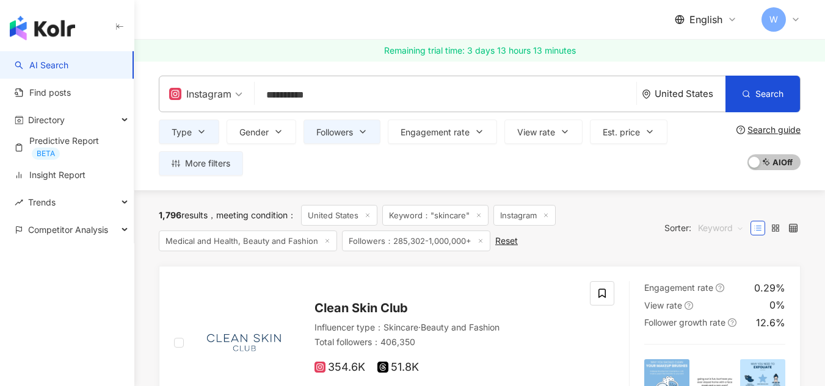
click at [730, 231] on span "Keyword" at bounding box center [721, 229] width 46 height 20
type input "**********"
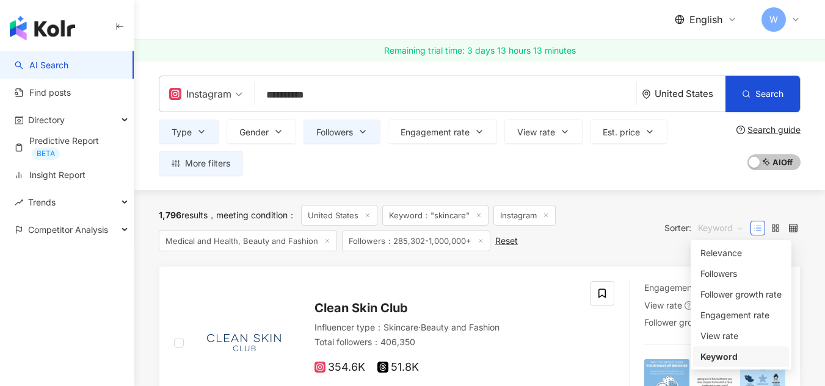
click at [734, 356] on div "Keyword" at bounding box center [740, 356] width 81 height 13
click at [723, 226] on span "Keyword" at bounding box center [721, 229] width 46 height 20
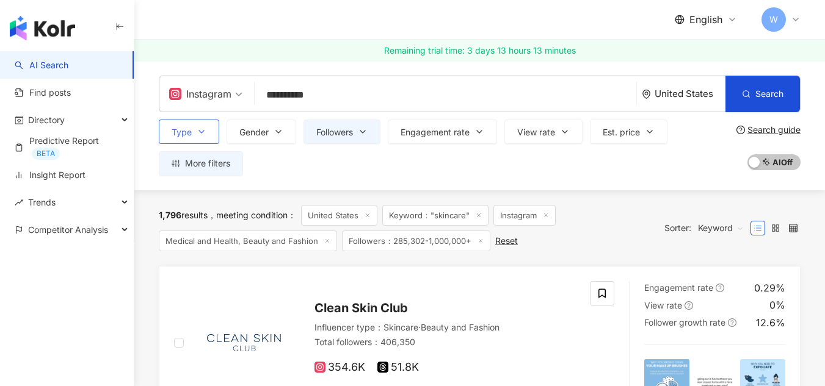
click at [200, 134] on icon "button" at bounding box center [202, 132] width 10 height 10
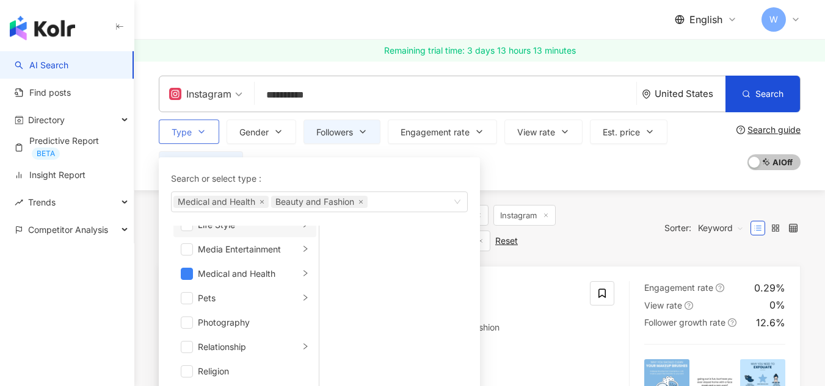
scroll to position [423, 0]
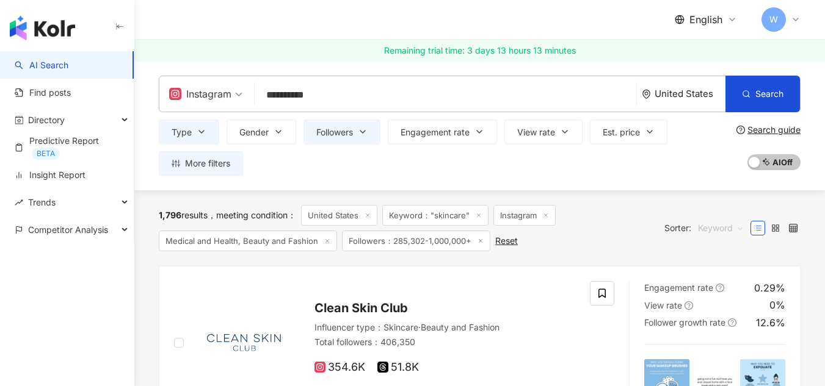
click at [737, 231] on span "Keyword" at bounding box center [721, 229] width 46 height 20
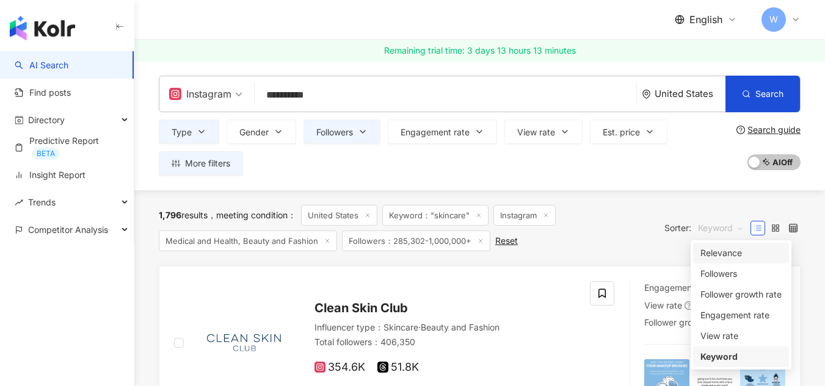
click at [733, 256] on div "Relevance" at bounding box center [740, 253] width 81 height 13
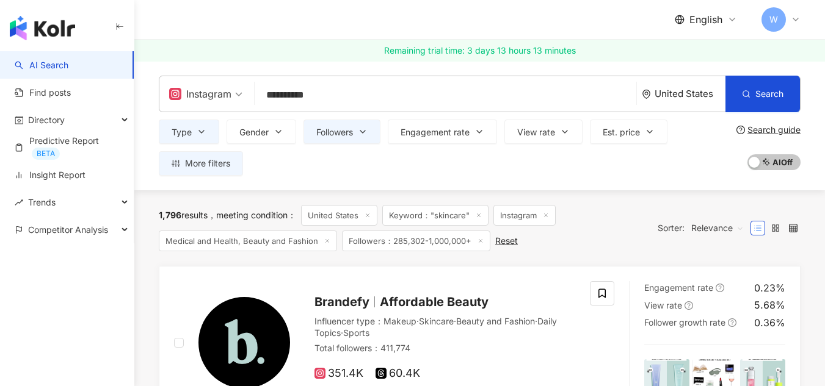
click at [722, 226] on span "Relevance" at bounding box center [717, 229] width 52 height 20
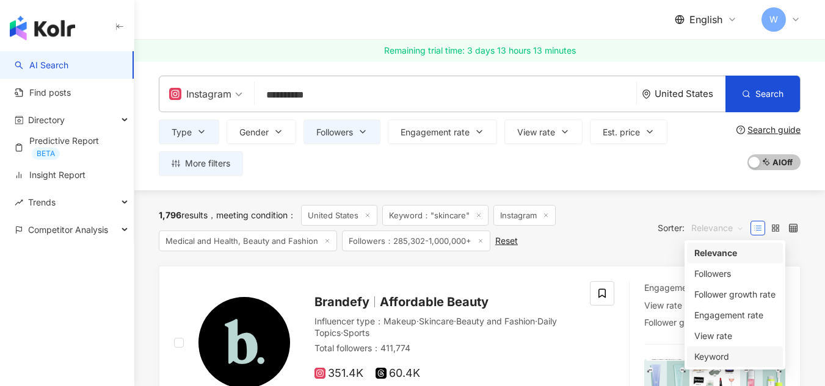
click at [718, 353] on div "Keyword" at bounding box center [734, 356] width 81 height 13
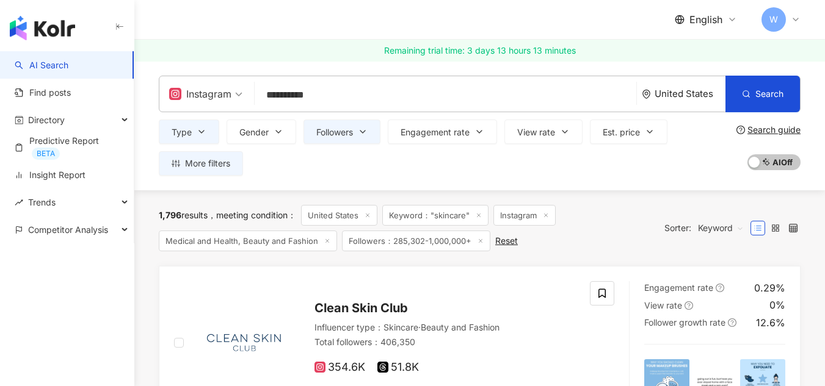
click at [728, 225] on span "Keyword" at bounding box center [721, 229] width 46 height 20
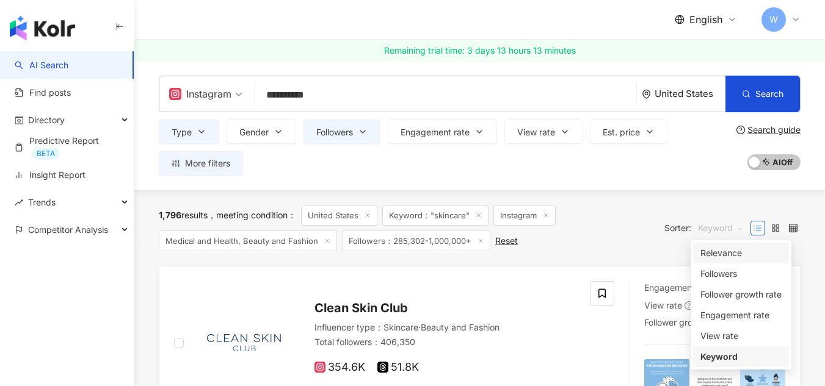
click at [718, 258] on div "Relevance" at bounding box center [740, 253] width 81 height 13
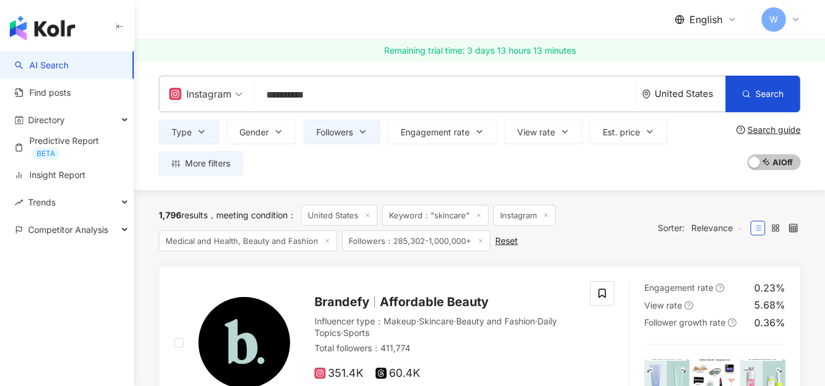
click at [725, 226] on span "Relevance" at bounding box center [717, 229] width 52 height 20
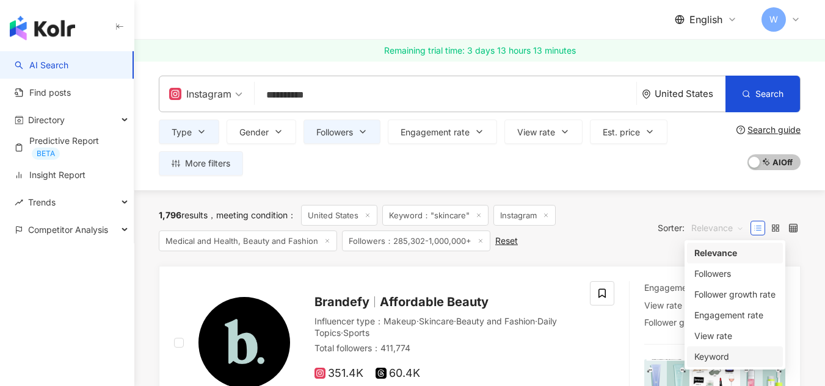
click at [714, 352] on div "Keyword" at bounding box center [734, 356] width 81 height 13
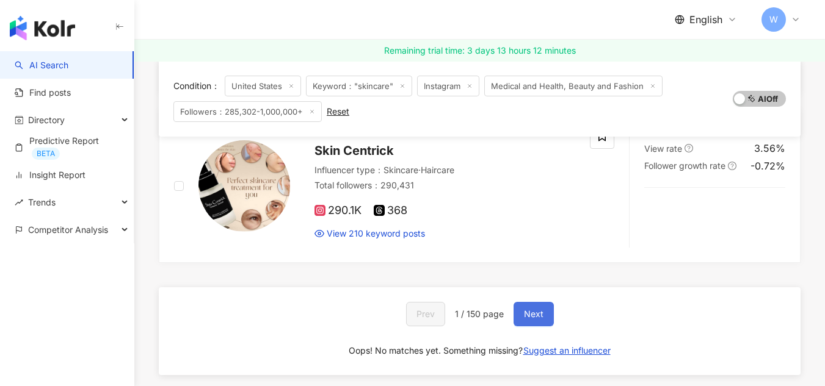
scroll to position [2198, 0]
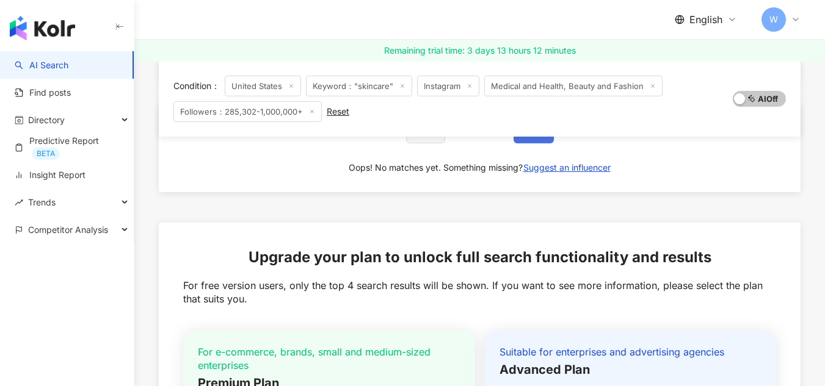
click at [531, 136] on span "Next" at bounding box center [534, 131] width 20 height 10
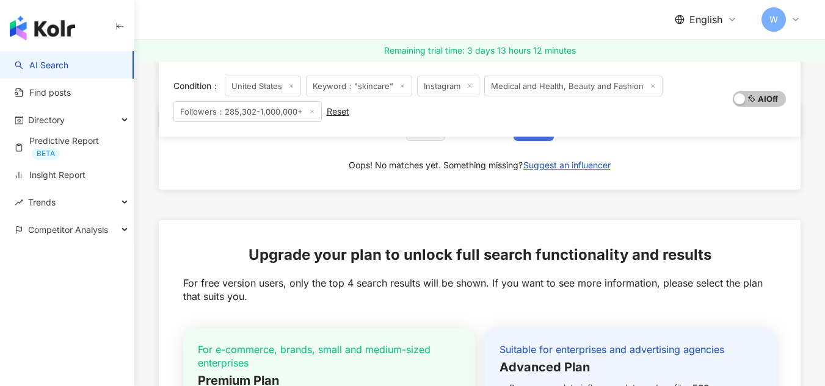
click at [530, 134] on span "Next" at bounding box center [534, 129] width 20 height 10
click at [534, 134] on span "Next" at bounding box center [534, 129] width 20 height 10
click at [532, 134] on span "Next" at bounding box center [534, 129] width 20 height 10
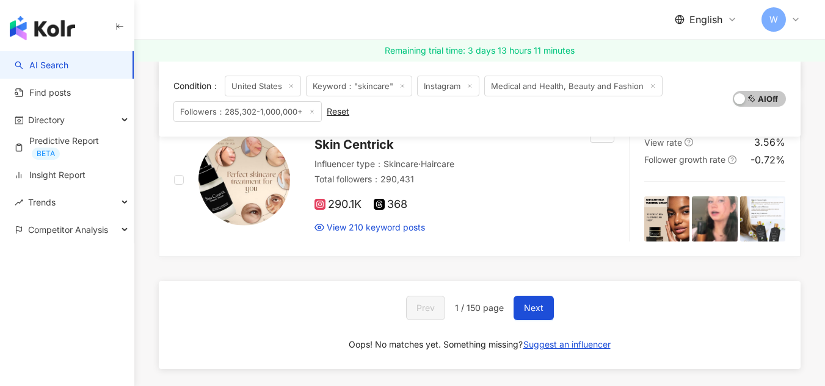
scroll to position [2017, 0]
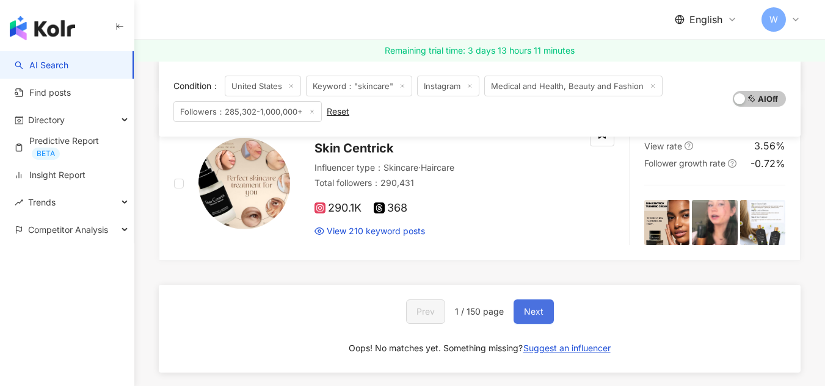
click at [529, 317] on span "Next" at bounding box center [534, 312] width 20 height 10
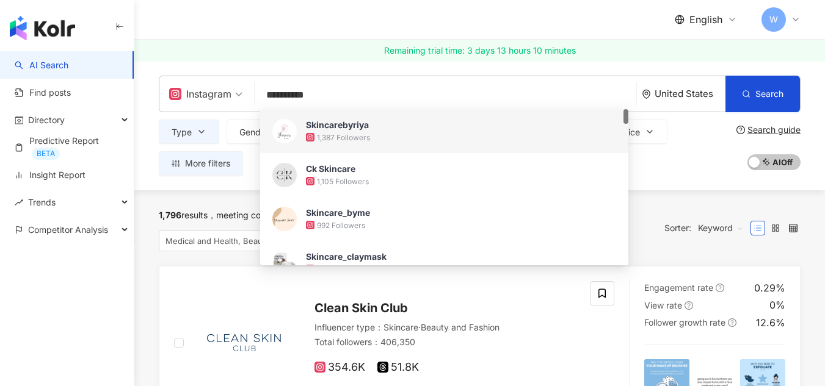
click at [239, 25] on div "English W" at bounding box center [480, 19] width 642 height 39
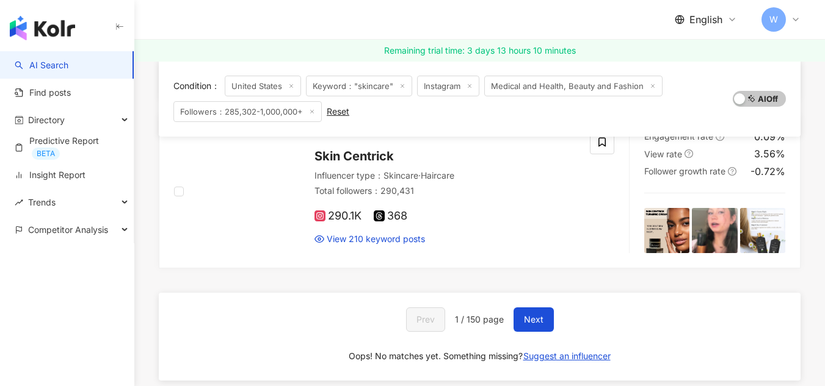
scroll to position [2075, 0]
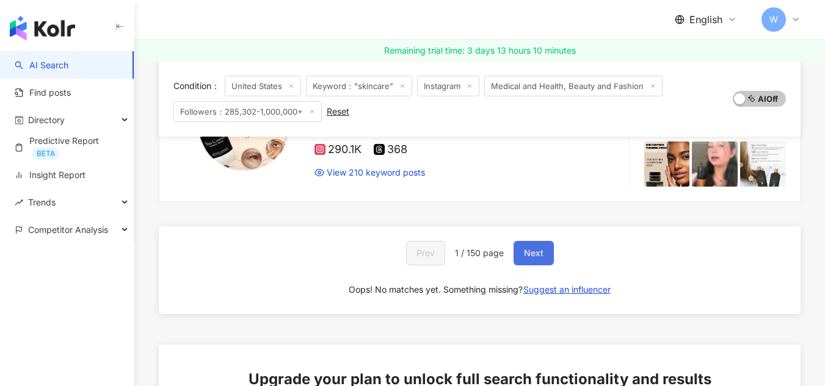
click at [529, 258] on span "Next" at bounding box center [534, 253] width 20 height 10
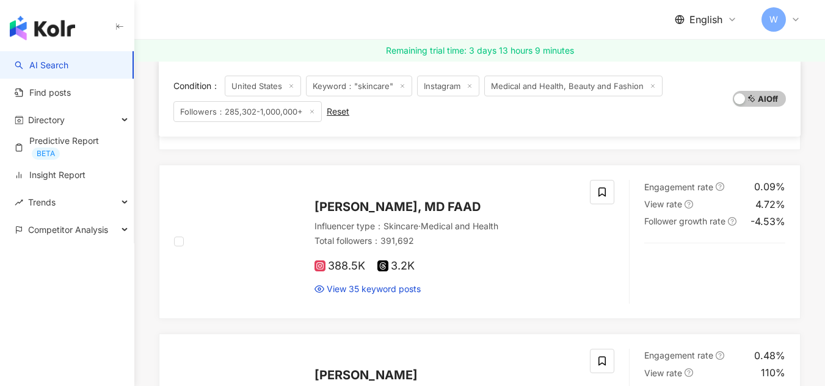
scroll to position [2070, 0]
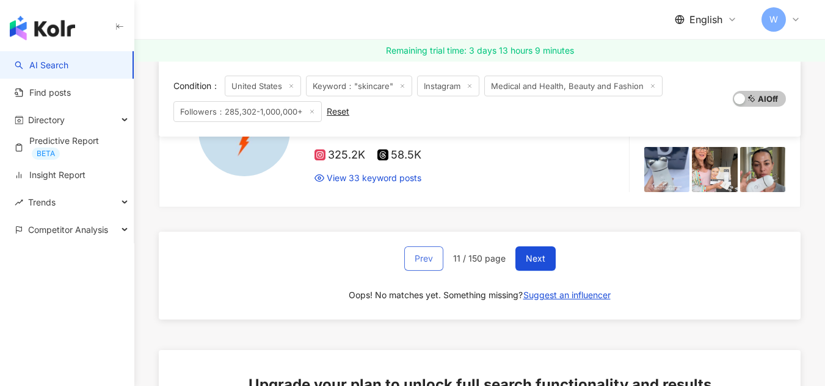
click at [429, 264] on span "Prev" at bounding box center [423, 259] width 18 height 10
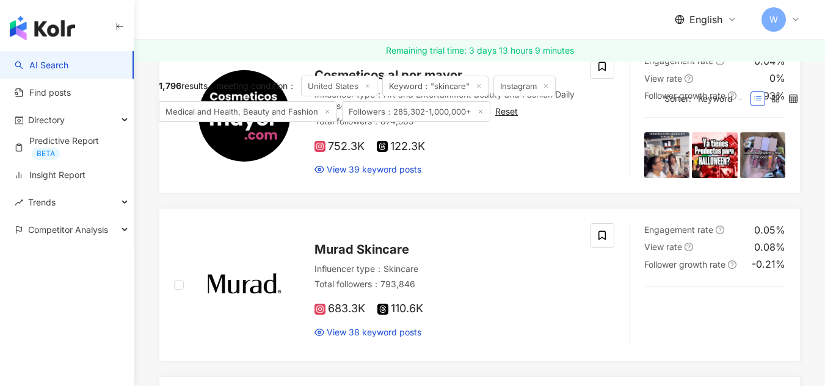
scroll to position [0, 0]
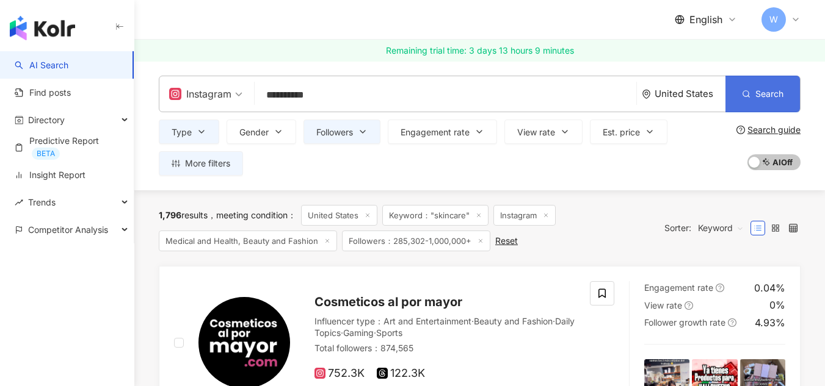
click at [744, 93] on circle "button" at bounding box center [745, 93] width 5 height 5
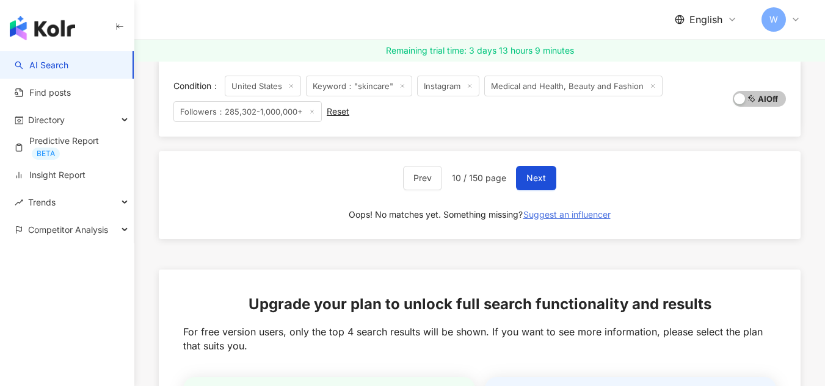
scroll to position [2137, 0]
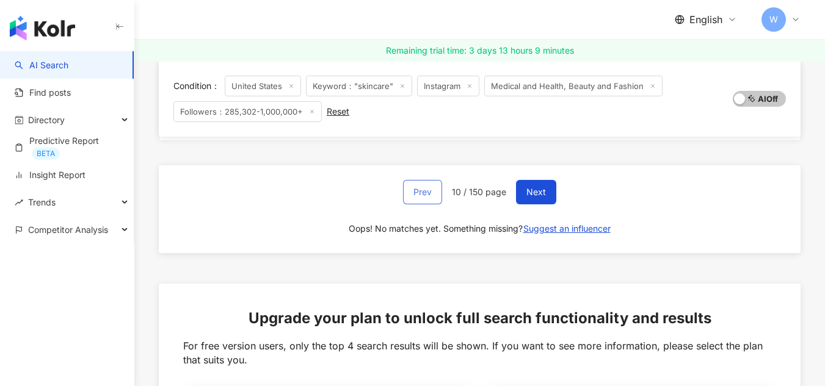
click at [427, 194] on span "Prev" at bounding box center [422, 192] width 18 height 10
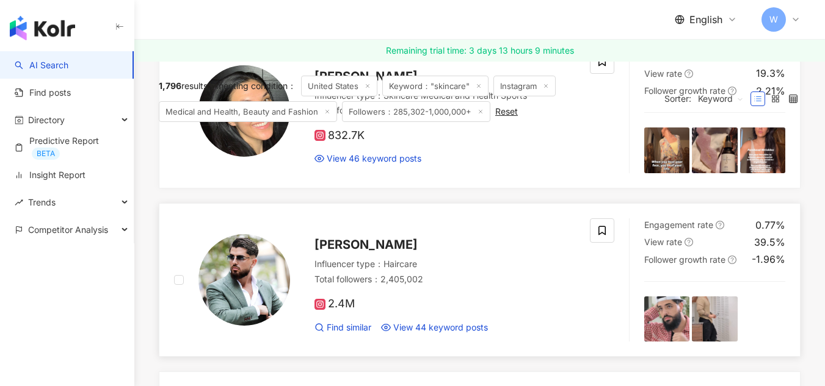
scroll to position [61, 0]
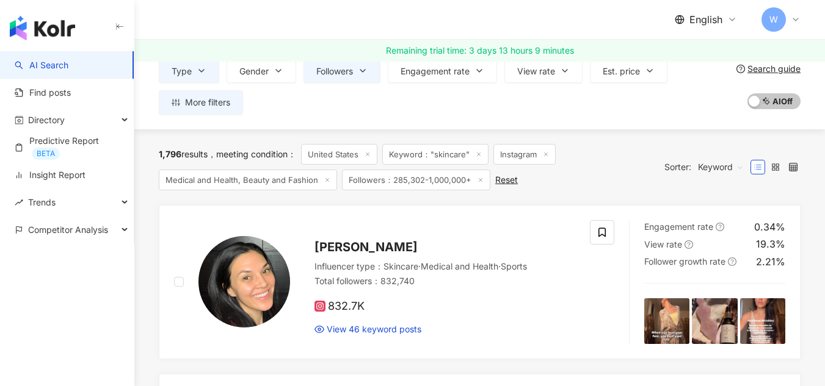
click at [738, 165] on span "Keyword" at bounding box center [721, 167] width 46 height 20
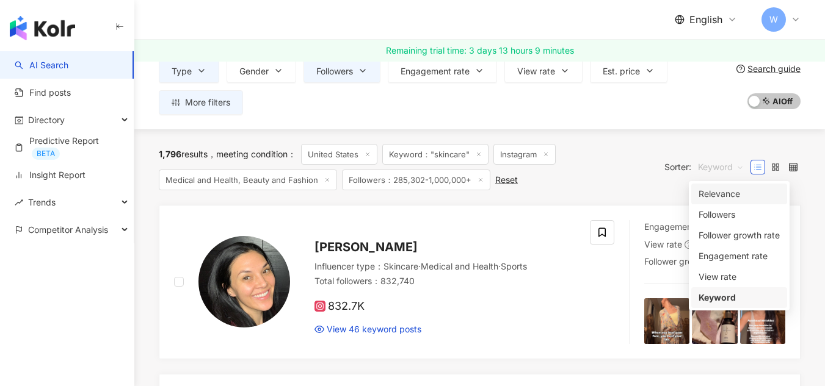
click at [723, 189] on div "Relevance" at bounding box center [738, 193] width 81 height 13
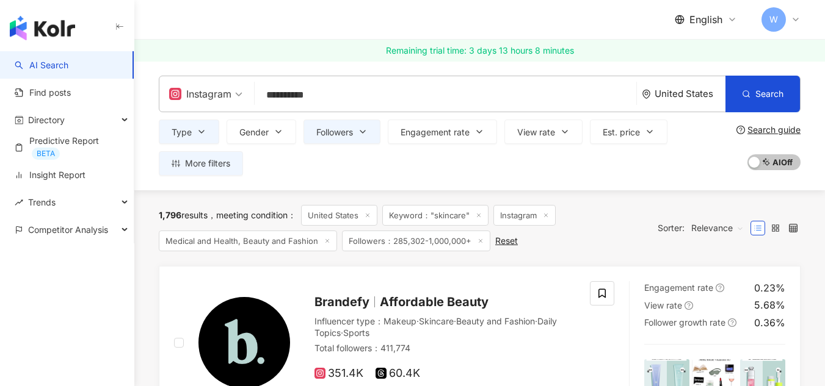
click at [733, 231] on span "Relevance" at bounding box center [717, 229] width 52 height 20
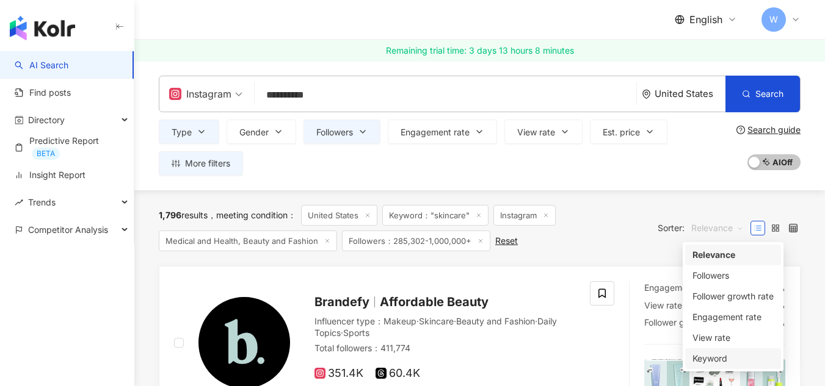
click at [718, 360] on div "Keyword" at bounding box center [732, 358] width 81 height 13
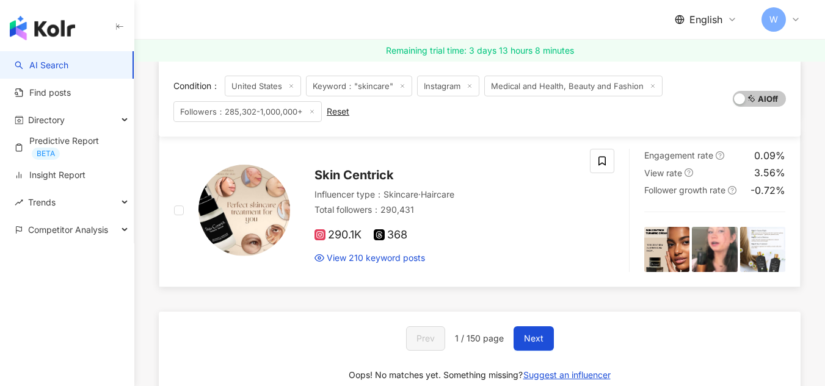
scroll to position [2051, 0]
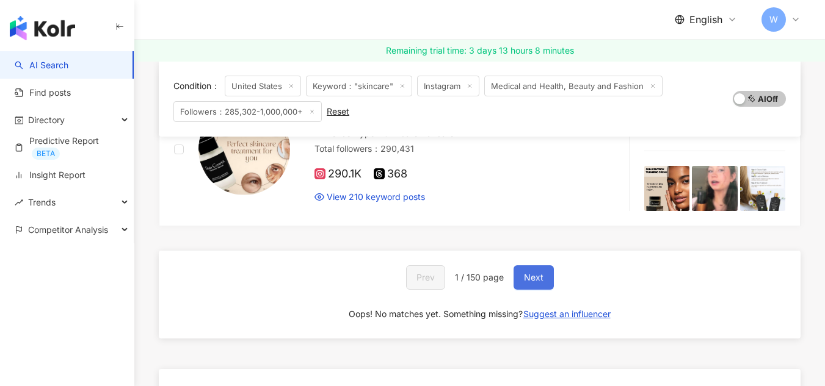
click at [533, 283] on span "Next" at bounding box center [534, 278] width 20 height 10
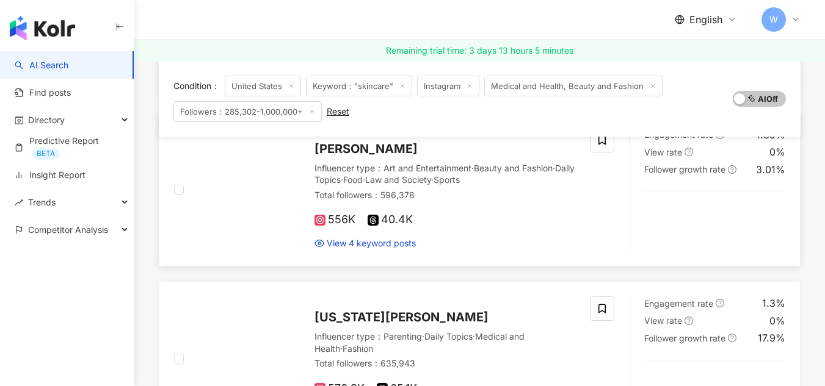
scroll to position [1001, 0]
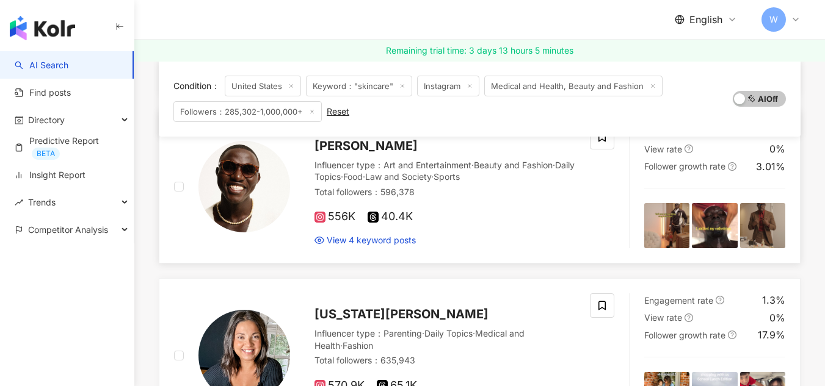
click at [365, 150] on span "Mohamet Mbaye" at bounding box center [365, 146] width 103 height 15
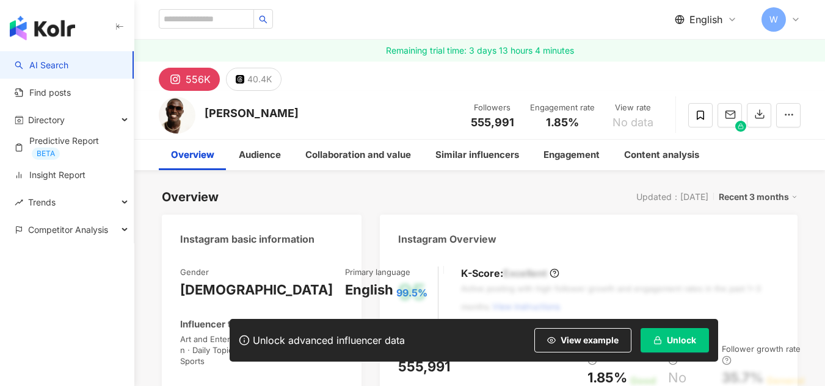
click at [797, 20] on icon at bounding box center [796, 20] width 10 height 10
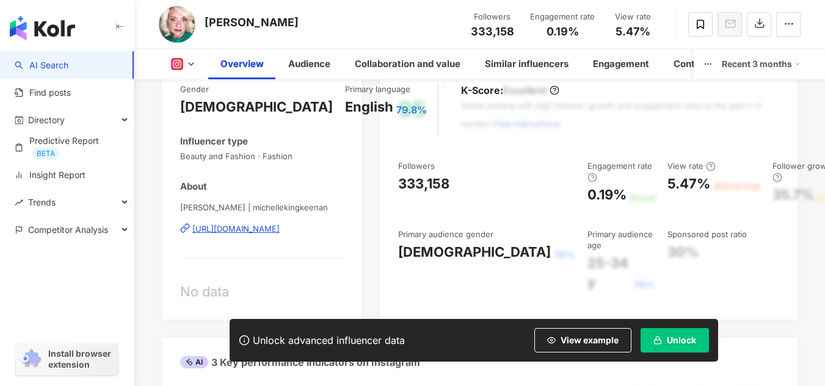
click at [47, 71] on link "AI Search" at bounding box center [42, 65] width 54 height 12
click at [45, 27] on img "button" at bounding box center [42, 28] width 65 height 24
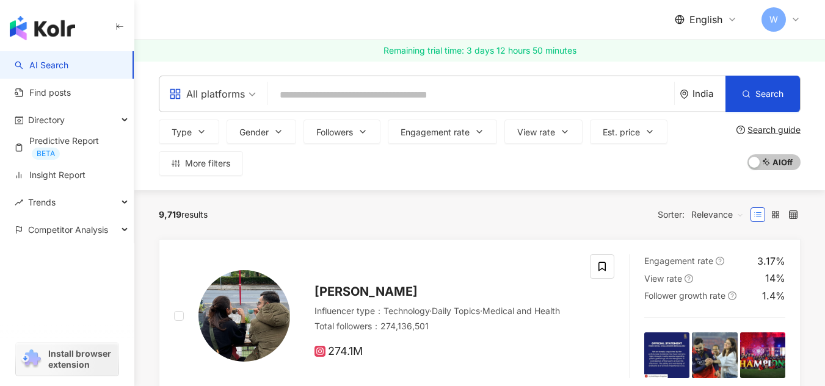
click at [331, 99] on input "search" at bounding box center [471, 95] width 396 height 23
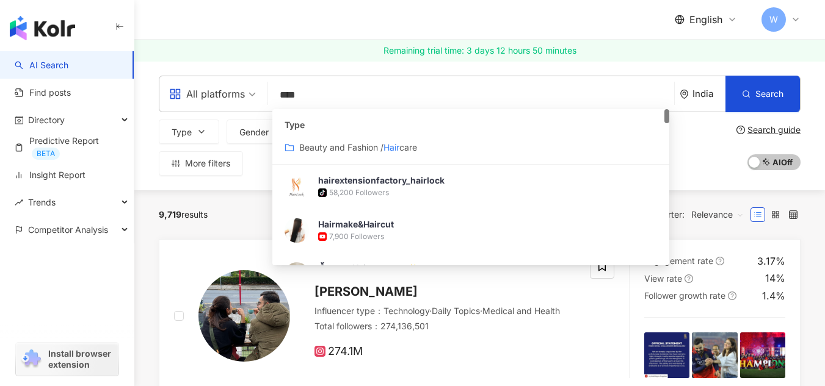
click at [414, 152] on span "care" at bounding box center [408, 147] width 18 height 10
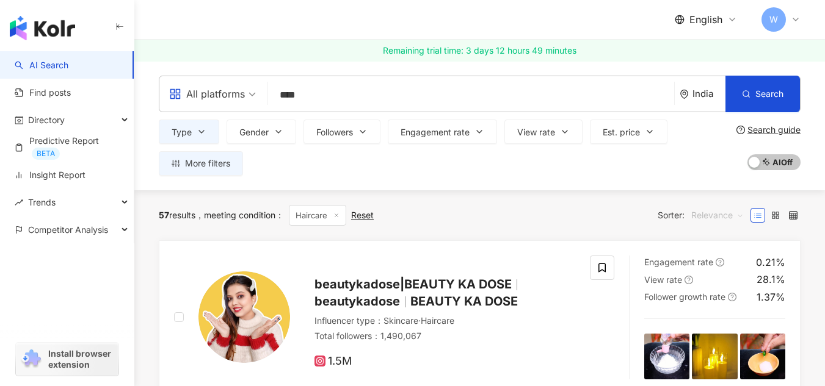
click at [738, 217] on span "Relevance" at bounding box center [717, 216] width 52 height 20
type input "****"
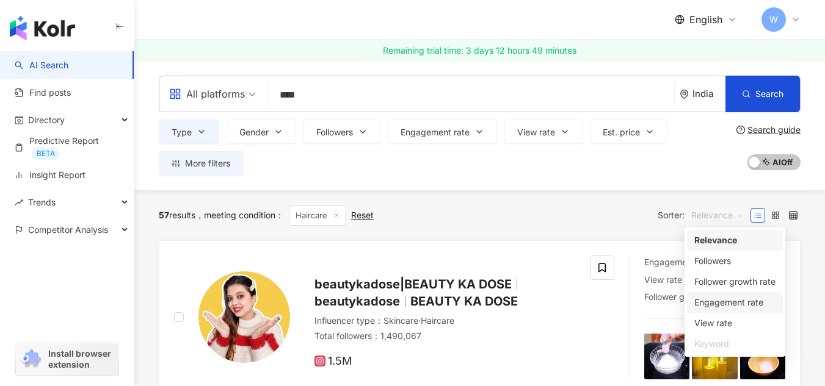
drag, startPoint x: 427, startPoint y: 173, endPoint x: 374, endPoint y: 173, distance: 52.5
click at [427, 173] on div "Type Gender Followers Engagement rate View rate Est. price More filters" at bounding box center [445, 148] width 573 height 56
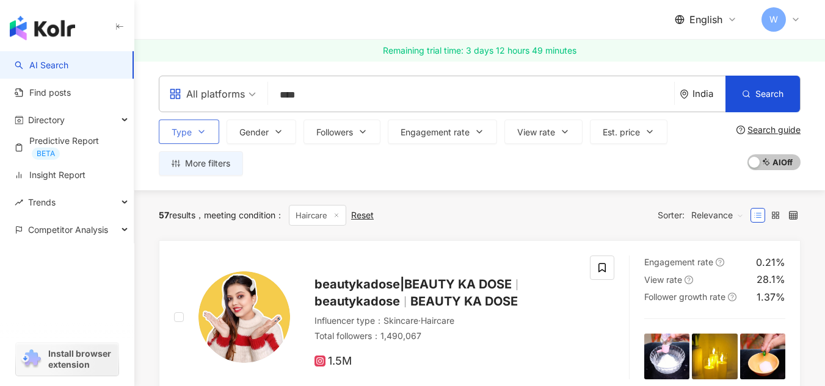
click at [185, 125] on button "Type" at bounding box center [189, 132] width 60 height 24
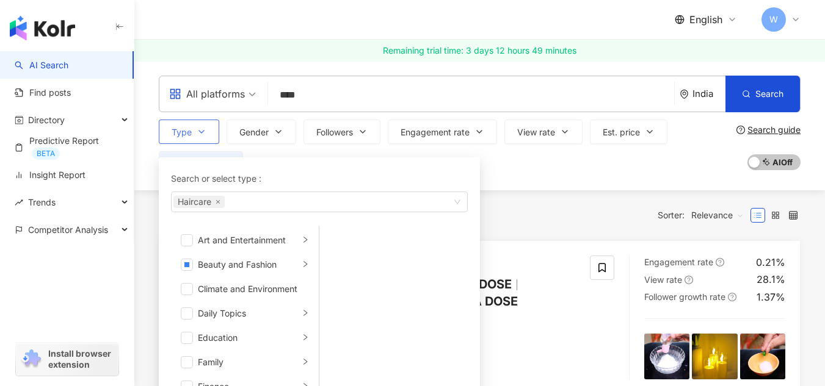
click at [419, 167] on div "Search or select type : Haircare Art and Entertainment Beauty and Fashion Clima…" at bounding box center [319, 283] width 306 height 236
click at [549, 172] on div "Type Search or select type : Haircare Art and Entertainment Beauty and Fashion …" at bounding box center [445, 148] width 573 height 56
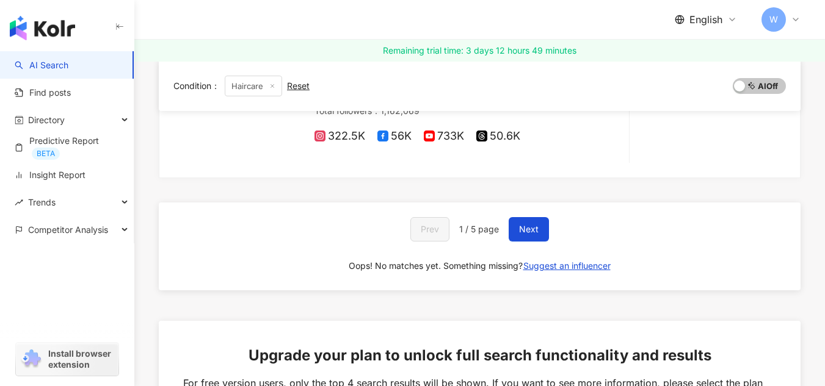
scroll to position [549, 0]
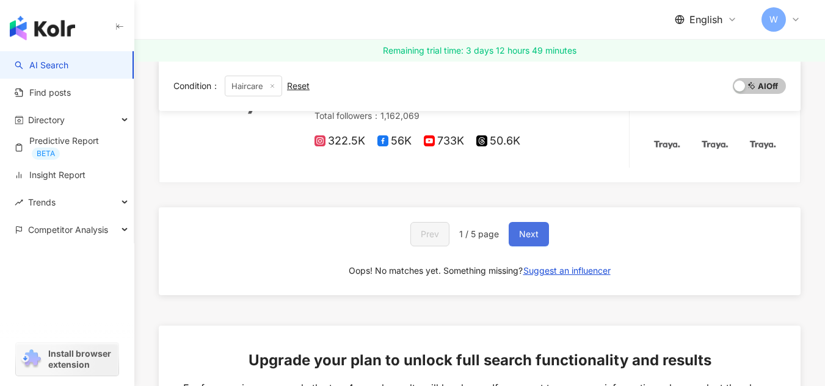
click at [537, 234] on span "Next" at bounding box center [529, 235] width 20 height 10
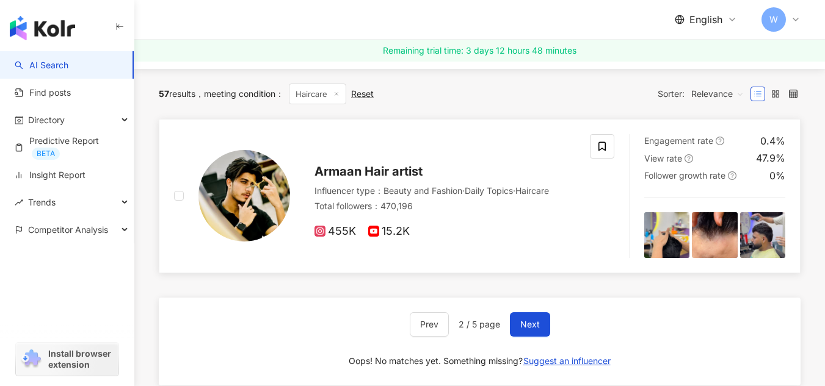
scroll to position [29, 0]
